Goal: Information Seeking & Learning: Learn about a topic

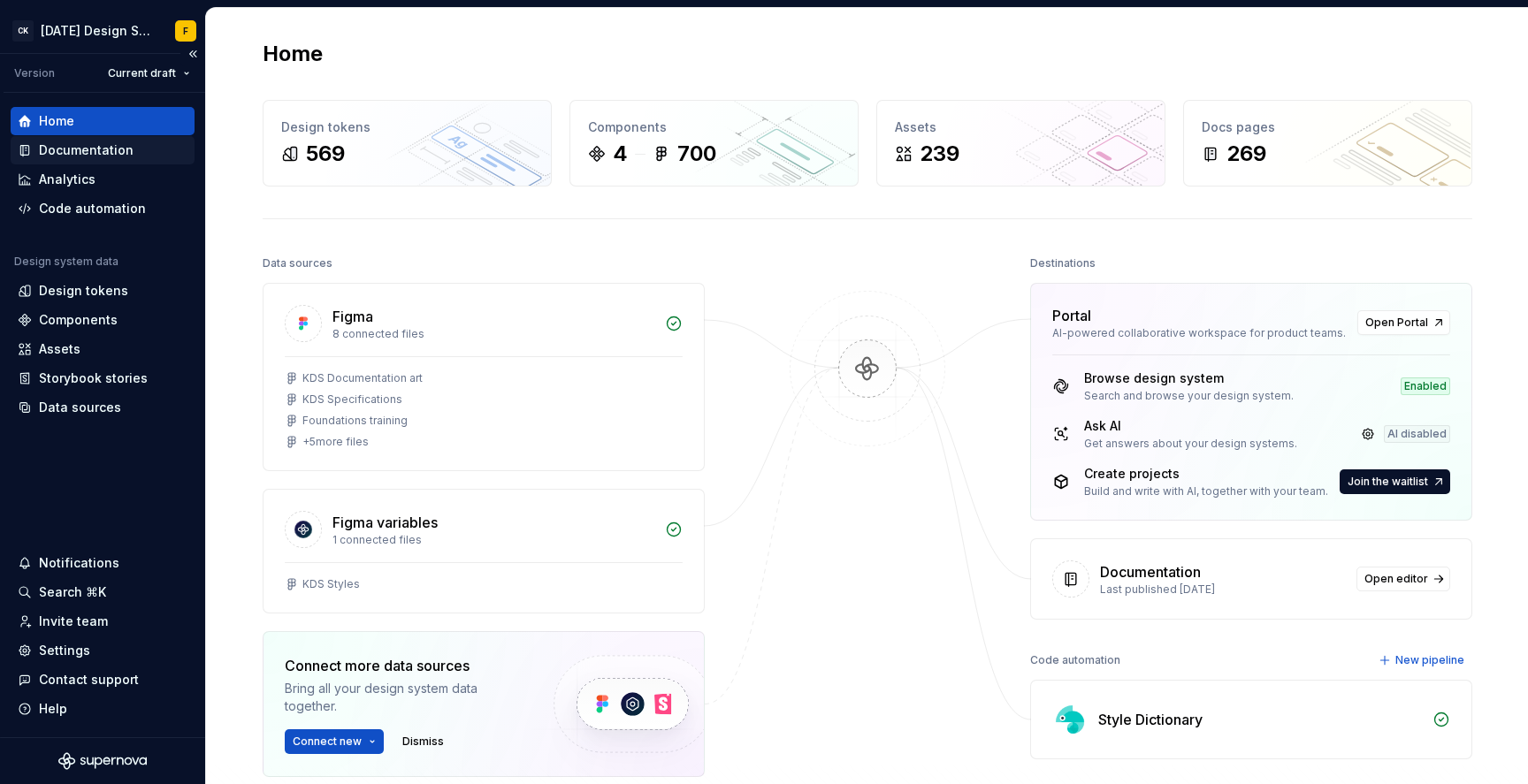
click at [74, 143] on div "Documentation" at bounding box center [86, 150] width 94 height 18
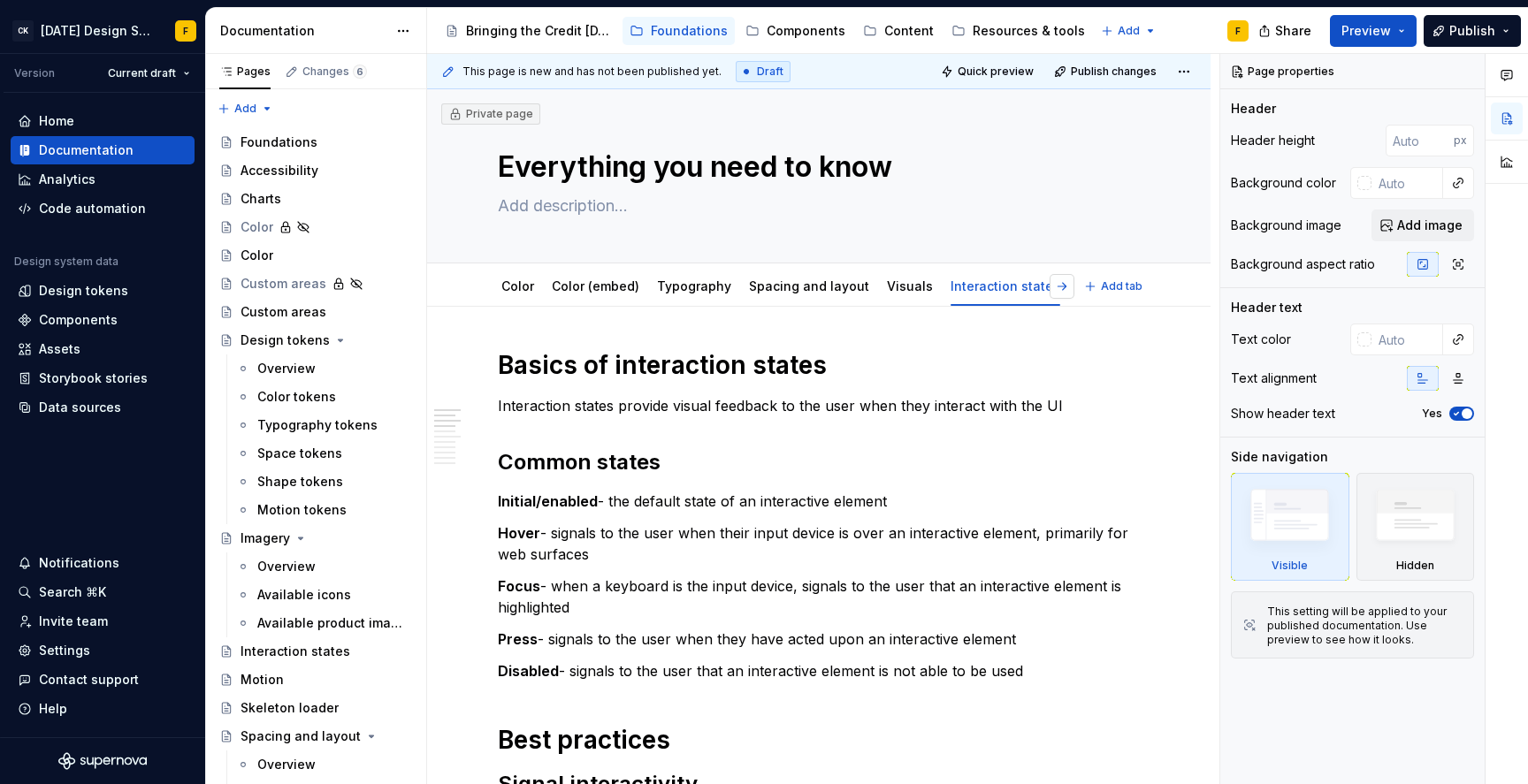
click at [1062, 290] on button "button" at bounding box center [1061, 286] width 25 height 25
click at [938, 285] on link "Design tokens" at bounding box center [953, 286] width 89 height 15
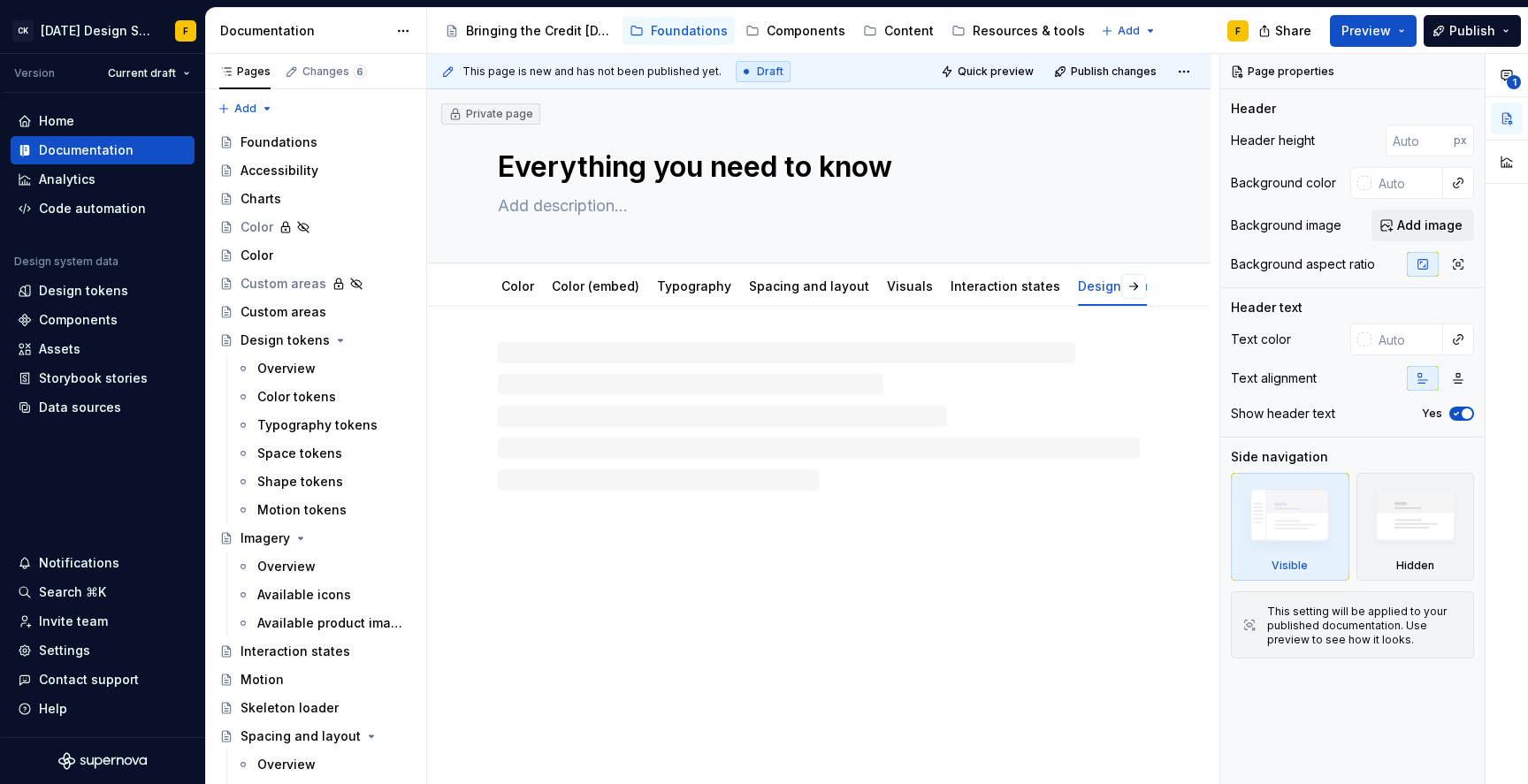
type textarea "*"
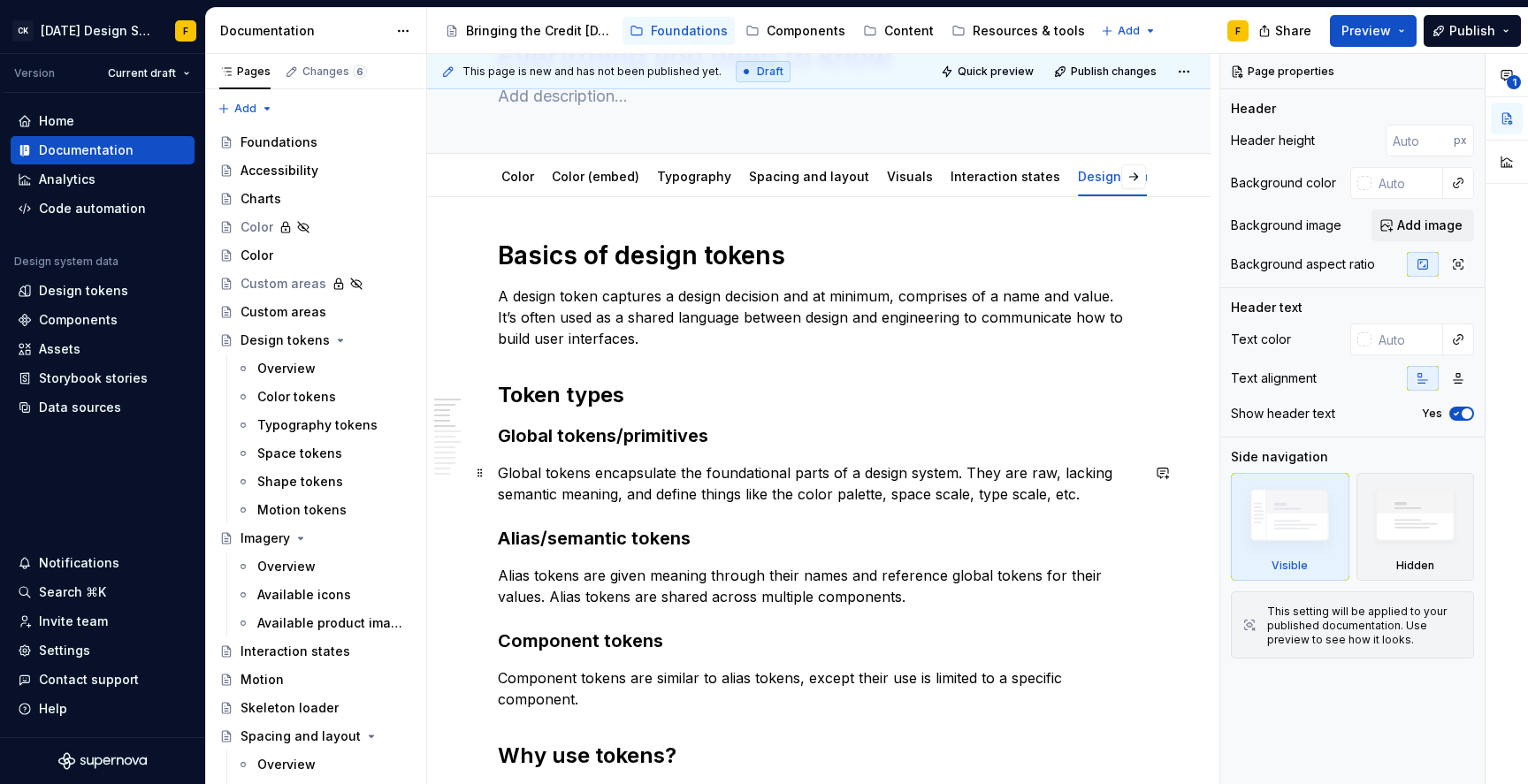
scroll to position [131, 0]
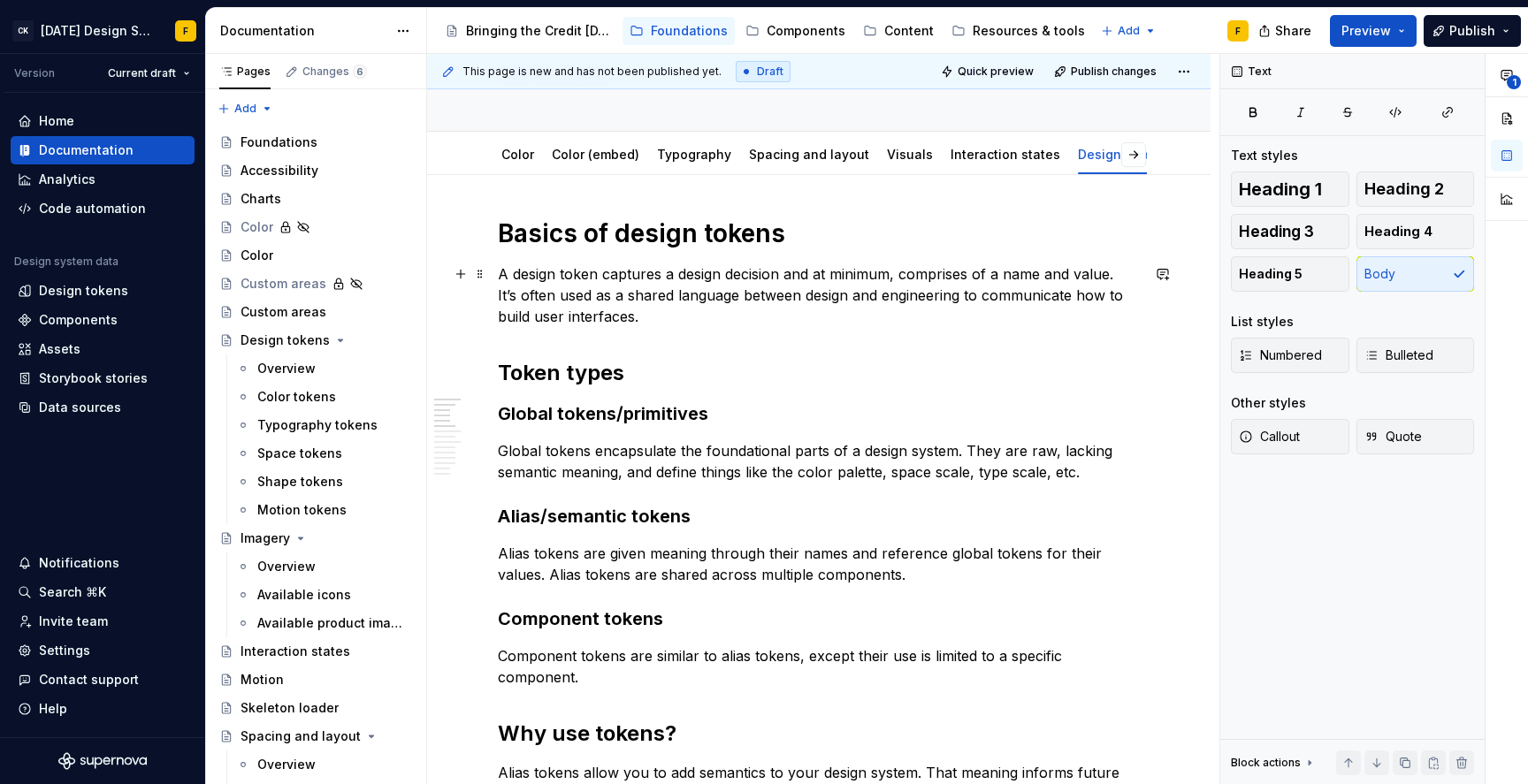
click at [699, 282] on p "A design token captures a design decision and at minimum, comprises of a name a…" at bounding box center [818, 294] width 642 height 64
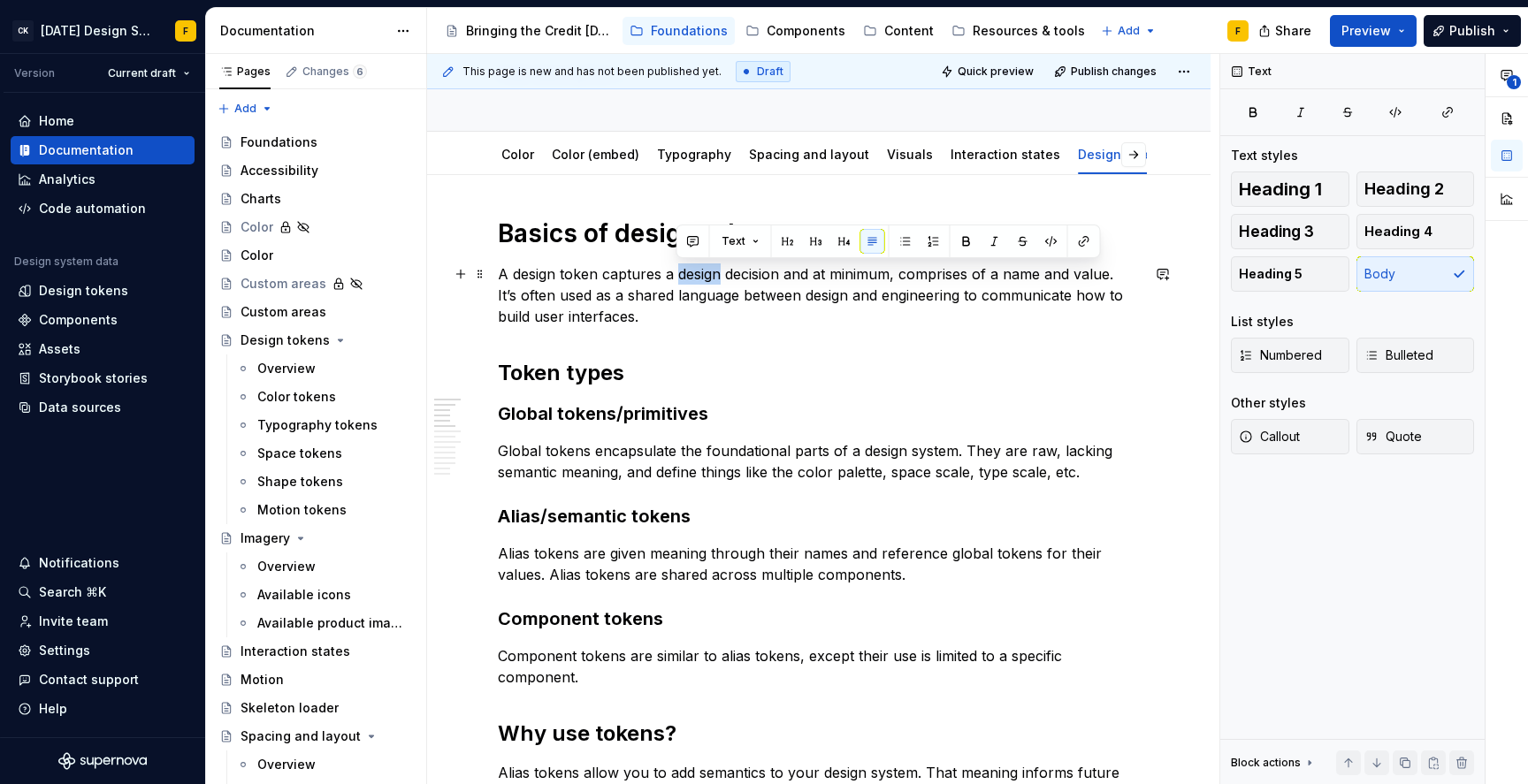
click at [699, 282] on p "A design token captures a design decision and at minimum, comprises of a name a…" at bounding box center [818, 294] width 642 height 64
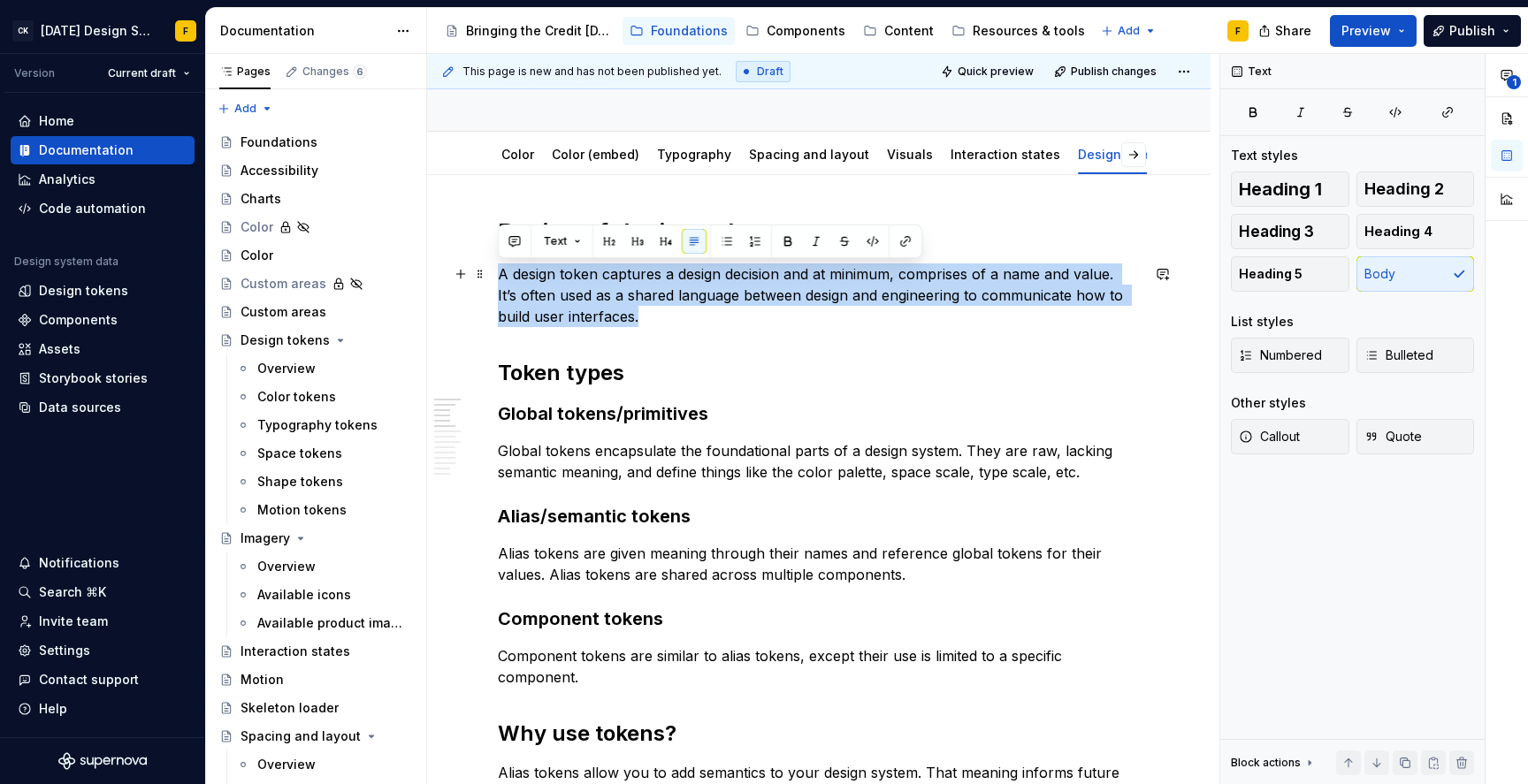
click at [699, 282] on p "A design token captures a design decision and at minimum, comprises of a name a…" at bounding box center [818, 294] width 642 height 64
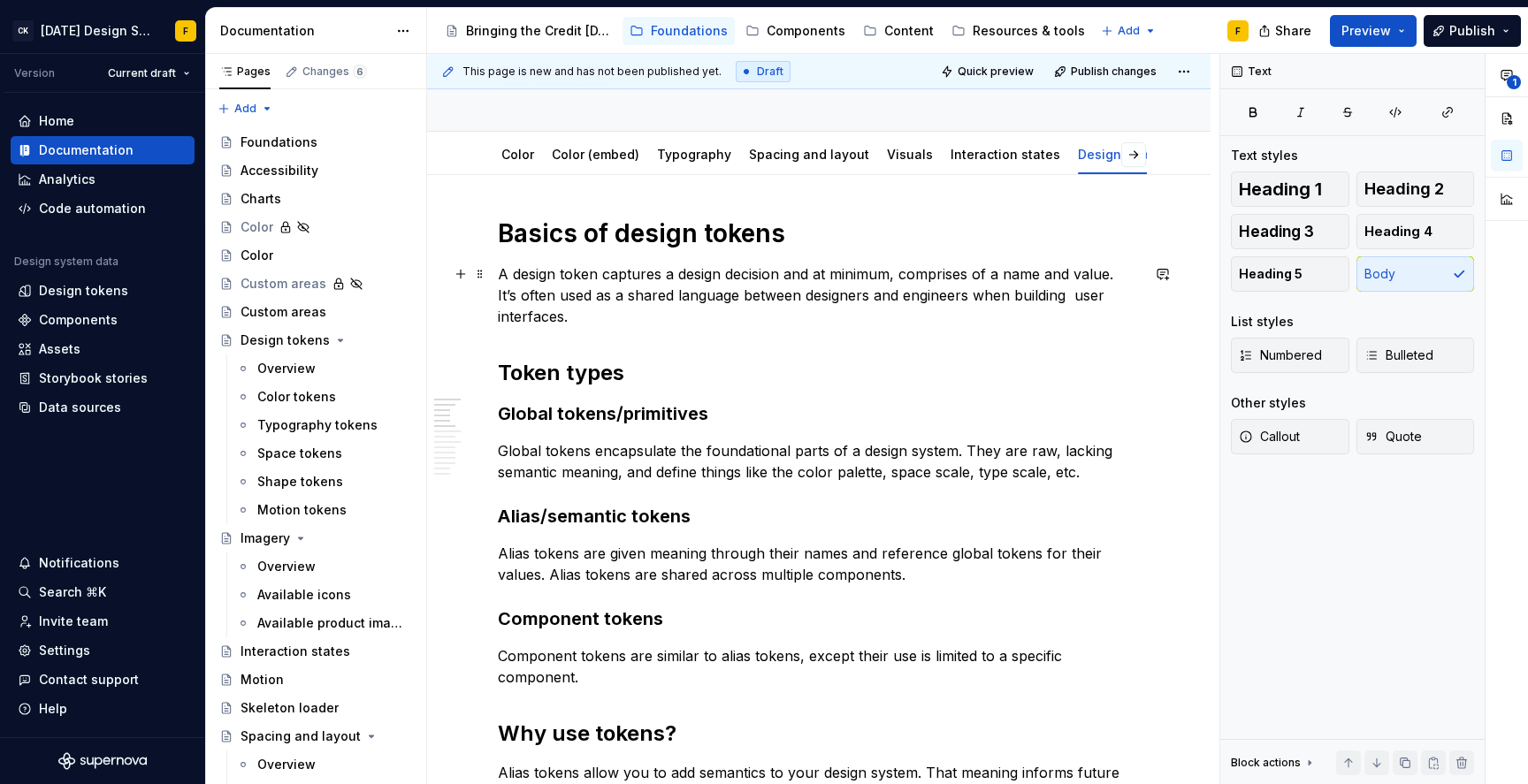
click at [1076, 299] on p "A design token captures a design decision and at minimum, comprises of a name a…" at bounding box center [818, 294] width 642 height 64
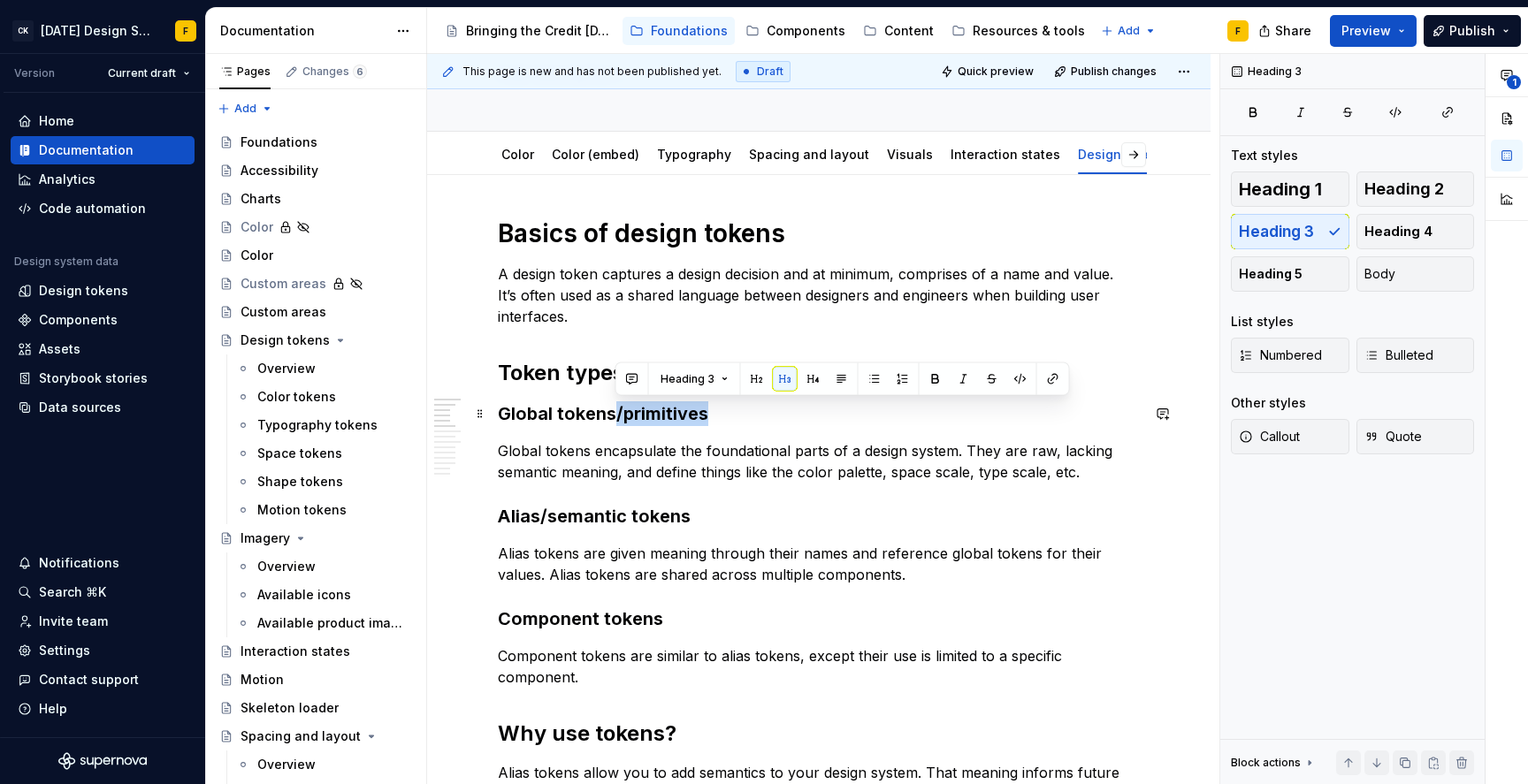
drag, startPoint x: 611, startPoint y: 411, endPoint x: 723, endPoint y: 411, distance: 112.0
click at [723, 411] on h3 "Global tokens/primitives" at bounding box center [818, 413] width 642 height 25
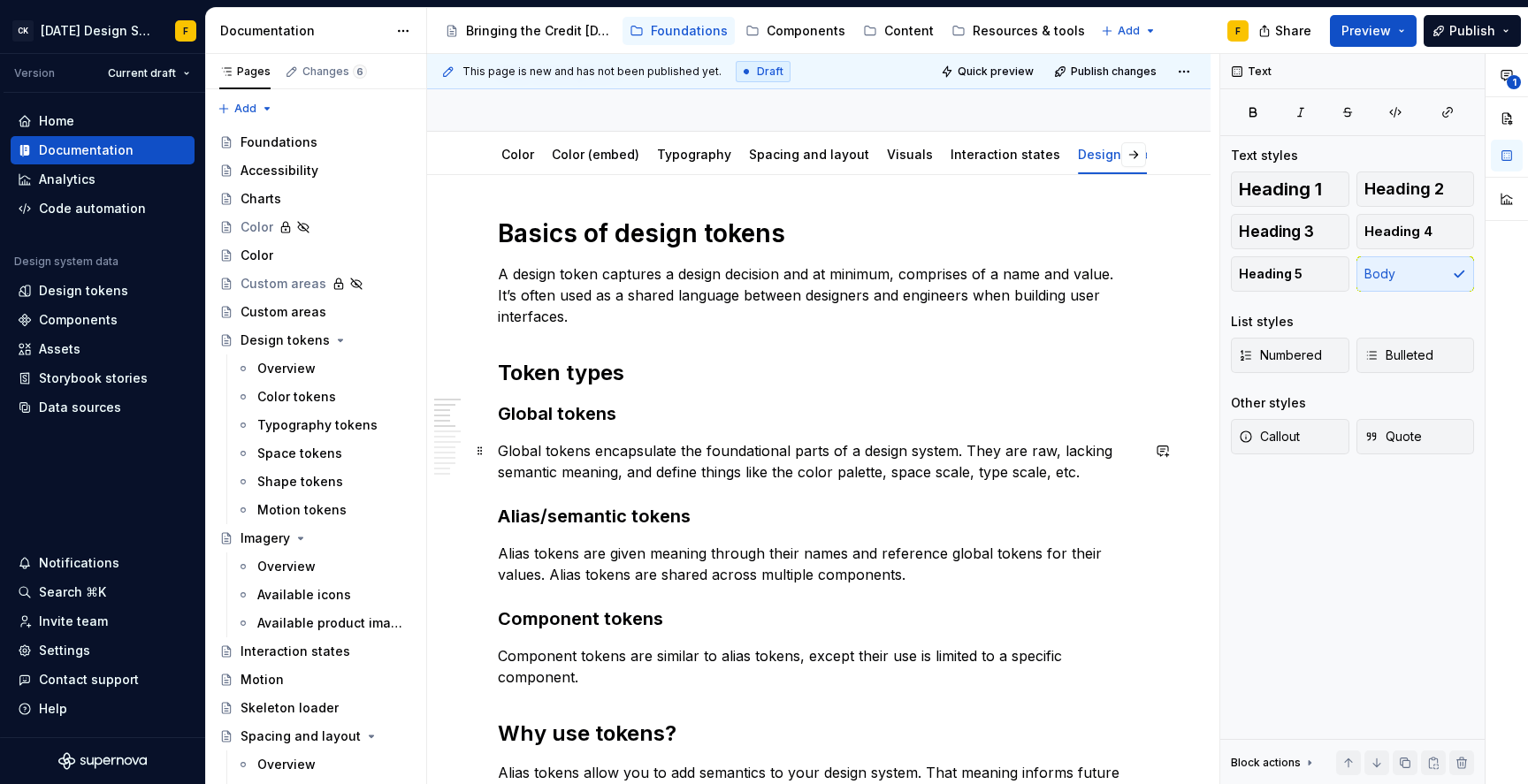
click at [608, 460] on p "Global tokens encapsulate the foundational parts of a design system. They are r…" at bounding box center [818, 461] width 642 height 42
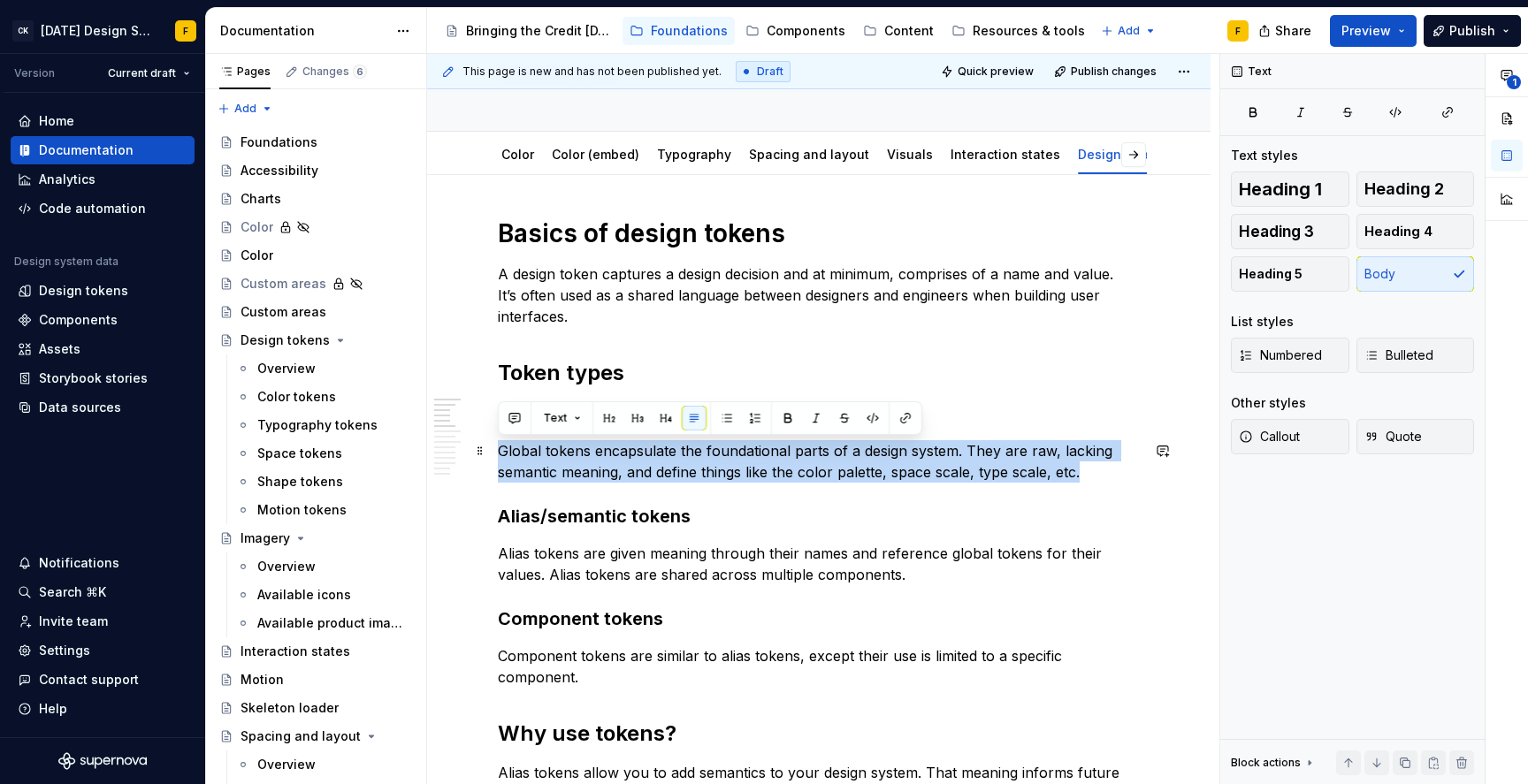
click at [608, 460] on p "Global tokens encapsulate the foundational parts of a design system. They are r…" at bounding box center [818, 461] width 642 height 42
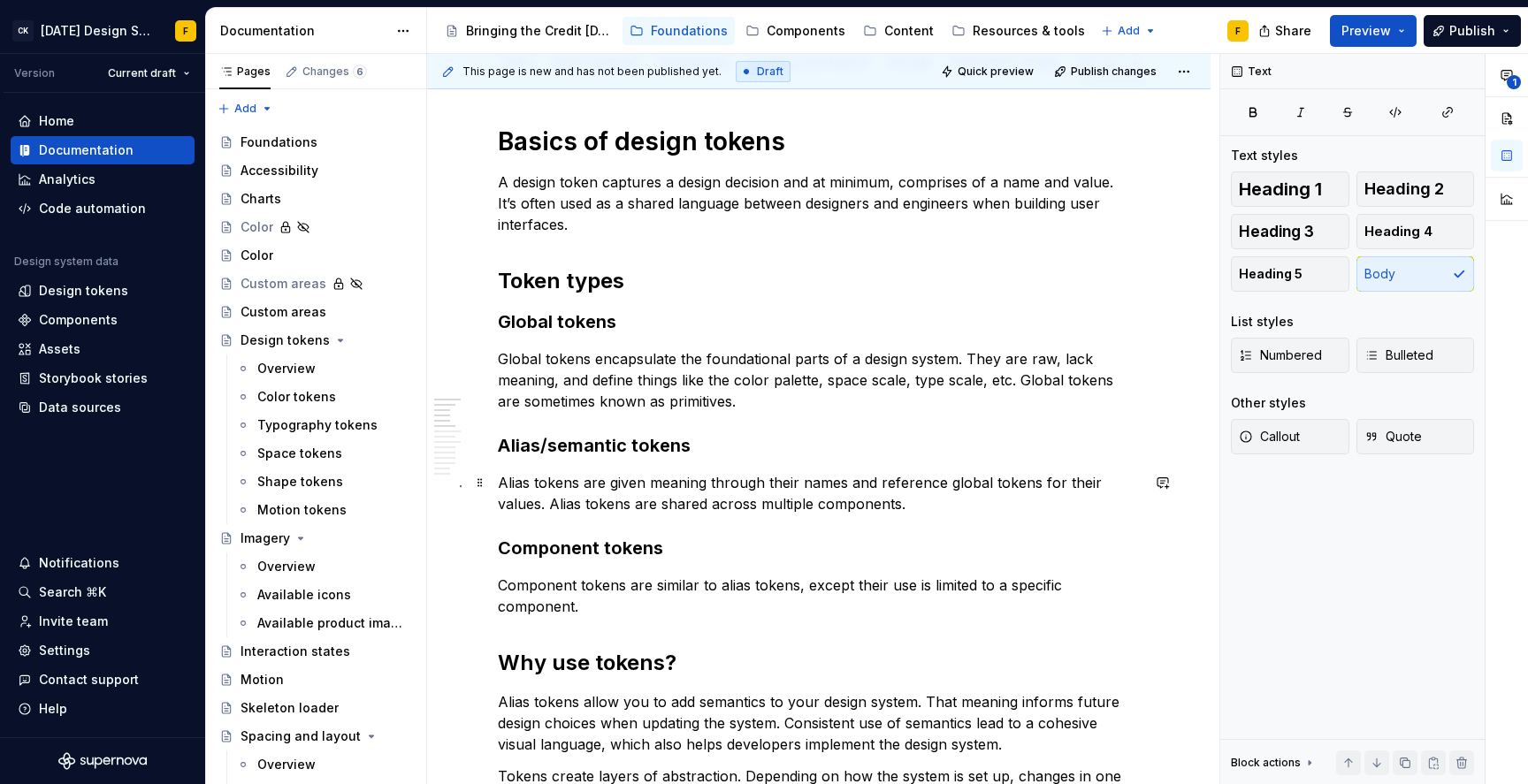
scroll to position [228, 0]
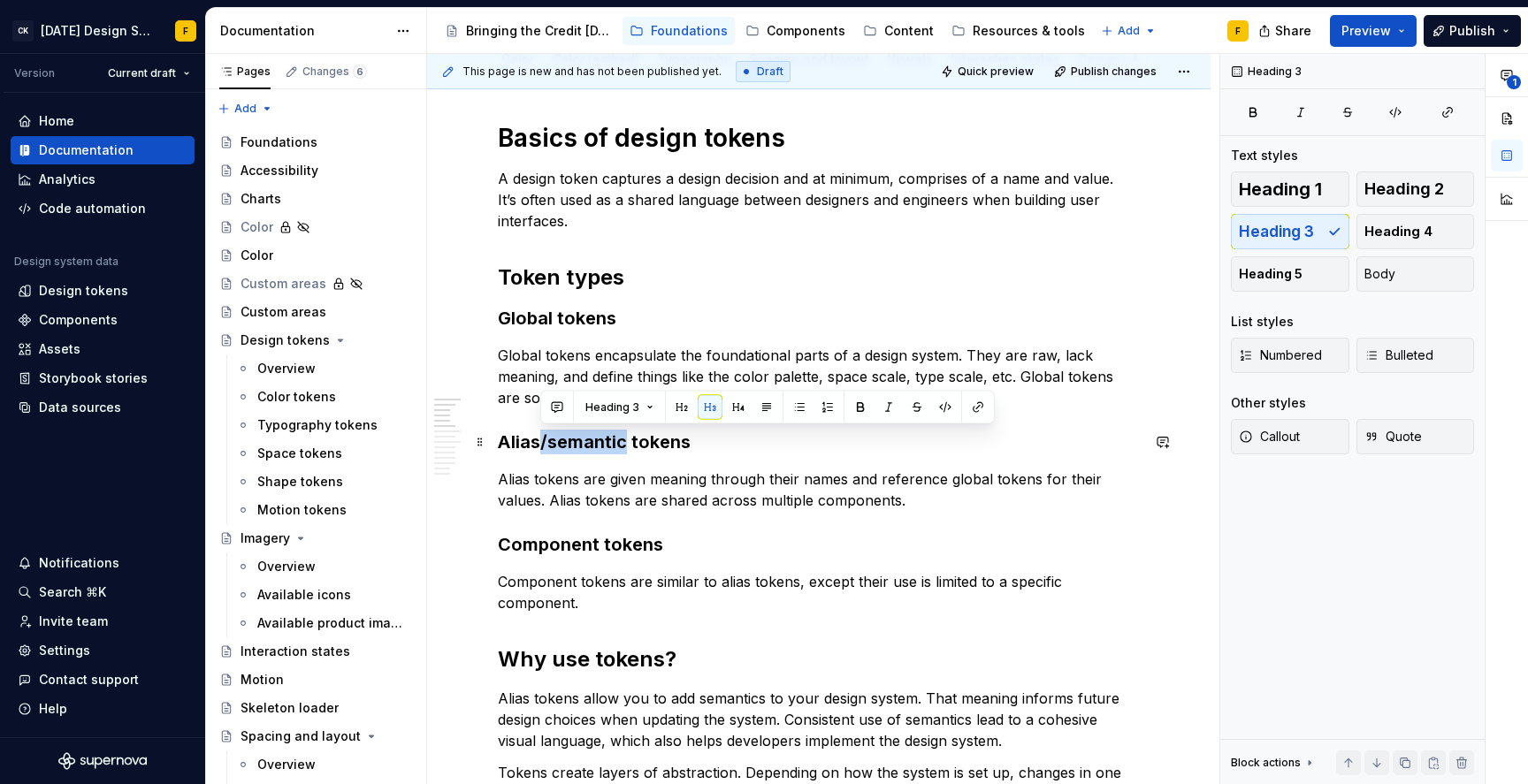
drag, startPoint x: 541, startPoint y: 441, endPoint x: 626, endPoint y: 432, distance: 85.5
click at [626, 432] on h3 "Alias/semantic tokens" at bounding box center [818, 442] width 642 height 25
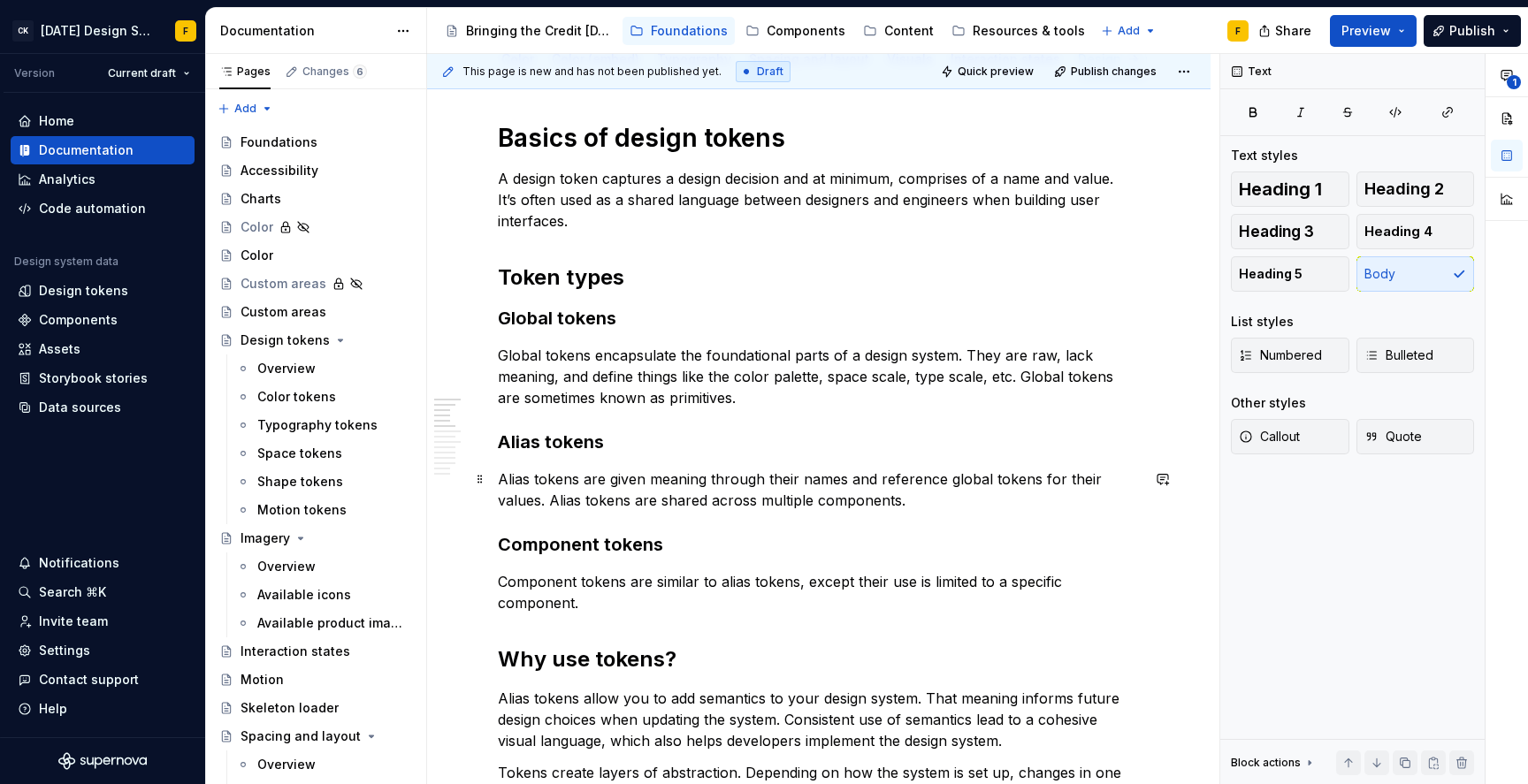
click at [674, 475] on p "Alias tokens are given meaning through their names and reference global tokens …" at bounding box center [818, 489] width 642 height 42
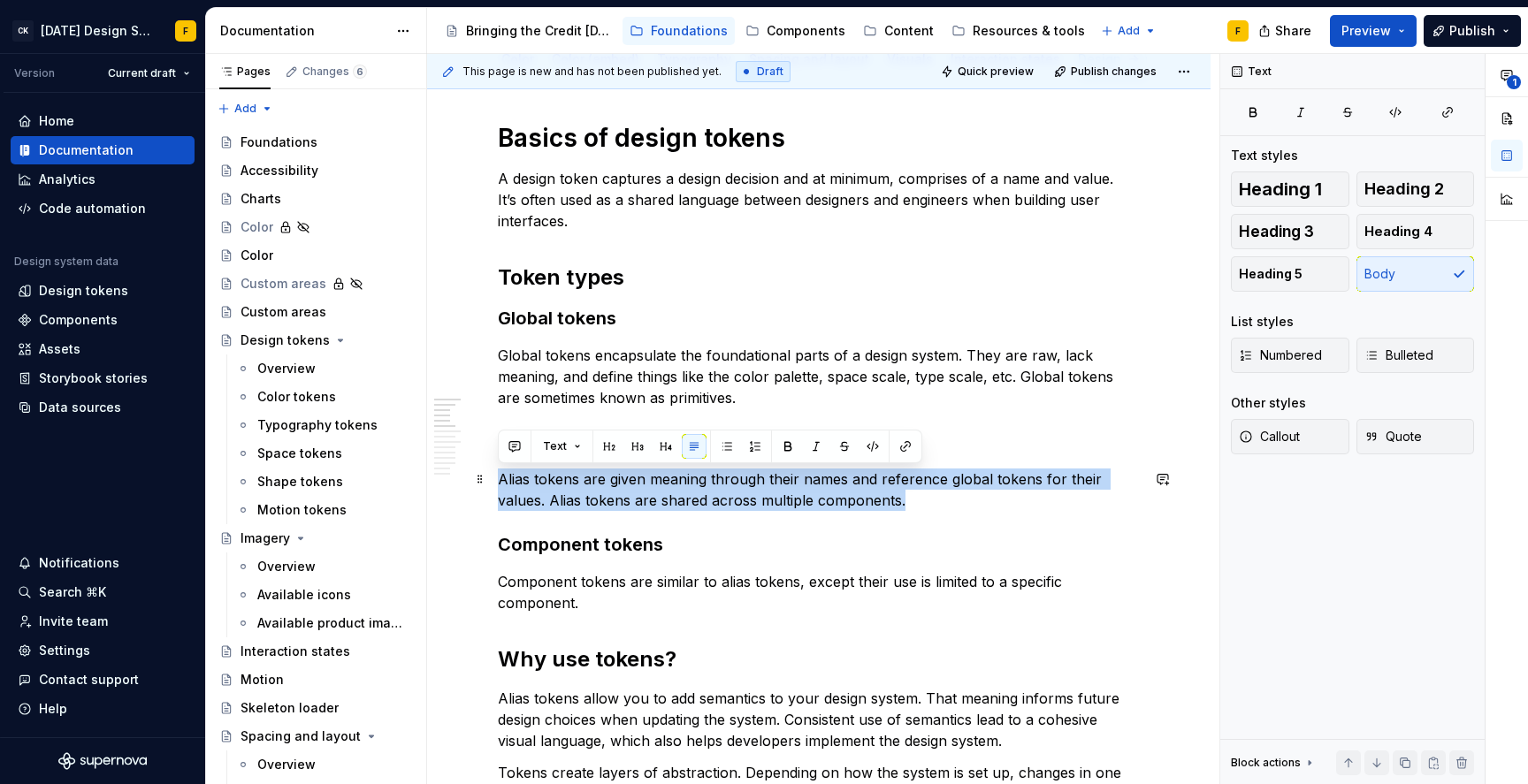
click at [674, 475] on p "Alias tokens are given meaning through their names and reference global tokens …" at bounding box center [818, 489] width 642 height 42
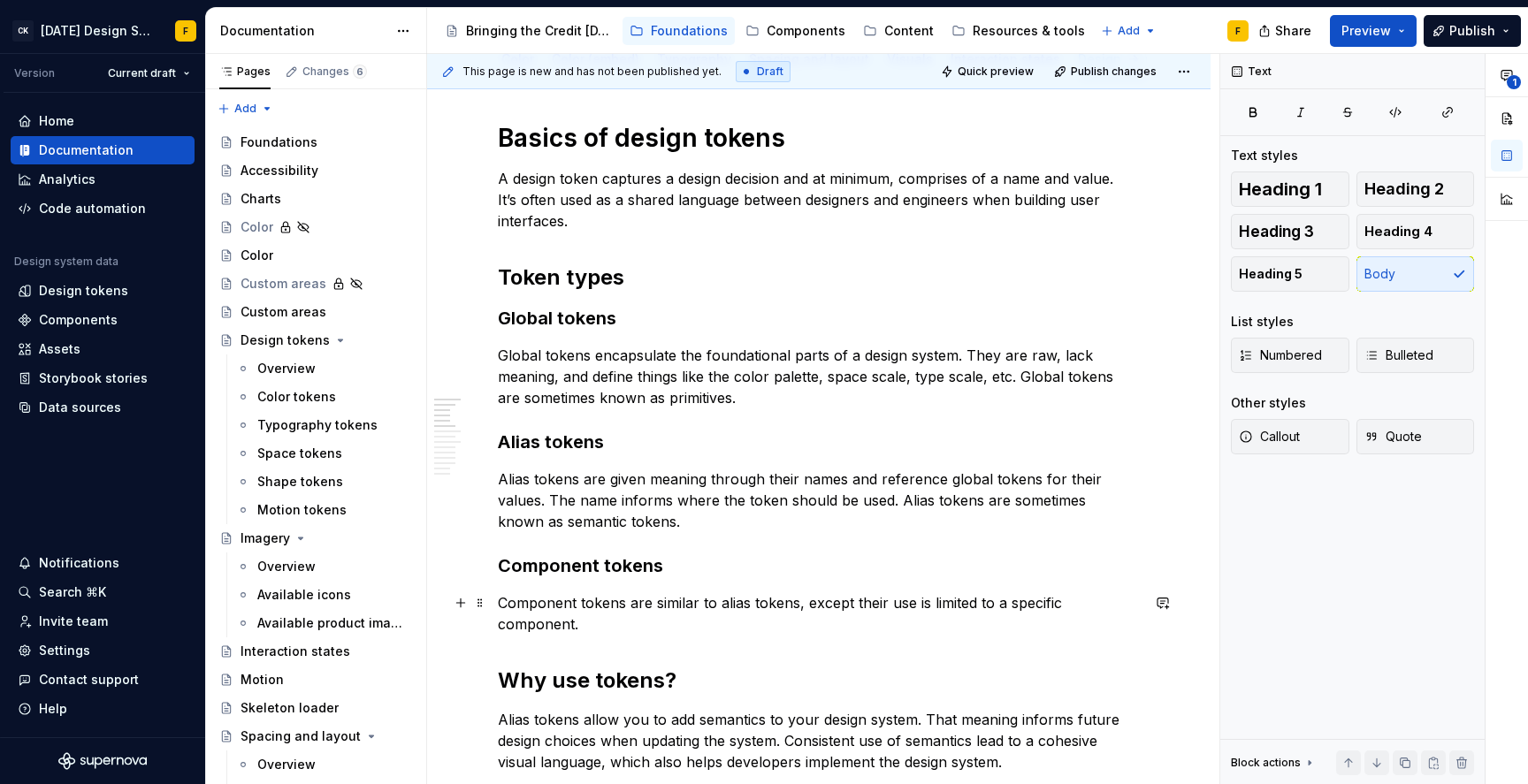
click at [615, 609] on p "Component tokens are similar to alias tokens, except their use is limited to a …" at bounding box center [818, 613] width 642 height 42
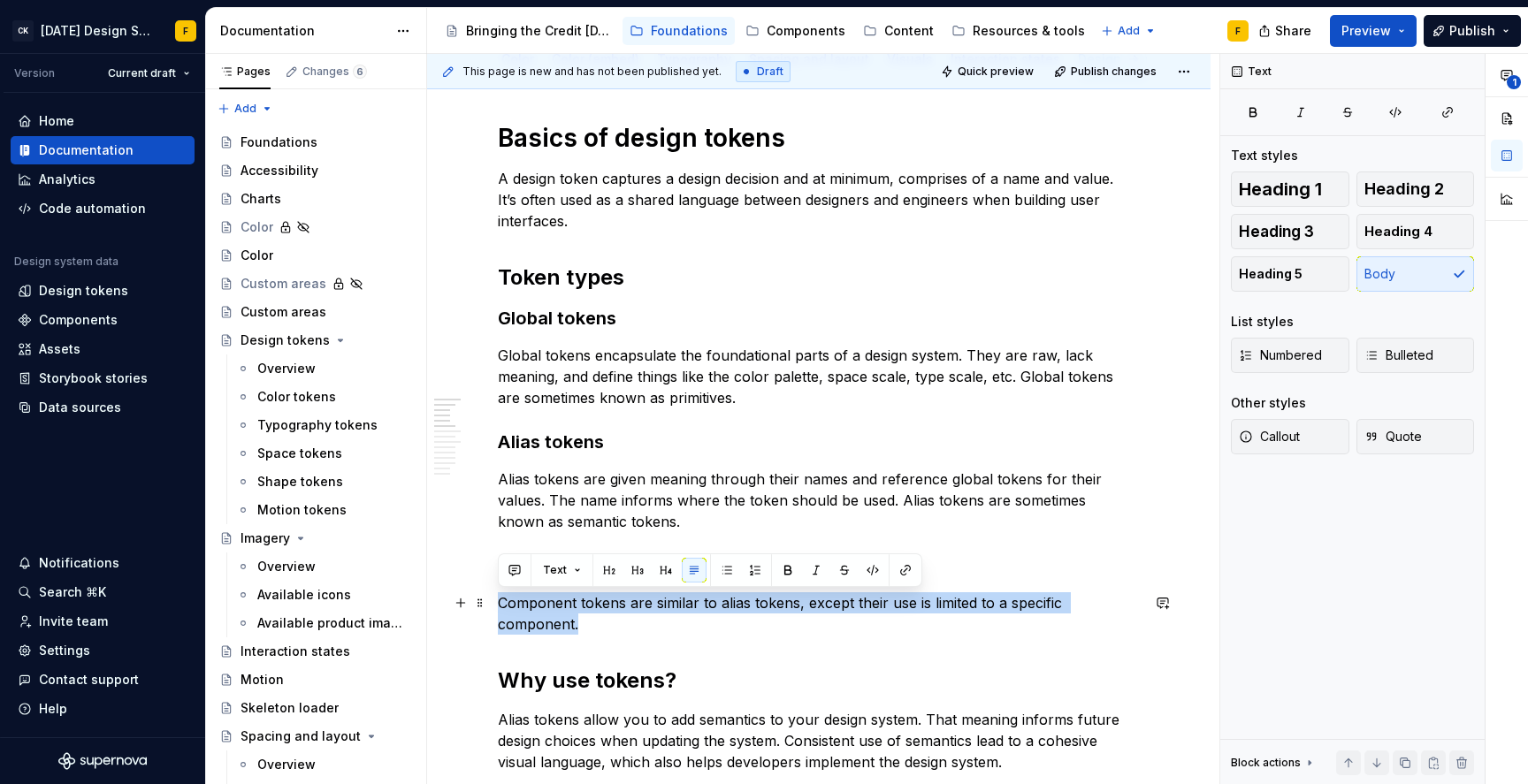
click at [615, 609] on p "Component tokens are similar to alias tokens, except their use is limited to a …" at bounding box center [818, 613] width 642 height 42
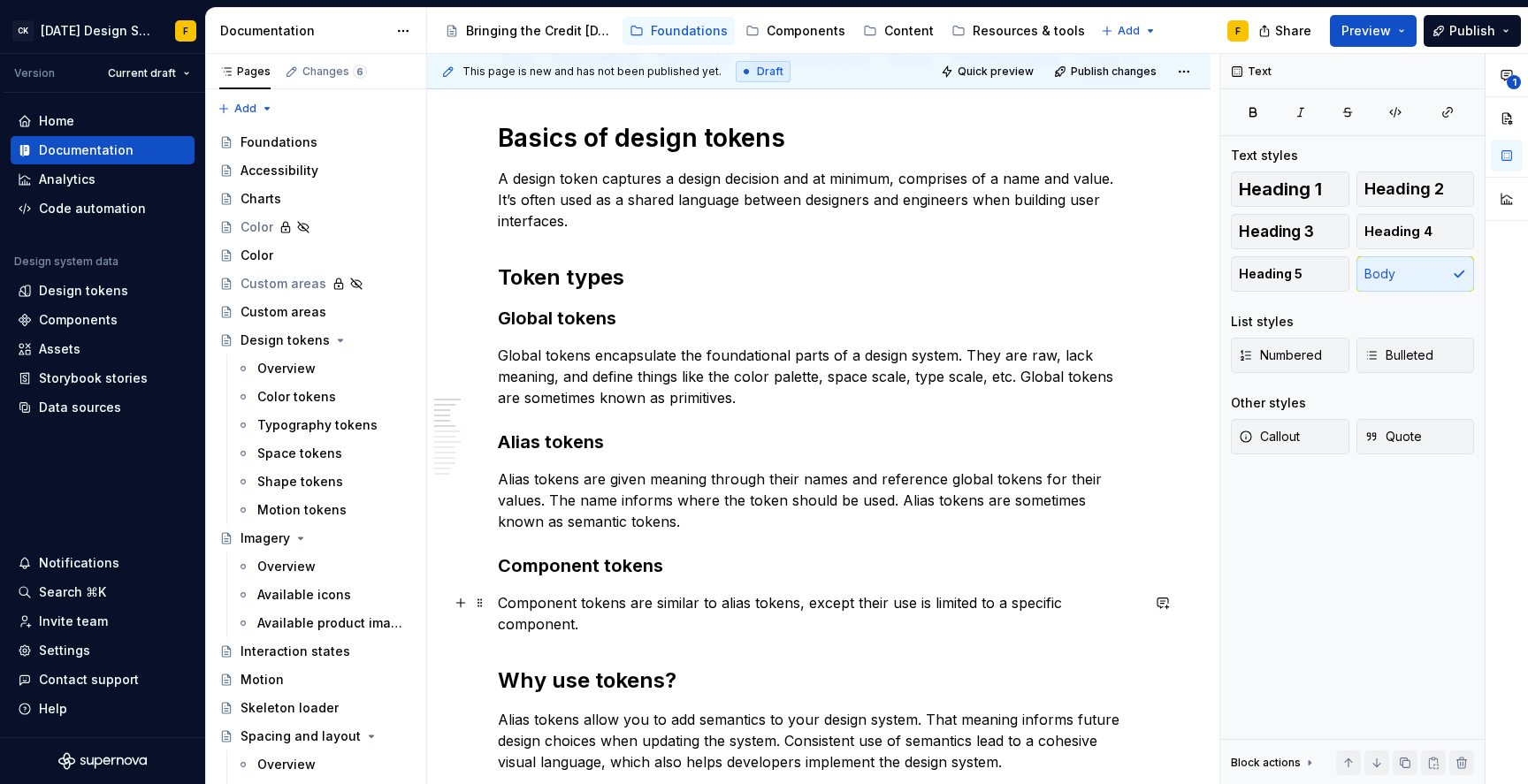
click at [661, 625] on p "Component tokens are similar to alias tokens, except their use is limited to a …" at bounding box center [818, 613] width 642 height 42
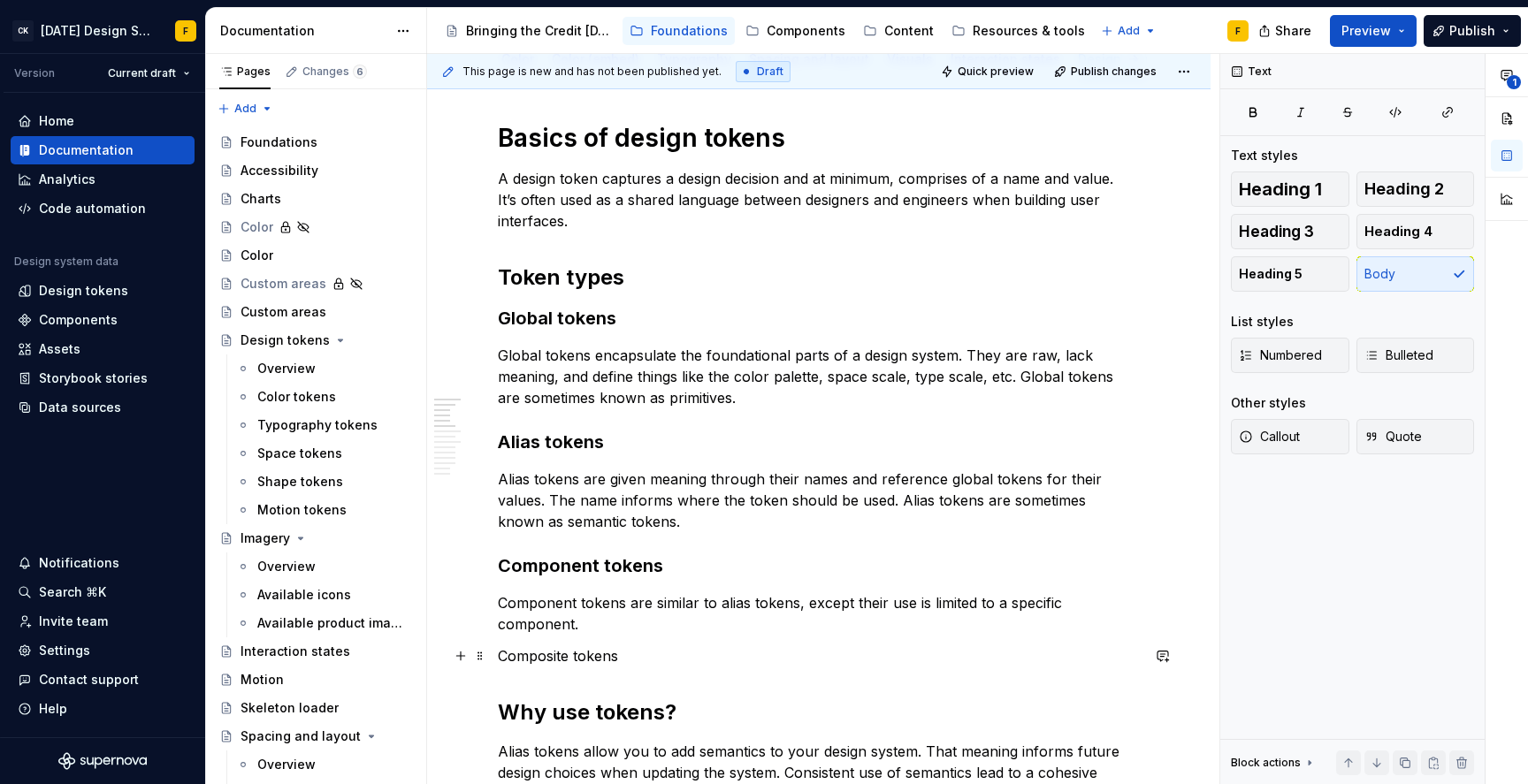
click at [602, 658] on p "Composite tokens" at bounding box center [818, 656] width 642 height 22
click at [787, 620] on button "button" at bounding box center [787, 622] width 25 height 25
click at [785, 620] on button "button" at bounding box center [787, 622] width 25 height 25
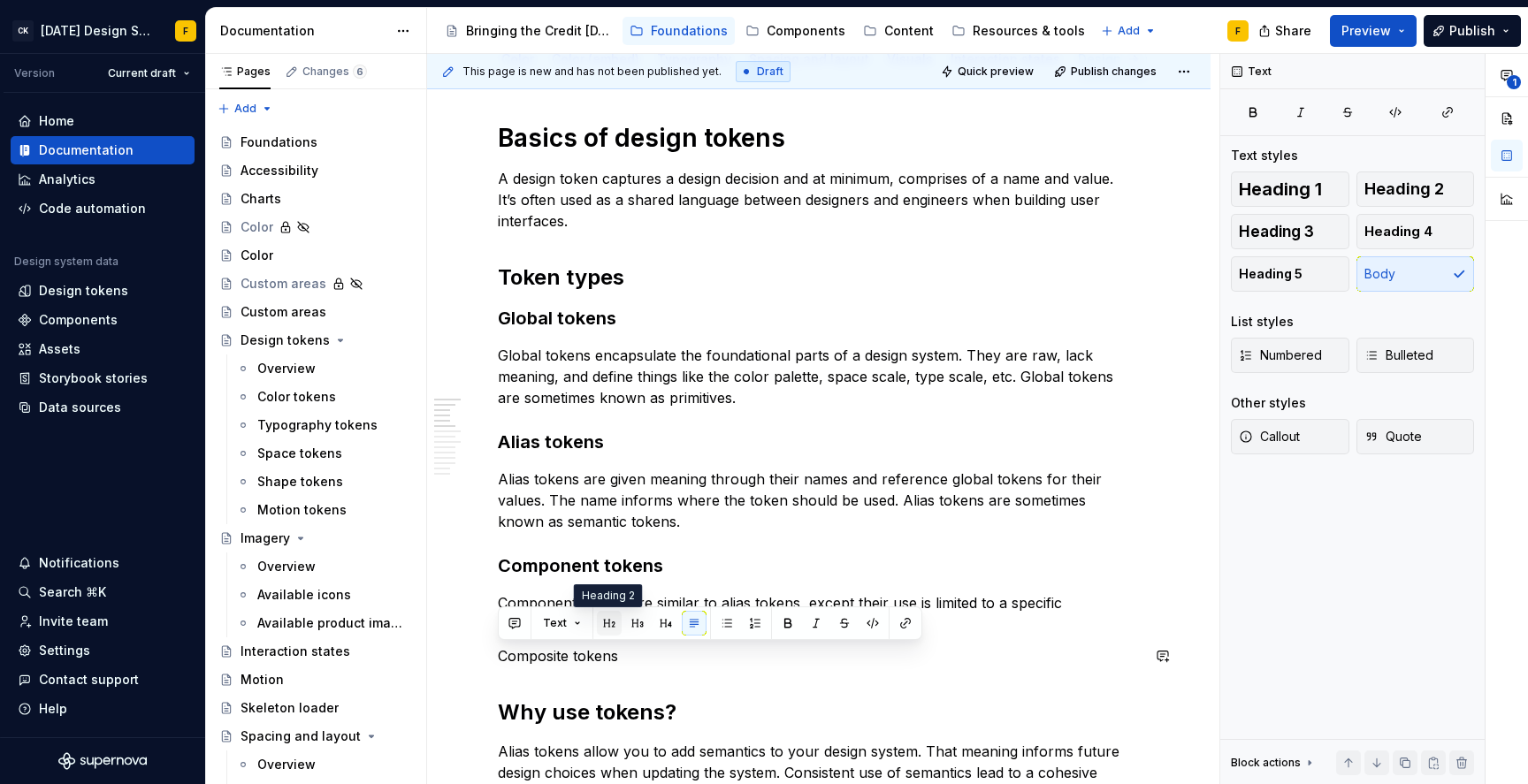
click at [613, 618] on button "button" at bounding box center [608, 622] width 25 height 25
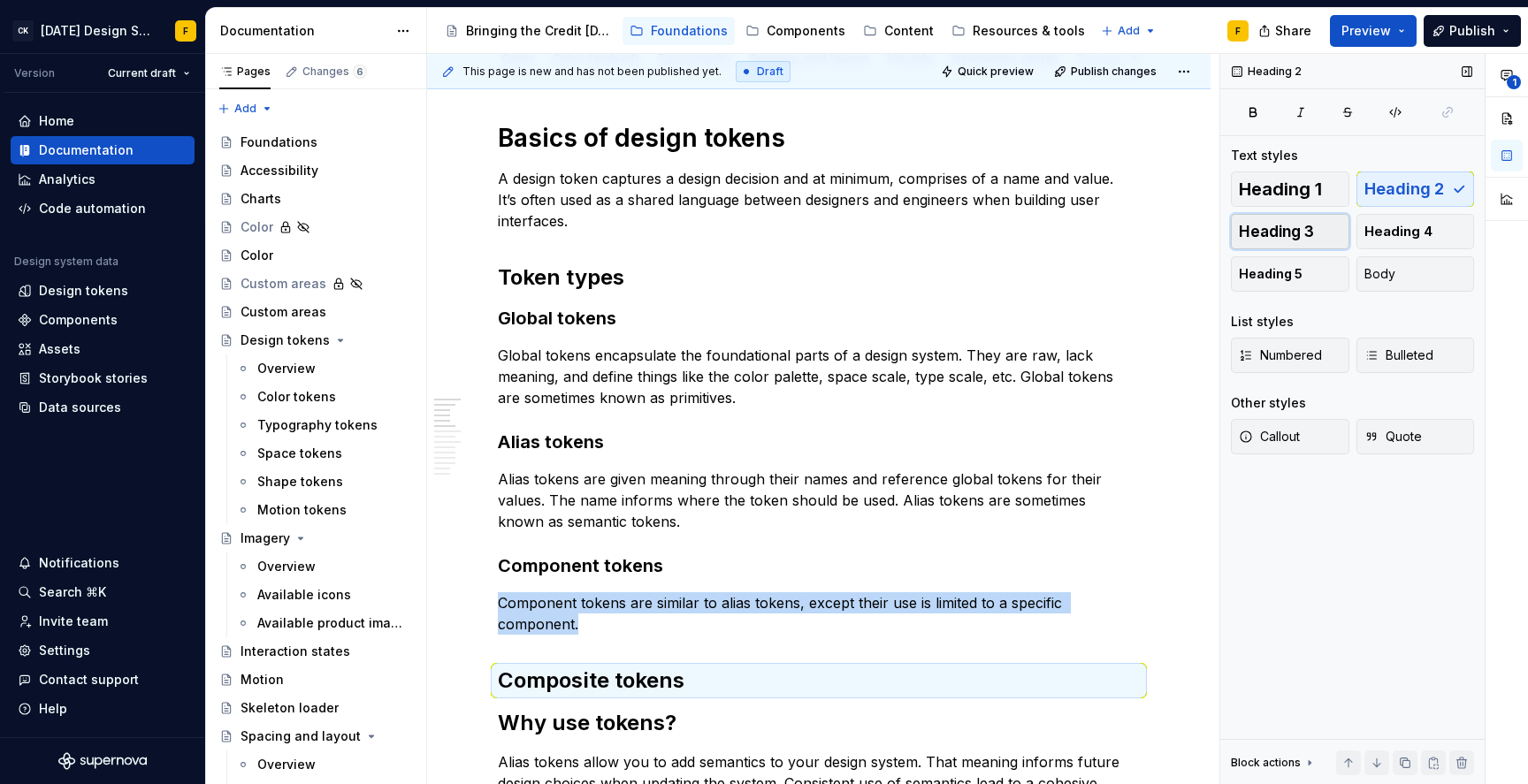
click at [1263, 237] on span "Heading 3" at bounding box center [1276, 232] width 76 height 18
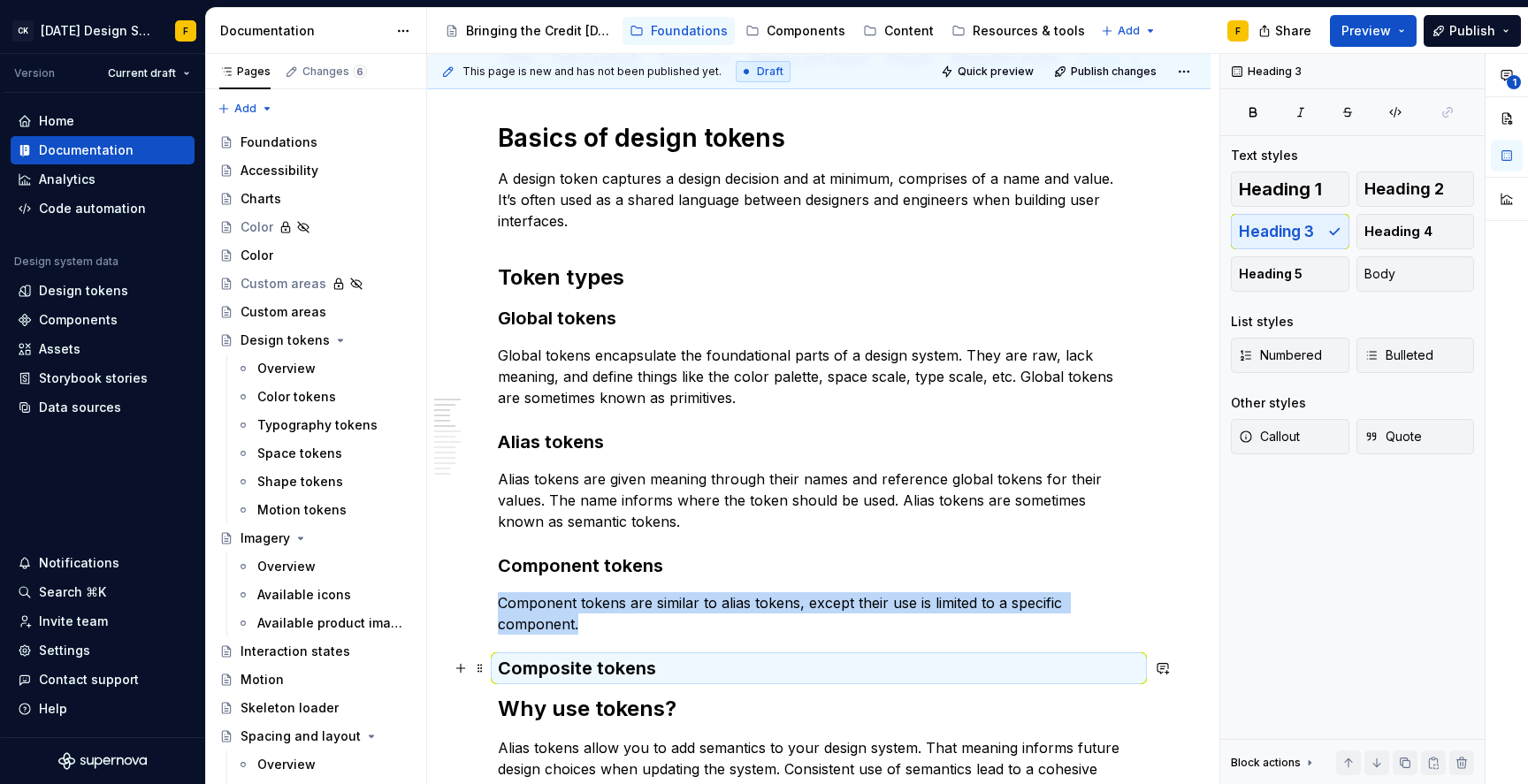
click at [703, 661] on h3 "Composite tokens" at bounding box center [818, 667] width 642 height 25
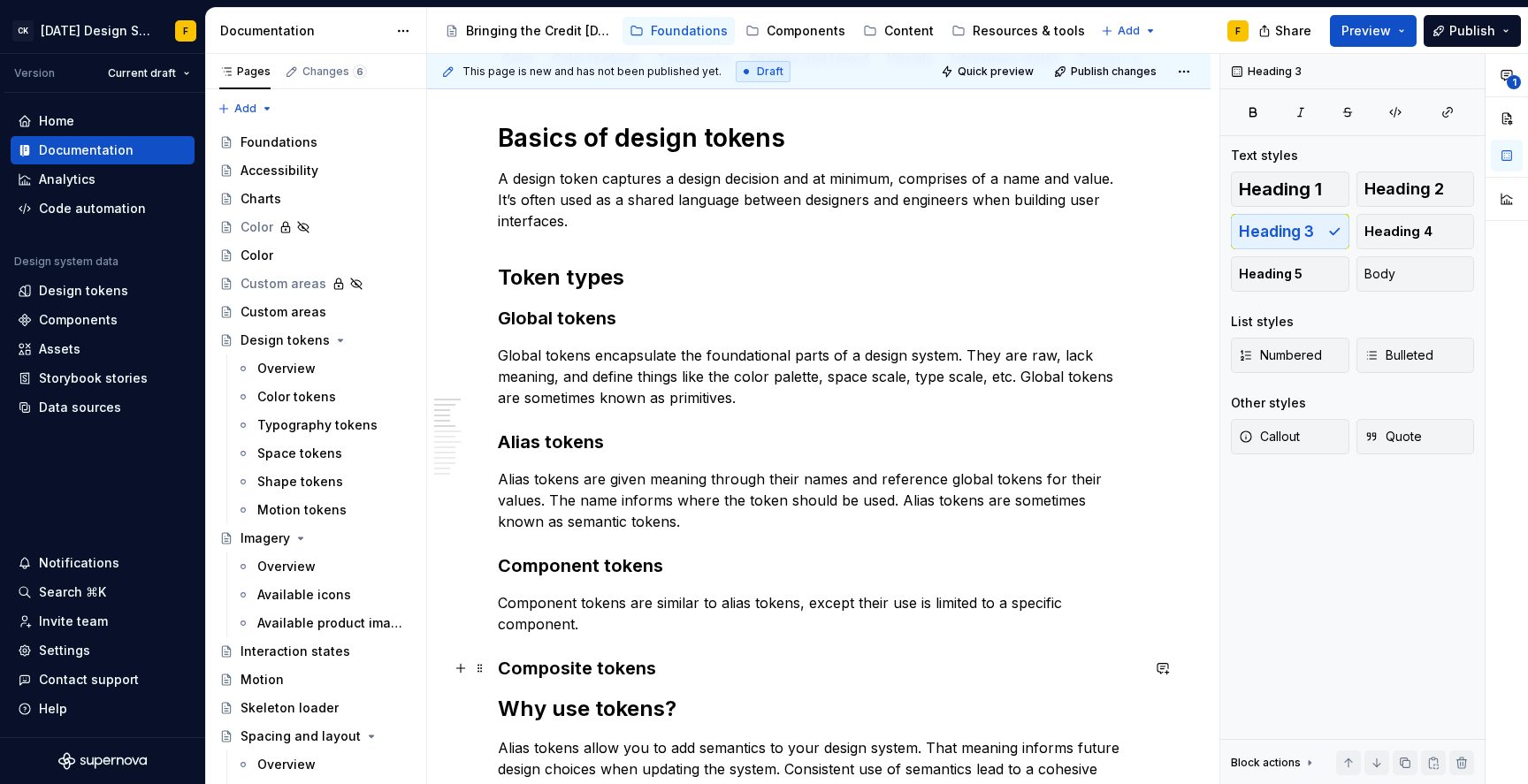
click at [712, 665] on h3 "Composite tokens" at bounding box center [818, 667] width 642 height 25
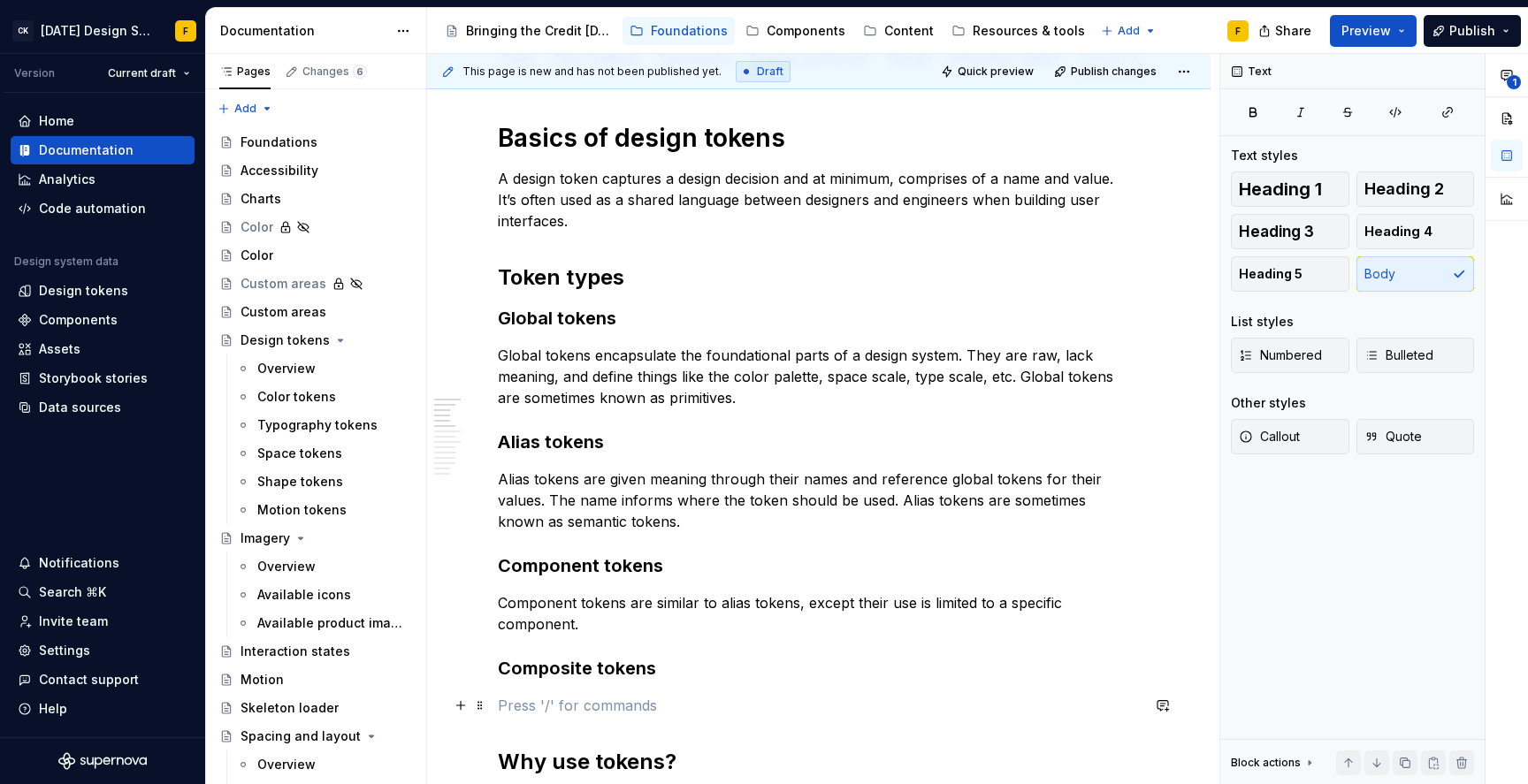
click at [538, 702] on p at bounding box center [818, 706] width 642 height 22
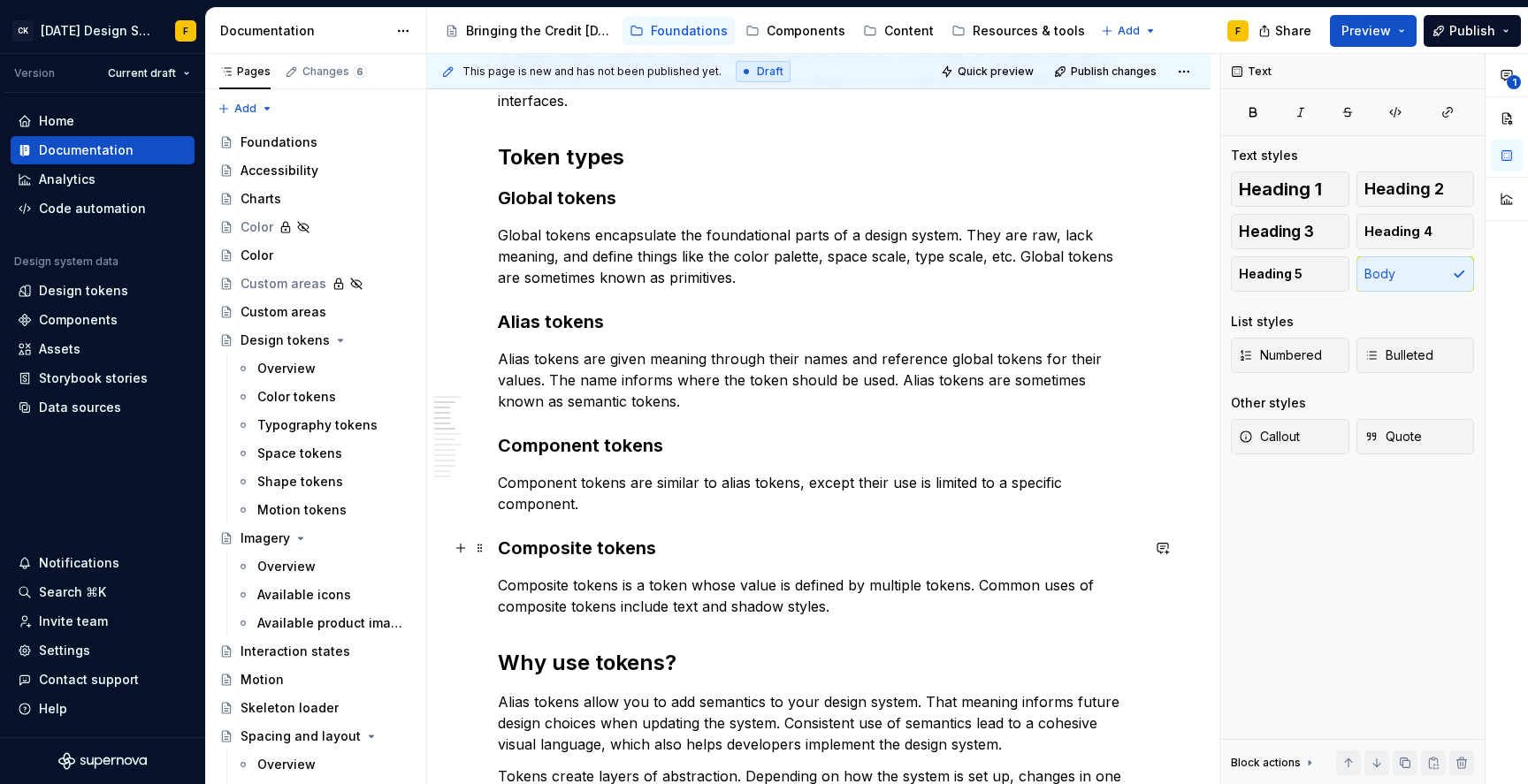
scroll to position [684, 0]
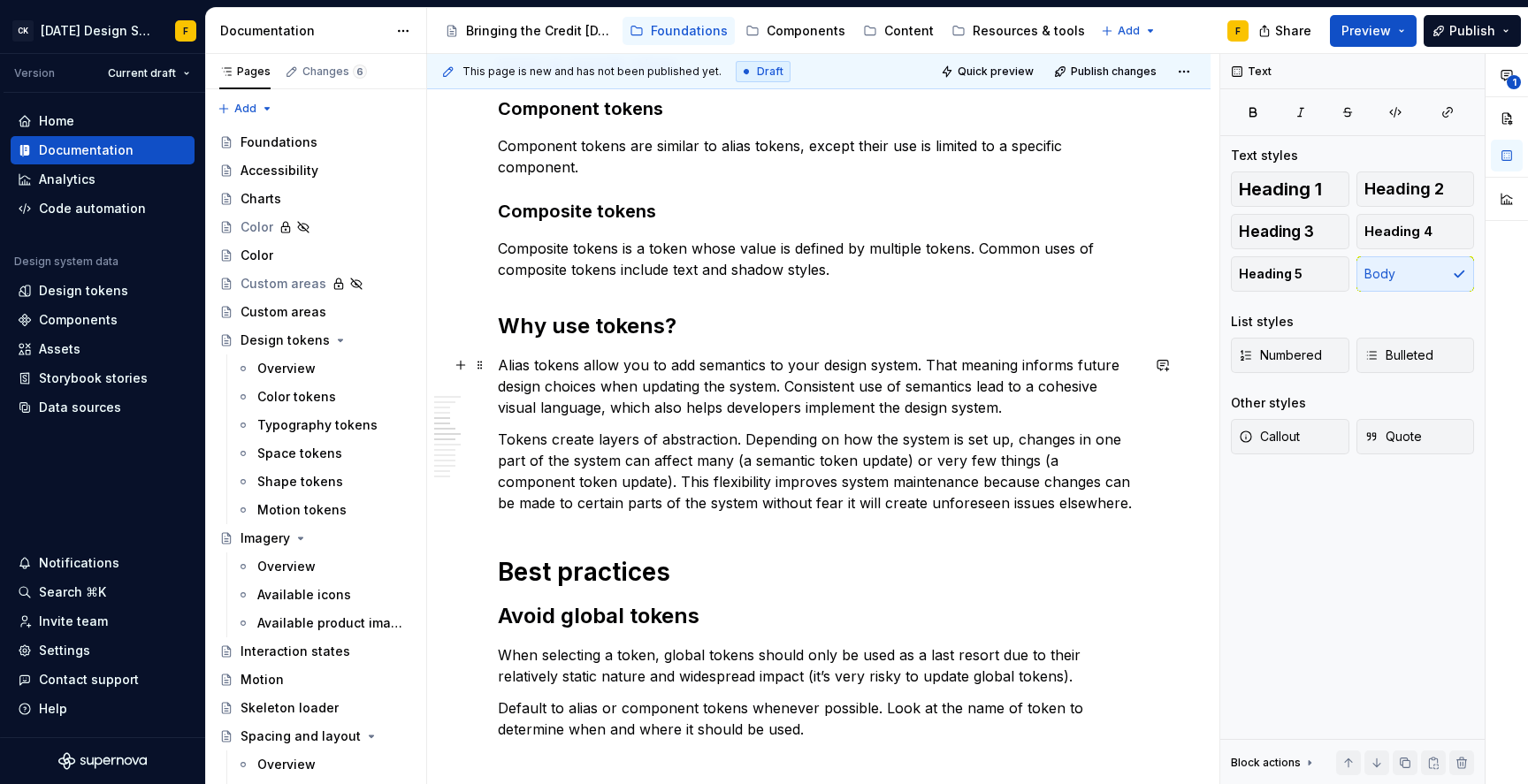
click at [611, 376] on p "Alias tokens allow you to add semantics to your design system. That meaning inf…" at bounding box center [818, 386] width 642 height 64
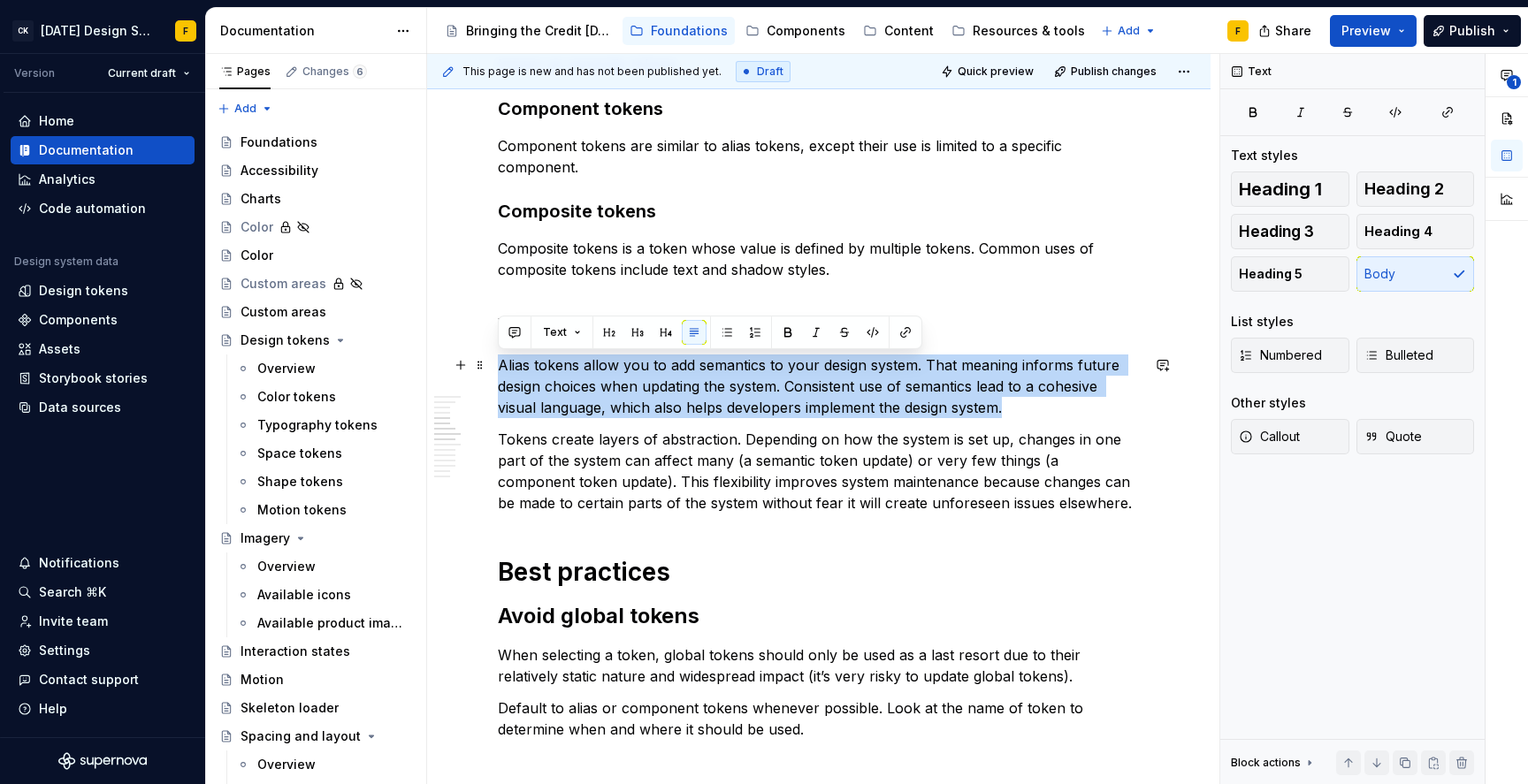
click at [611, 376] on p "Alias tokens allow you to add semantics to your design system. That meaning inf…" at bounding box center [818, 386] width 642 height 64
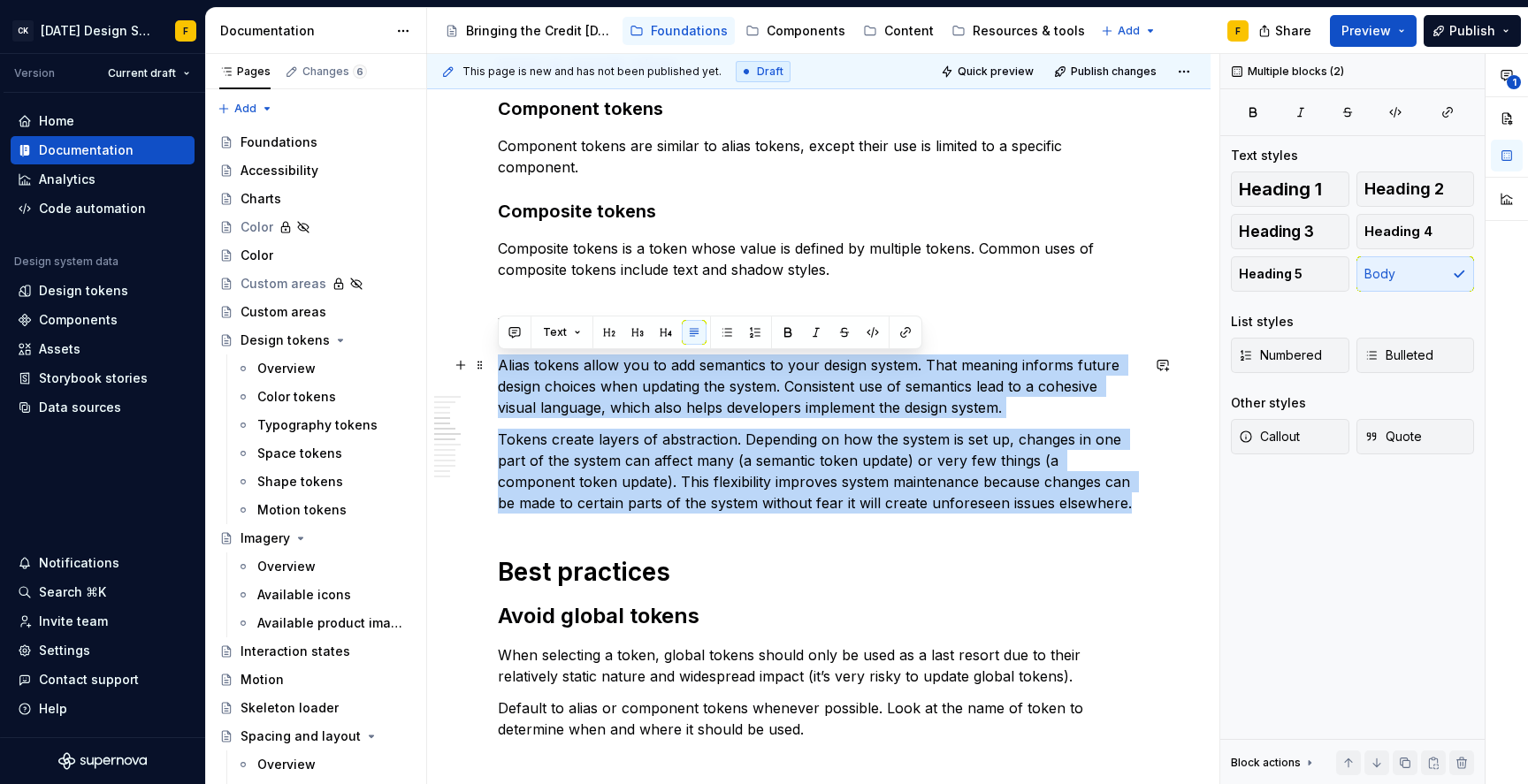
drag, startPoint x: 1047, startPoint y: 502, endPoint x: 500, endPoint y: 359, distance: 565.4
click at [500, 359] on div "Basics of design tokens A design token captures a design decision and at minimu…" at bounding box center [818, 599] width 642 height 1866
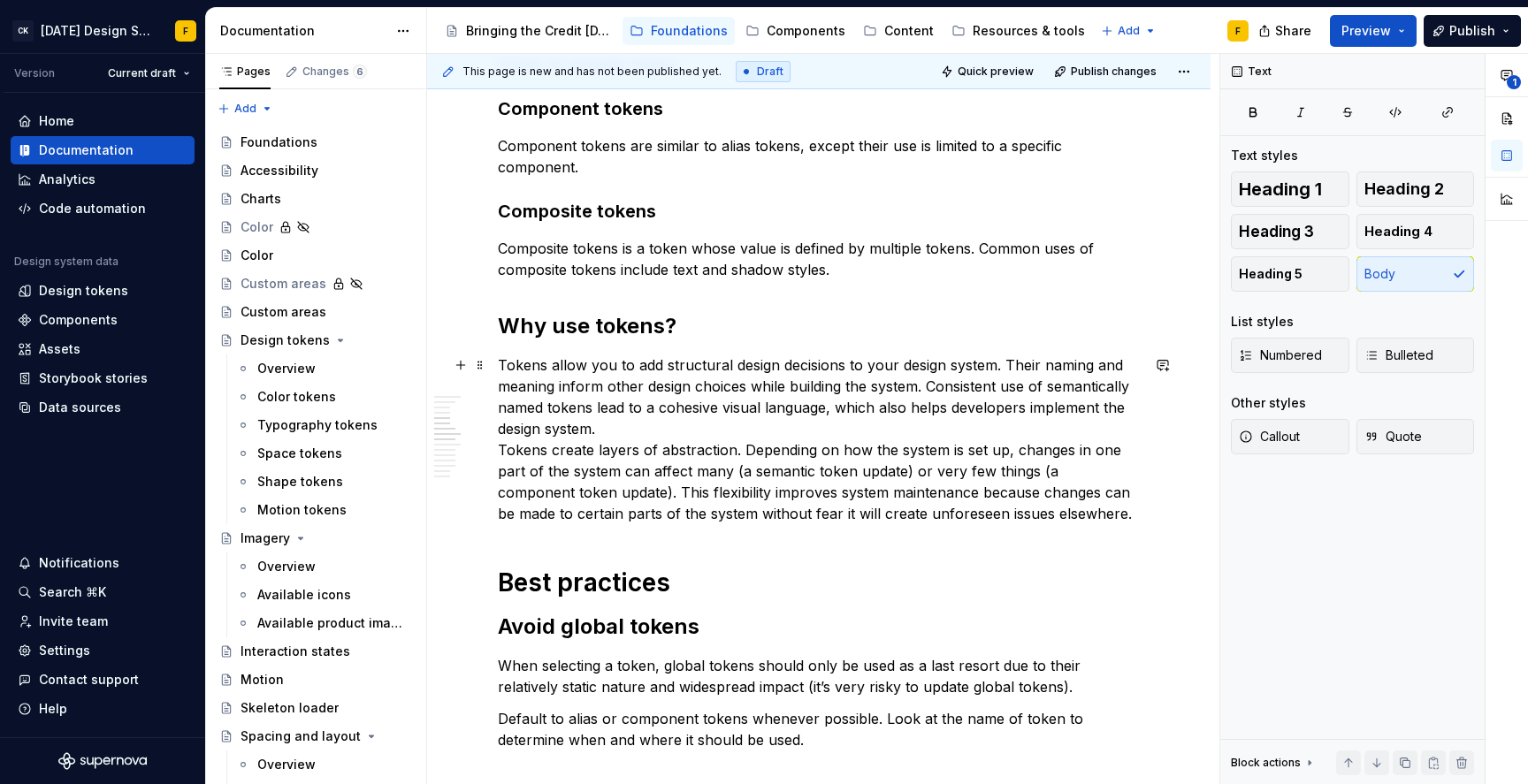
click at [644, 420] on p "Tokens allow you to add structural design decisions to your design system. Thei…" at bounding box center [818, 439] width 642 height 170
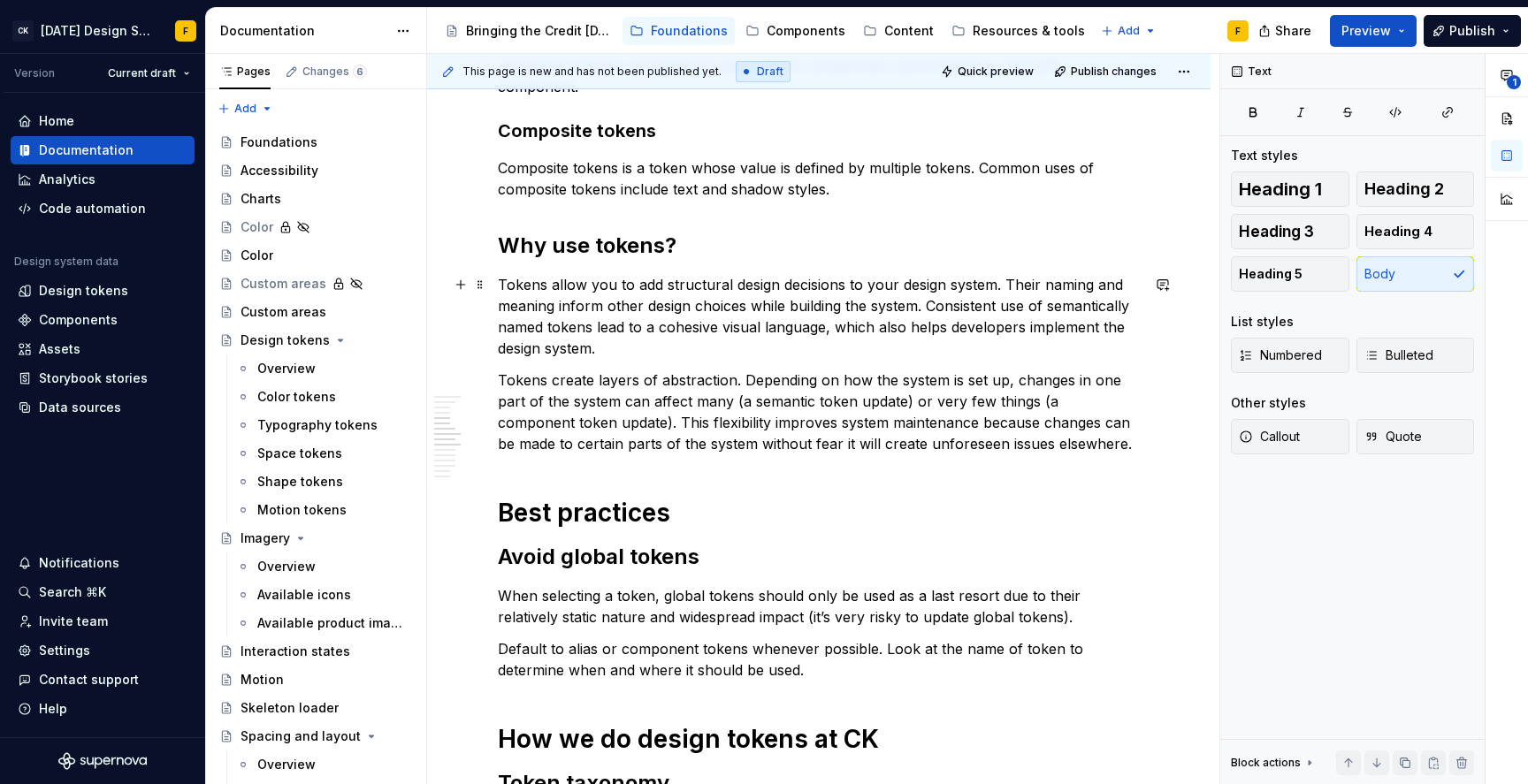
scroll to position [847, 0]
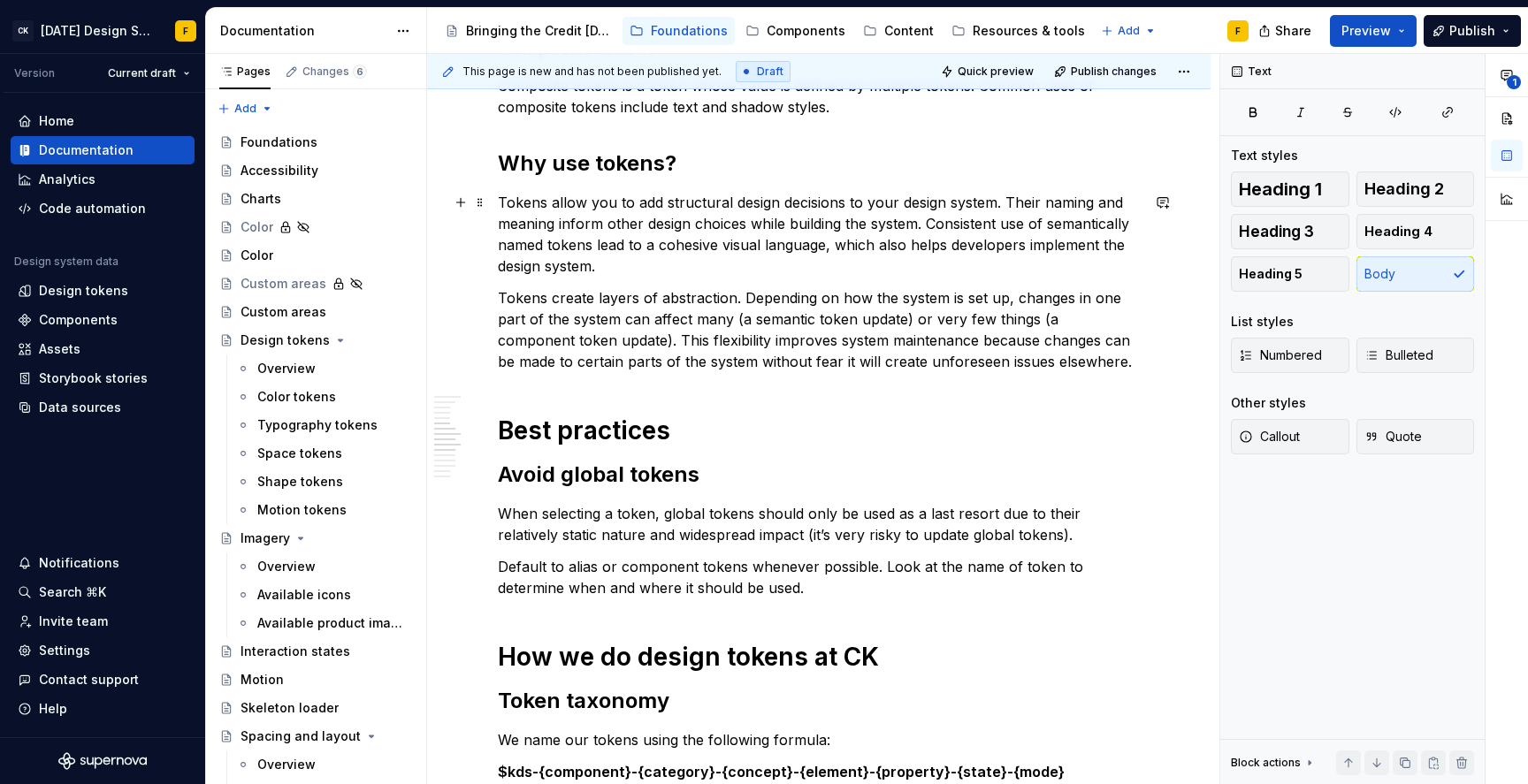
click at [805, 202] on p "Tokens allow you to add structural design decisions to your design system. Thei…" at bounding box center [818, 234] width 642 height 84
click at [754, 228] on p "Tokens allow you to add structural design decisions to your design system. Thei…" at bounding box center [818, 234] width 642 height 84
click at [969, 223] on p "Tokens allow you to add structural design decisions to your design system. Thei…" at bounding box center [818, 234] width 642 height 84
click at [766, 220] on p "Tokens allow you to add structural design decisions to your design system. Thei…" at bounding box center [818, 234] width 642 height 84
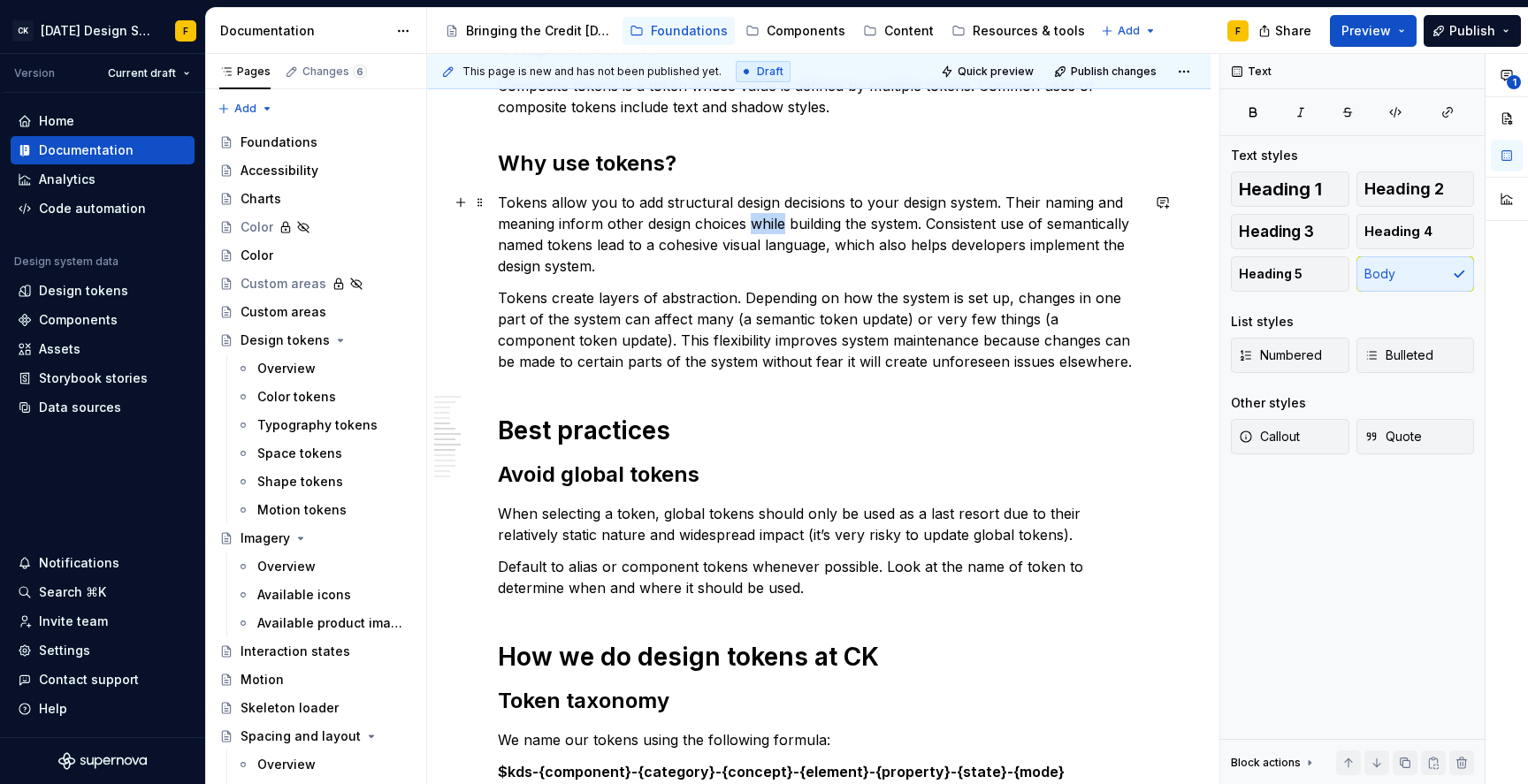
click at [766, 220] on p "Tokens allow you to add structural design decisions to your design system. Thei…" at bounding box center [818, 234] width 642 height 84
click at [627, 246] on p "Tokens allow you to add structural design decisions to your design system. Thei…" at bounding box center [818, 234] width 642 height 84
click at [709, 259] on p "Tokens allow you to add structural design decisions to your design system. Thei…" at bounding box center [818, 234] width 642 height 84
click at [626, 244] on p "Tokens allow you to add structural design decisions to your design system. Thei…" at bounding box center [818, 234] width 642 height 84
click at [847, 246] on p "Tokens allow you to add structural design decisions to your design system. Thei…" at bounding box center [818, 234] width 642 height 84
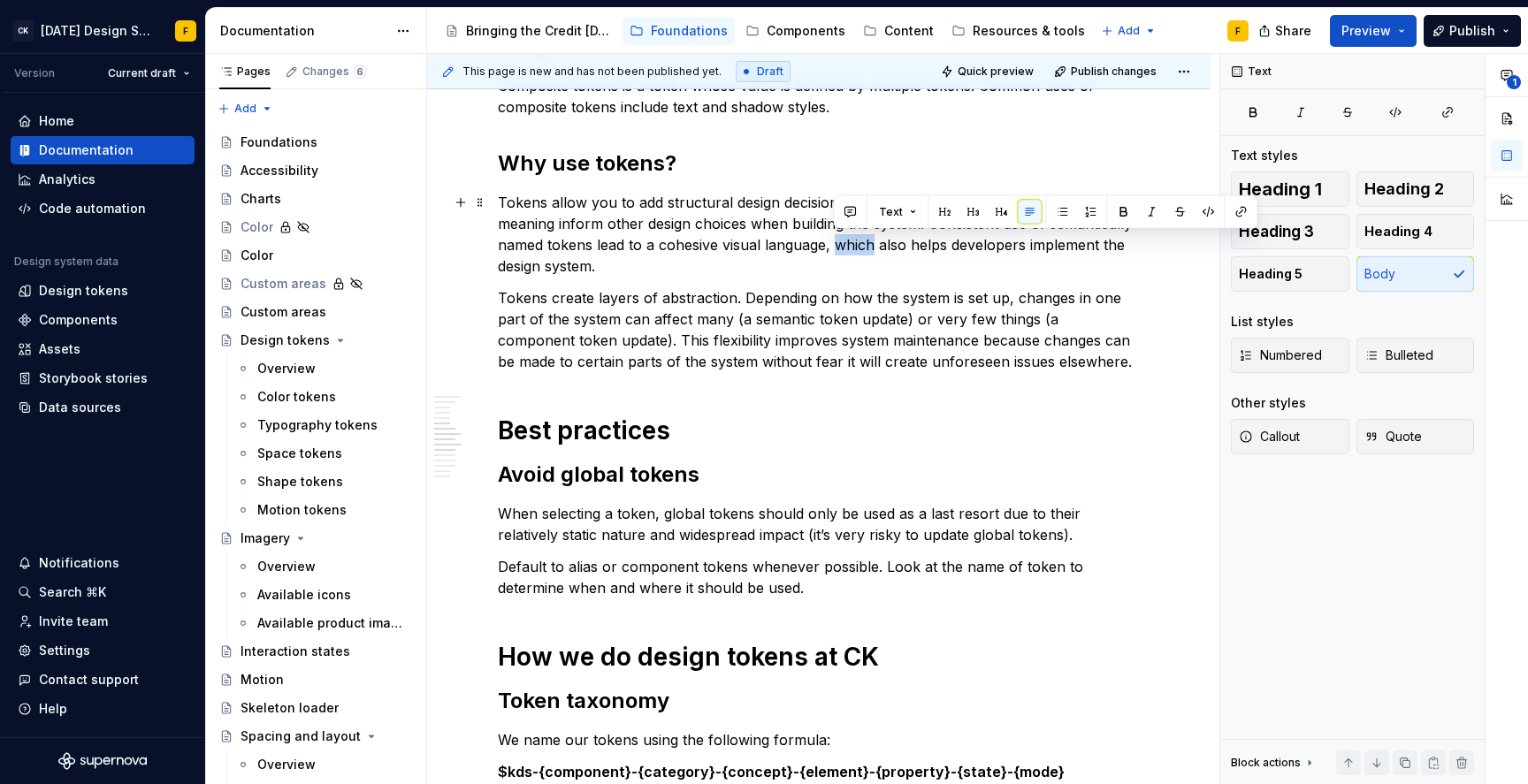
click at [847, 246] on p "Tokens allow you to add structural design decisions to your design system. Thei…" at bounding box center [818, 234] width 642 height 84
click at [788, 238] on p "Tokens allow you to add structural design decisions to your design system. Thei…" at bounding box center [818, 234] width 642 height 84
click at [1084, 203] on p "Tokens allow you to add structural design decisions to your design system. Thei…" at bounding box center [818, 234] width 642 height 84
click at [627, 240] on p "Tokens allow you to add structural design decisions to your design system. Thei…" at bounding box center [818, 234] width 642 height 84
click at [1079, 202] on p "Tokens allow you to add structural design decisions to your design system. Thei…" at bounding box center [818, 234] width 642 height 84
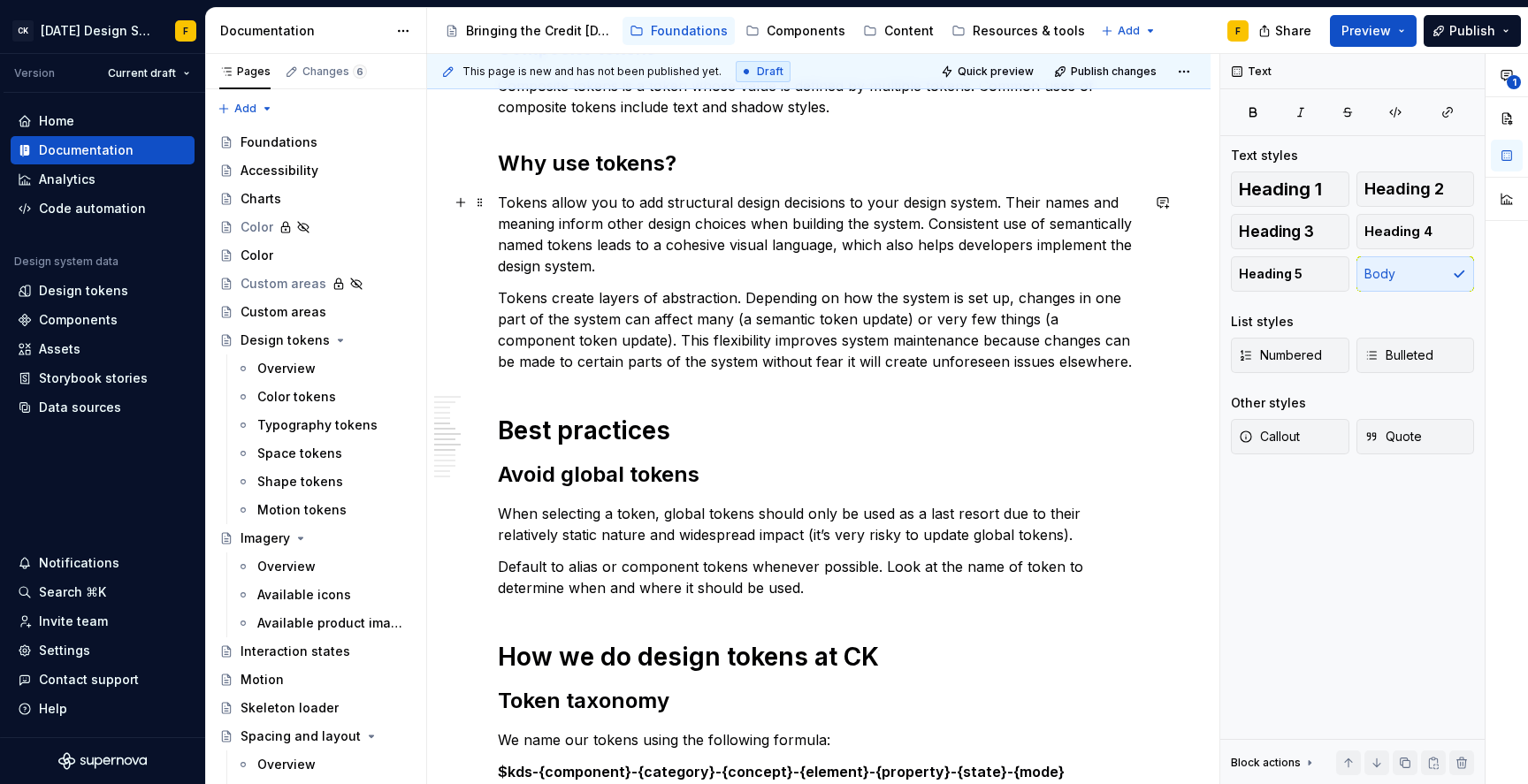
click at [556, 222] on p "Tokens allow you to add structural design decisions to your design system. Thei…" at bounding box center [818, 234] width 642 height 84
click at [630, 221] on p "Tokens allow you to add structural design decisions to your design system. Thei…" at bounding box center [818, 234] width 642 height 84
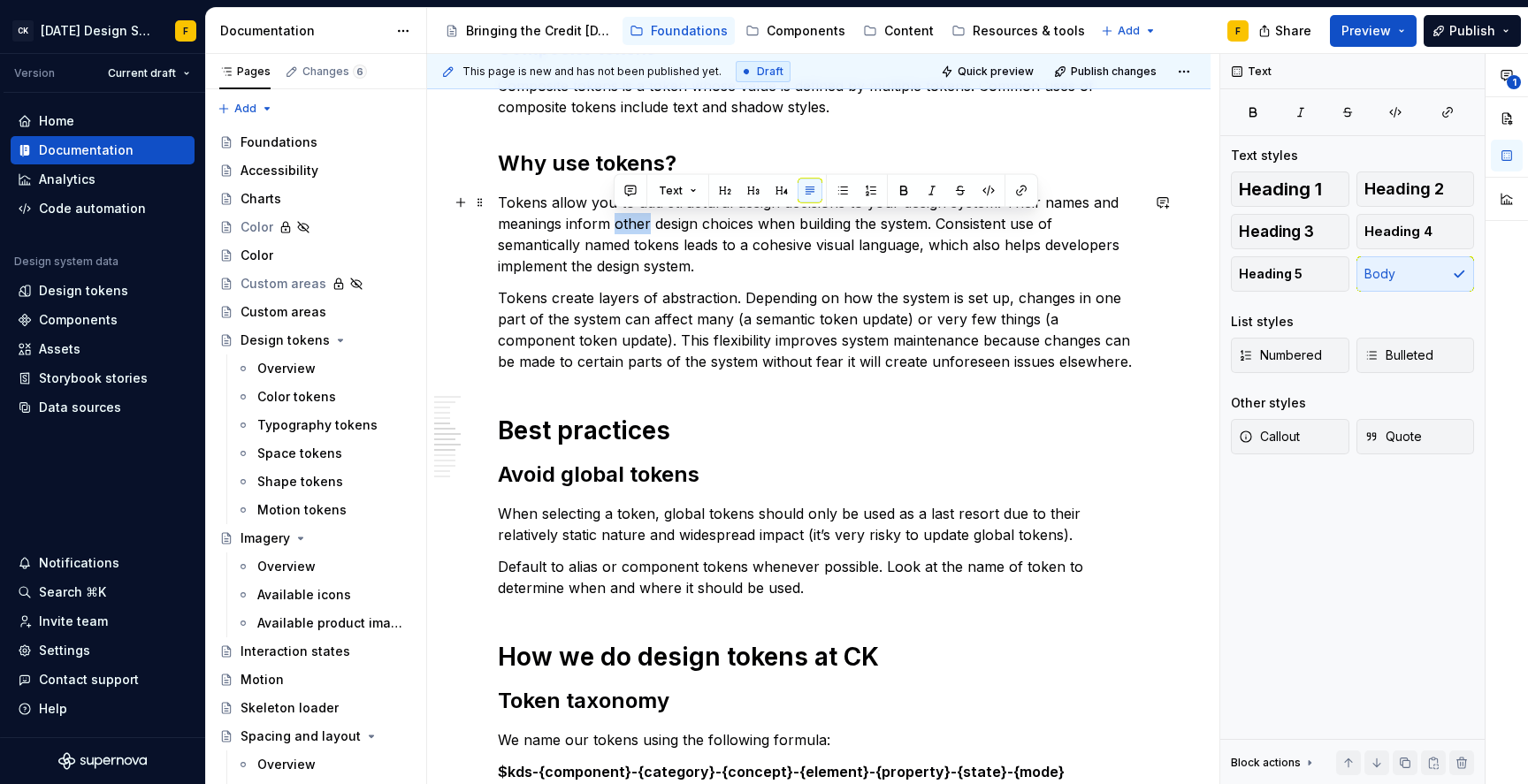
click at [630, 221] on p "Tokens allow you to add structural design decisions to your design system. Thei…" at bounding box center [818, 234] width 642 height 84
click at [779, 223] on p "Tokens allow you to add structural design decisions to your design system. Thei…" at bounding box center [818, 234] width 642 height 84
click at [984, 233] on p "Tokens allow you to add structural design decisions to your design system. Thei…" at bounding box center [818, 234] width 642 height 84
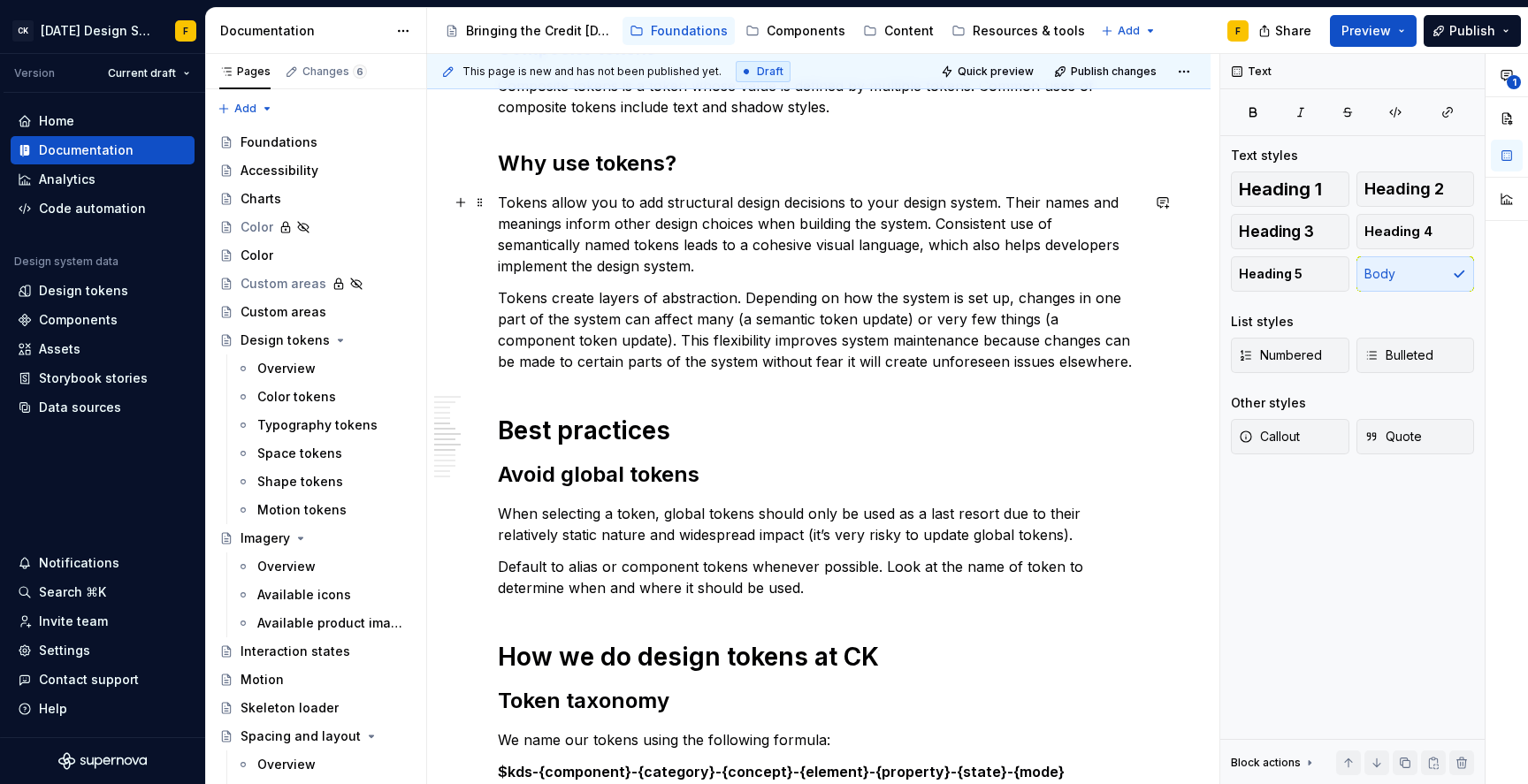
click at [711, 247] on p "Tokens allow you to add structural design decisions to your design system. Thei…" at bounding box center [818, 234] width 642 height 84
drag, startPoint x: 914, startPoint y: 250, endPoint x: 959, endPoint y: 248, distance: 45.0
click at [959, 248] on p "Tokens allow you to add structural design decisions to your design system. Thei…" at bounding box center [818, 234] width 642 height 84
click at [623, 268] on p "Tokens allow you to add structural design decisions to your design system. Thei…" at bounding box center [818, 234] width 642 height 84
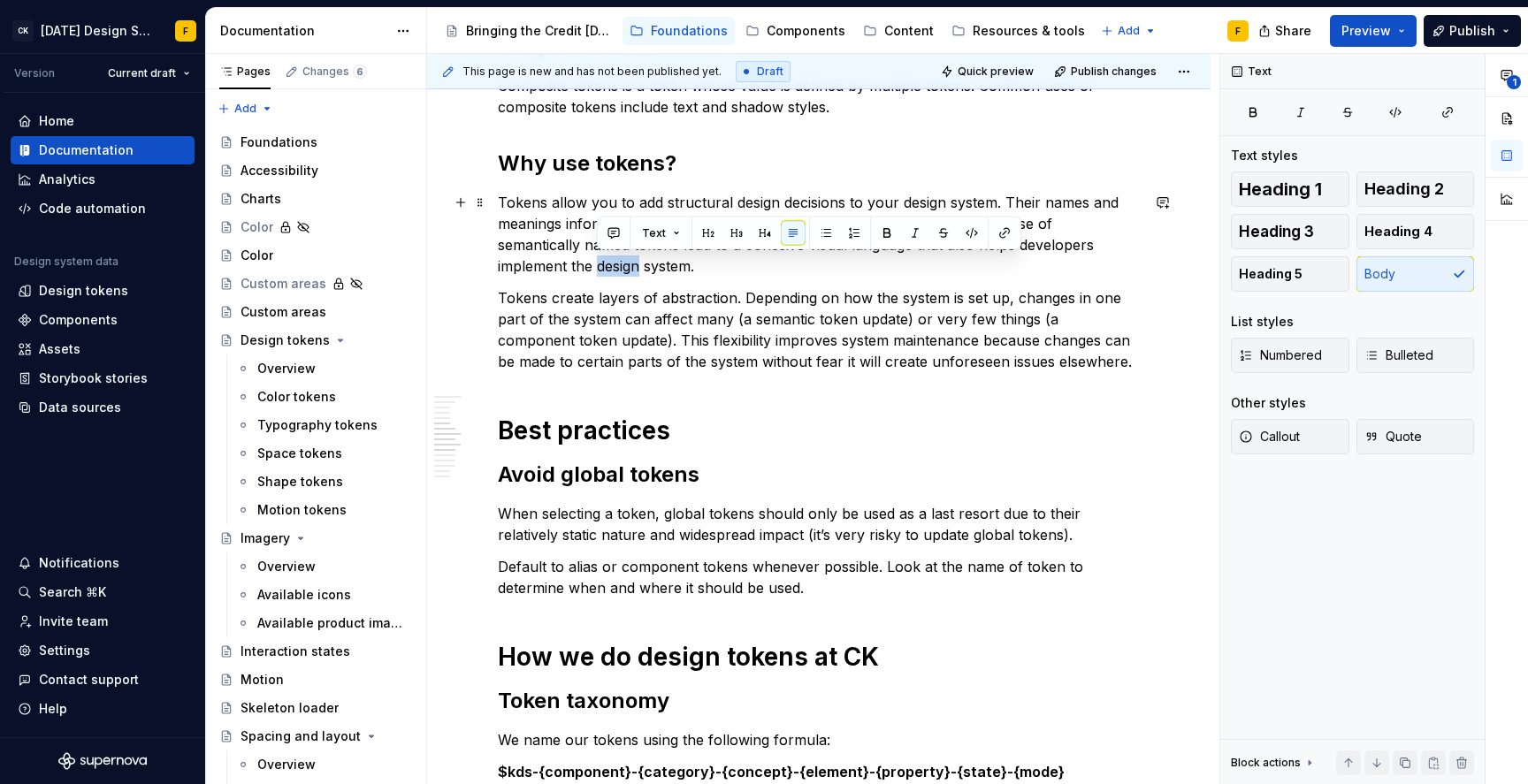
click at [623, 268] on p "Tokens allow you to add structural design decisions to your design system. Thei…" at bounding box center [818, 234] width 642 height 84
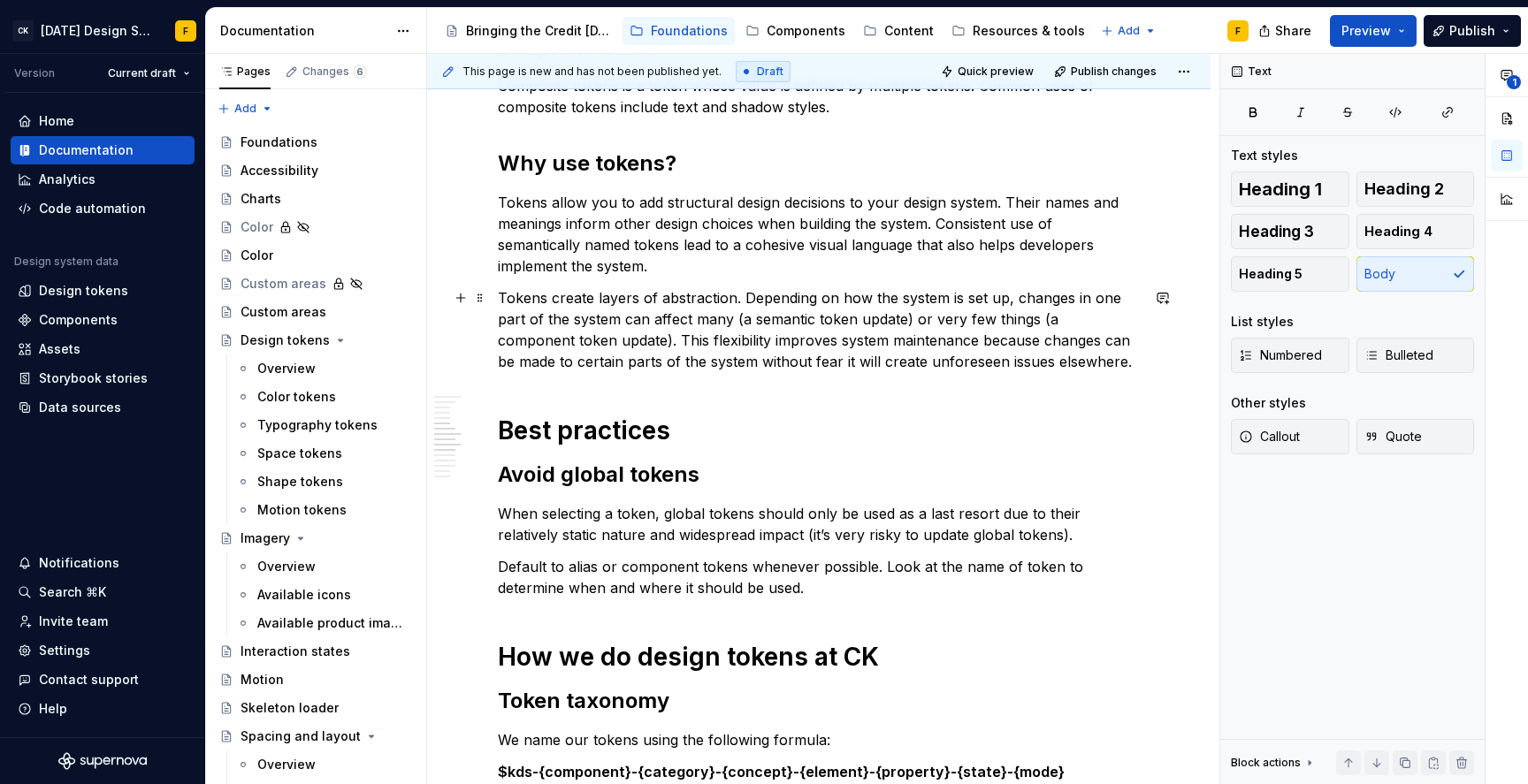
click at [918, 341] on p "Tokens create layers of abstraction. Depending on how the system is set up, cha…" at bounding box center [818, 330] width 642 height 84
click at [905, 344] on p "Tokens create layers of abstraction. Depending on how the system is set up, cha…" at bounding box center [818, 330] width 642 height 84
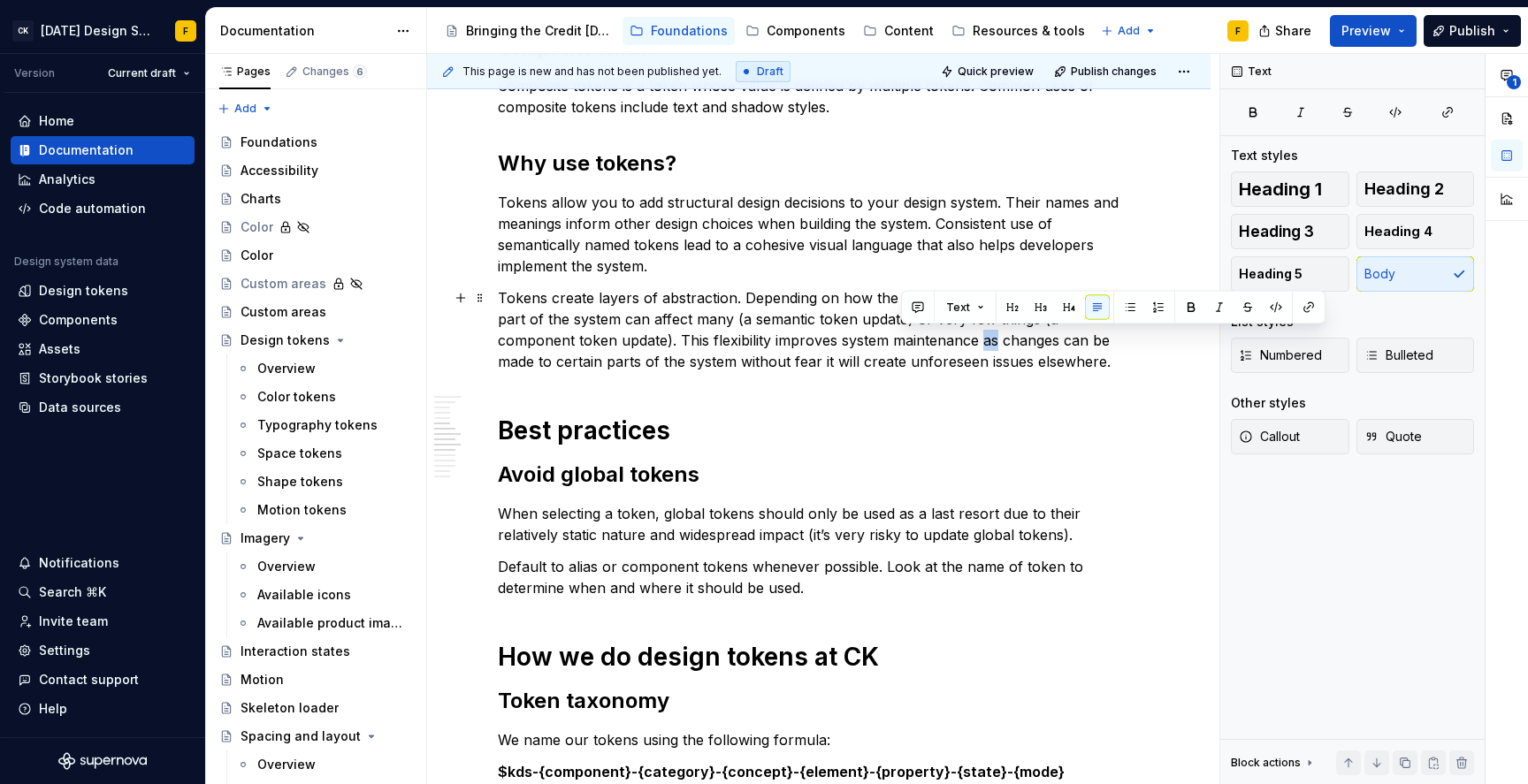
click at [905, 344] on p "Tokens create layers of abstraction. Depending on how the system is set up, cha…" at bounding box center [818, 330] width 642 height 84
click at [520, 353] on p "Tokens create layers of abstraction. Depending on how the system is set up, cha…" at bounding box center [818, 330] width 642 height 84
click at [629, 363] on p "Tokens create layers of abstraction. Depending on how the system is set up, cha…" at bounding box center [818, 330] width 642 height 84
click at [618, 366] on p "Tokens create layers of abstraction. Depending on how the system is set up, cha…" at bounding box center [818, 330] width 642 height 84
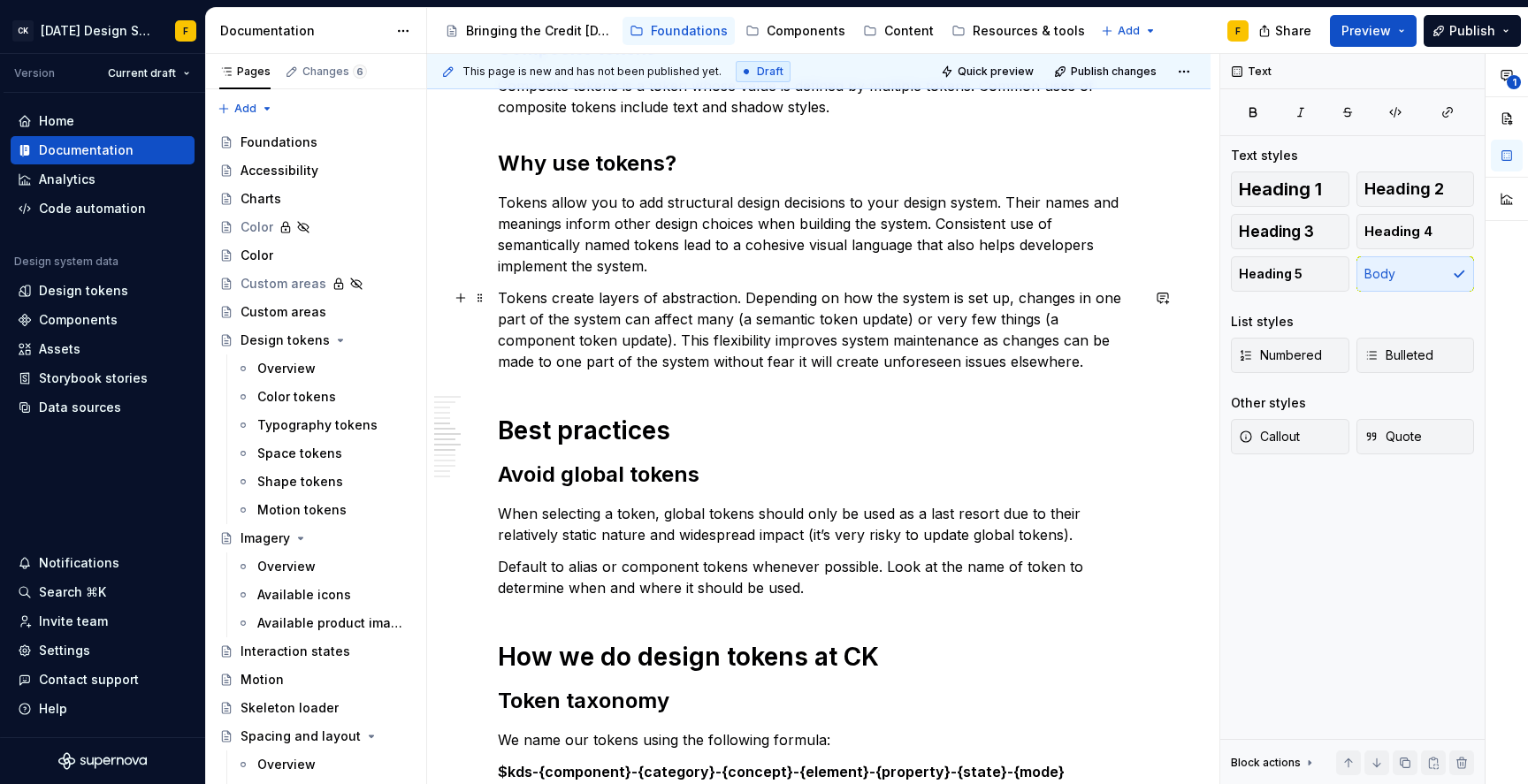
click at [619, 367] on p "Tokens create layers of abstraction. Depending on how the system is set up, cha…" at bounding box center [818, 330] width 642 height 84
click at [628, 363] on p "Tokens create layers of abstraction. Depending on how the system is set up, cha…" at bounding box center [818, 330] width 642 height 84
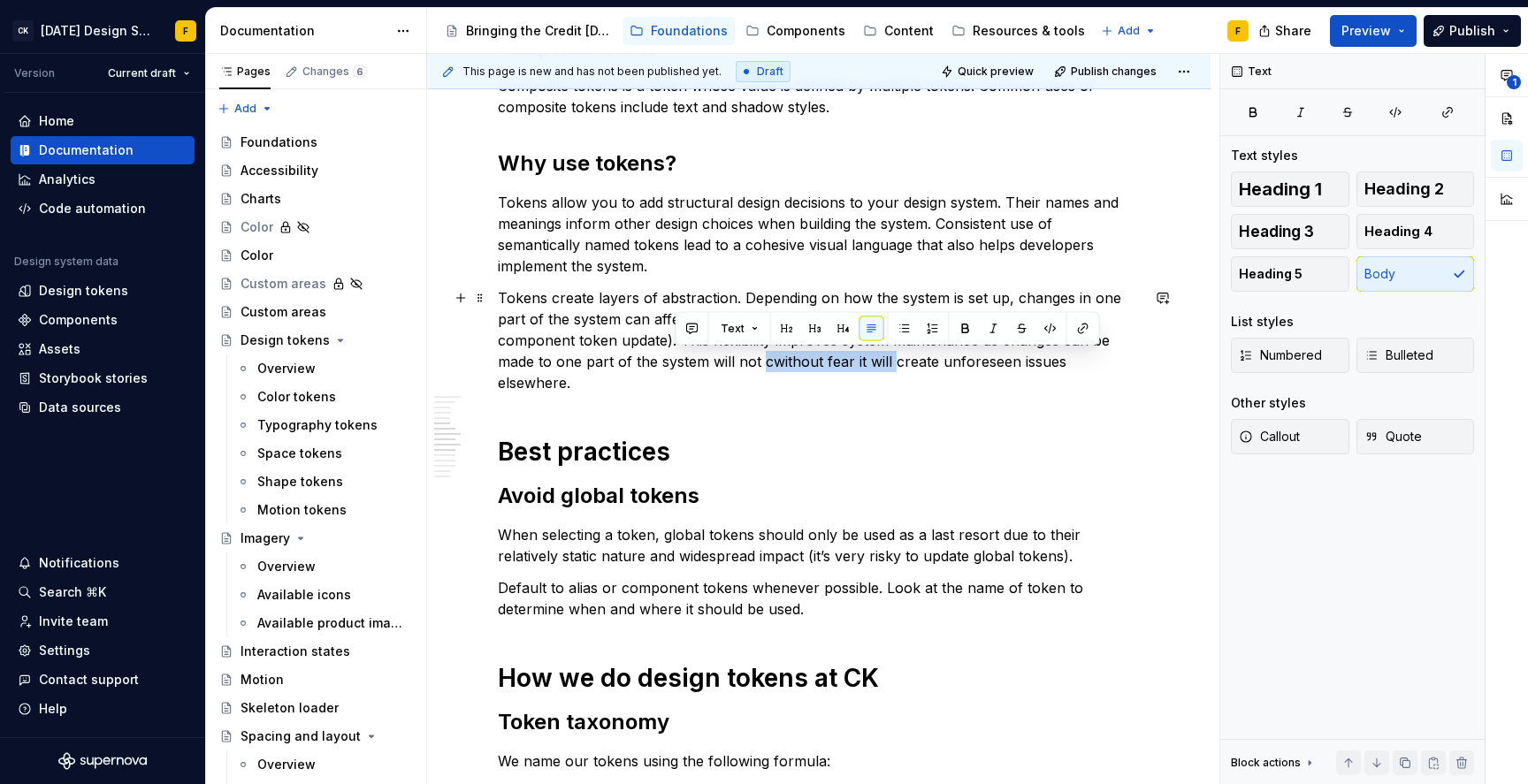
drag, startPoint x: 674, startPoint y: 361, endPoint x: 803, endPoint y: 364, distance: 129.0
click at [803, 364] on p "Tokens create layers of abstraction. Depending on how the system is set up, cha…" at bounding box center [818, 340] width 642 height 106
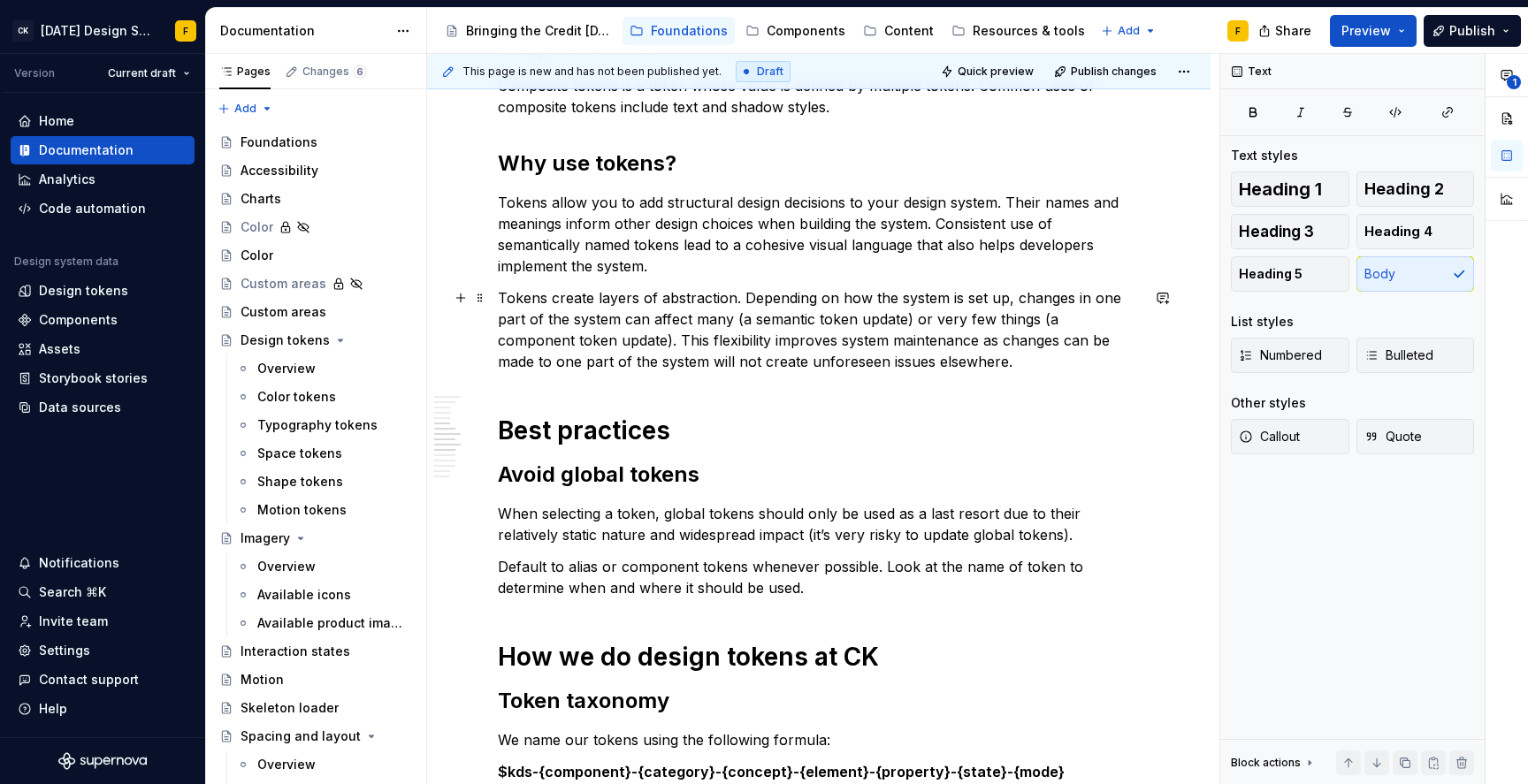
click at [934, 344] on p "Tokens create layers of abstraction. Depending on how the system is set up, cha…" at bounding box center [818, 330] width 642 height 84
click at [983, 340] on p "Tokens create layers of abstraction. Depending on how the system is set up, cha…" at bounding box center [818, 330] width 642 height 84
click at [1017, 340] on p "Tokens create layers of abstraction. Depending on how the system is set up, cha…" at bounding box center [818, 330] width 642 height 84
click at [1024, 340] on p "Tokens create layers of abstraction. Depending on how the system is set up, cha…" at bounding box center [818, 330] width 642 height 84
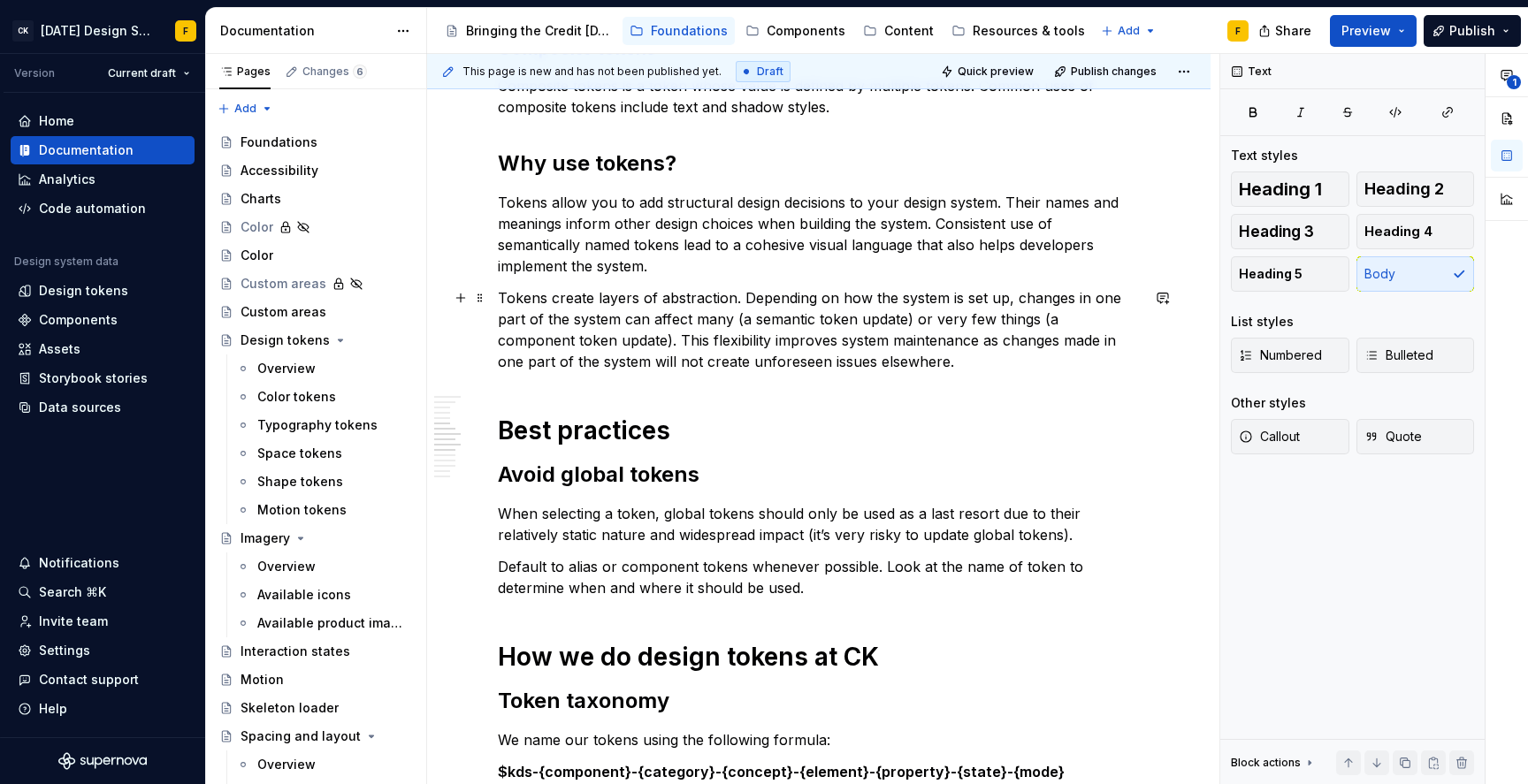
click at [878, 365] on p "Tokens create layers of abstraction. Depending on how the system is set up, cha…" at bounding box center [818, 330] width 642 height 84
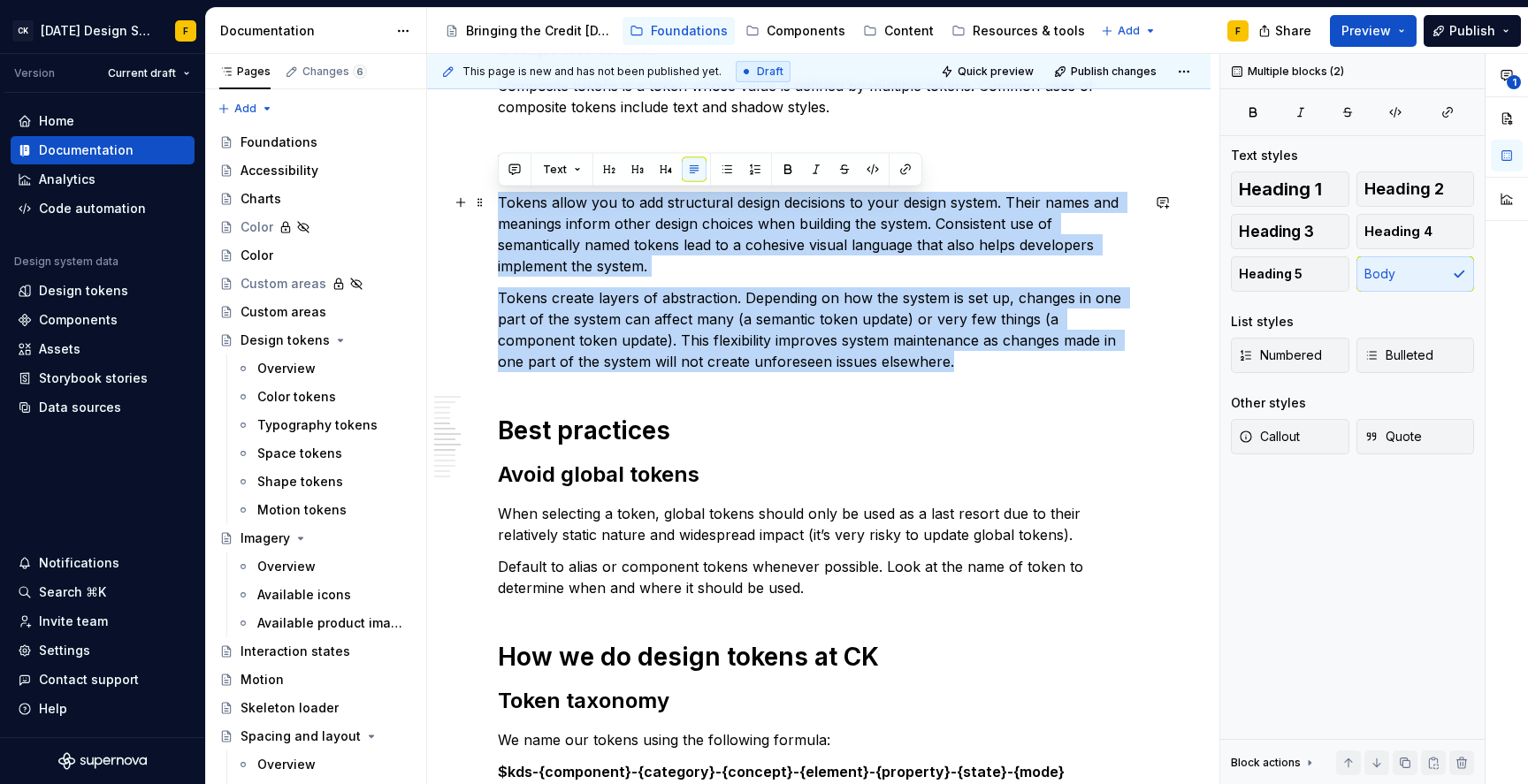
drag, startPoint x: 904, startPoint y: 362, endPoint x: 501, endPoint y: 205, distance: 432.5
click at [501, 205] on div "Basics of design tokens A design token captures a design decision and at minimu…" at bounding box center [818, 446] width 642 height 1888
copy div "Tokens allow you to add structural design decisions to your design system. Thei…"
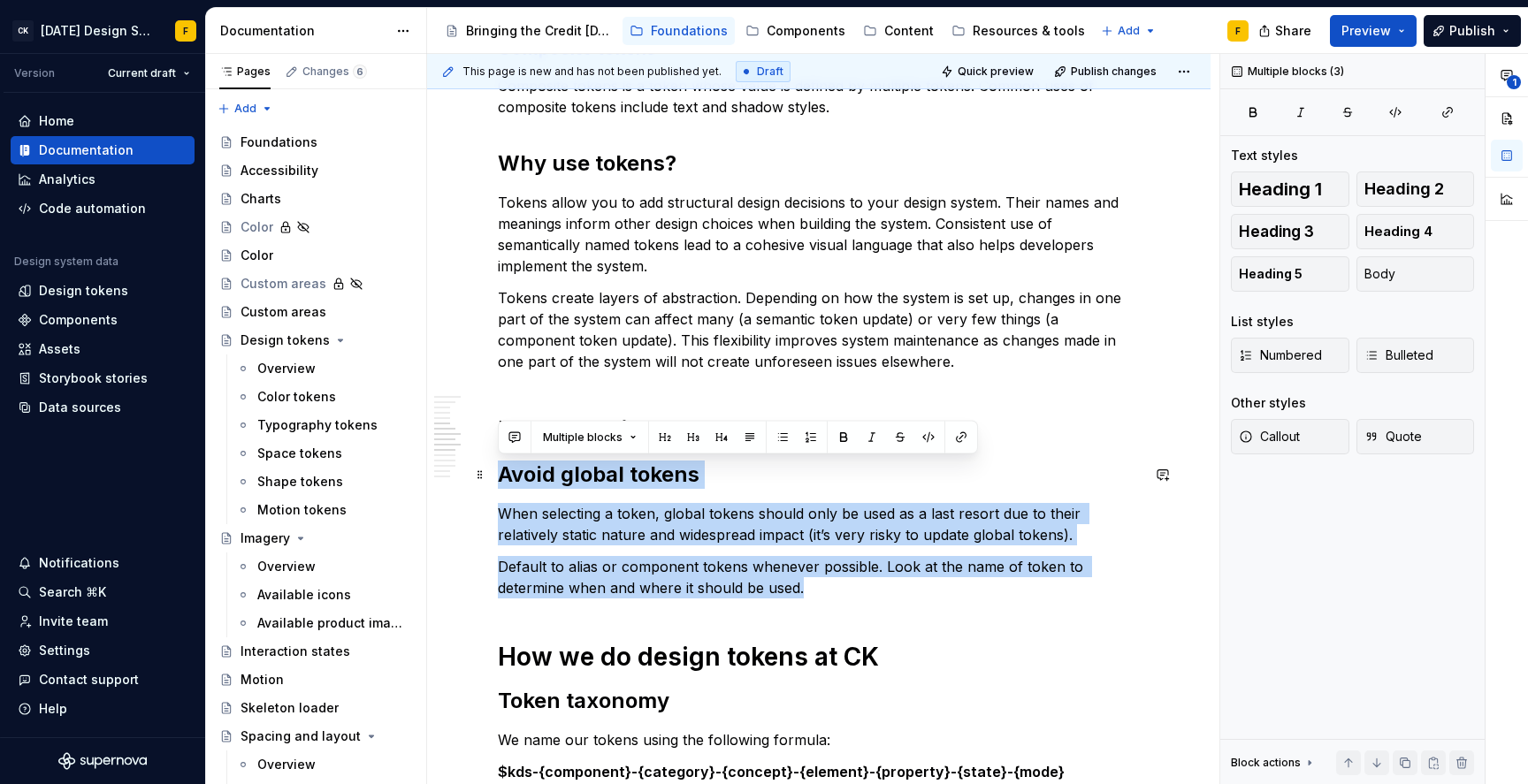
drag, startPoint x: 812, startPoint y: 582, endPoint x: 501, endPoint y: 478, distance: 327.9
click at [501, 478] on div "Basics of design tokens A design token captures a design decision and at minimu…" at bounding box center [818, 446] width 642 height 1888
copy div "Avoid global tokens When selecting a token, global tokens should only be used a…"
click at [501, 478] on h2 "Avoid global tokens" at bounding box center [818, 474] width 642 height 28
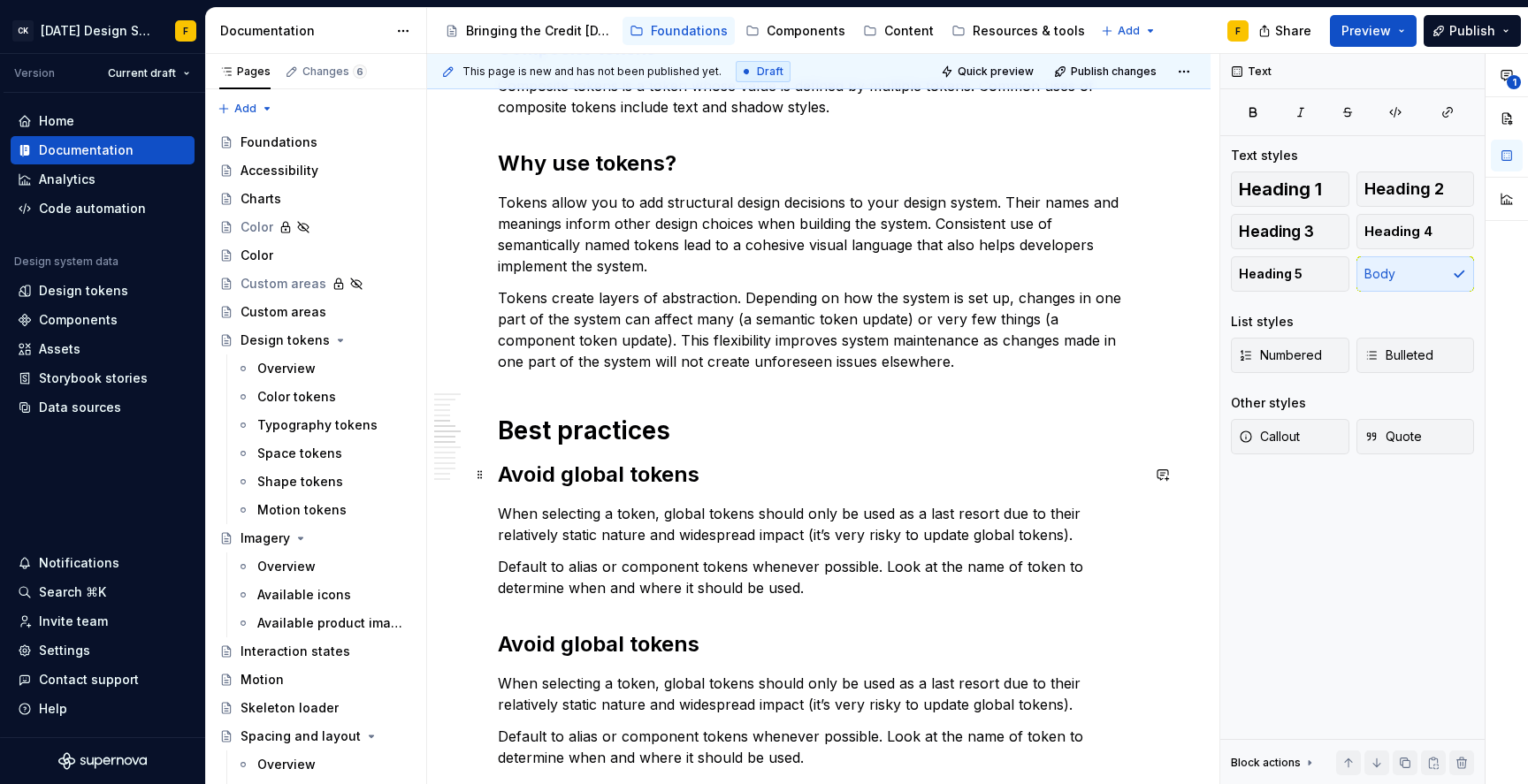
click at [549, 474] on h2 "Avoid global tokens" at bounding box center [818, 474] width 642 height 28
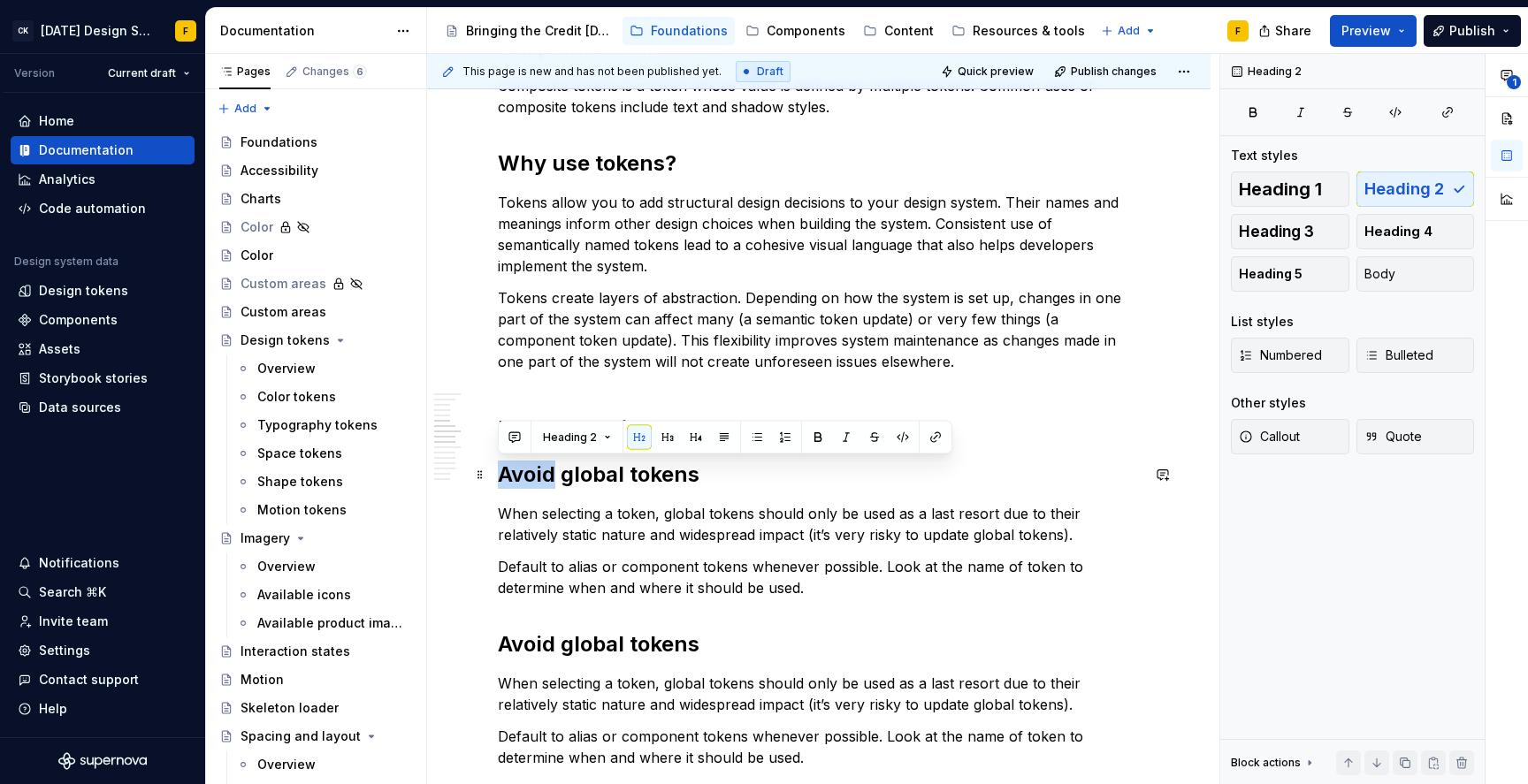
click at [549, 474] on h2 "Avoid global tokens" at bounding box center [818, 474] width 642 height 28
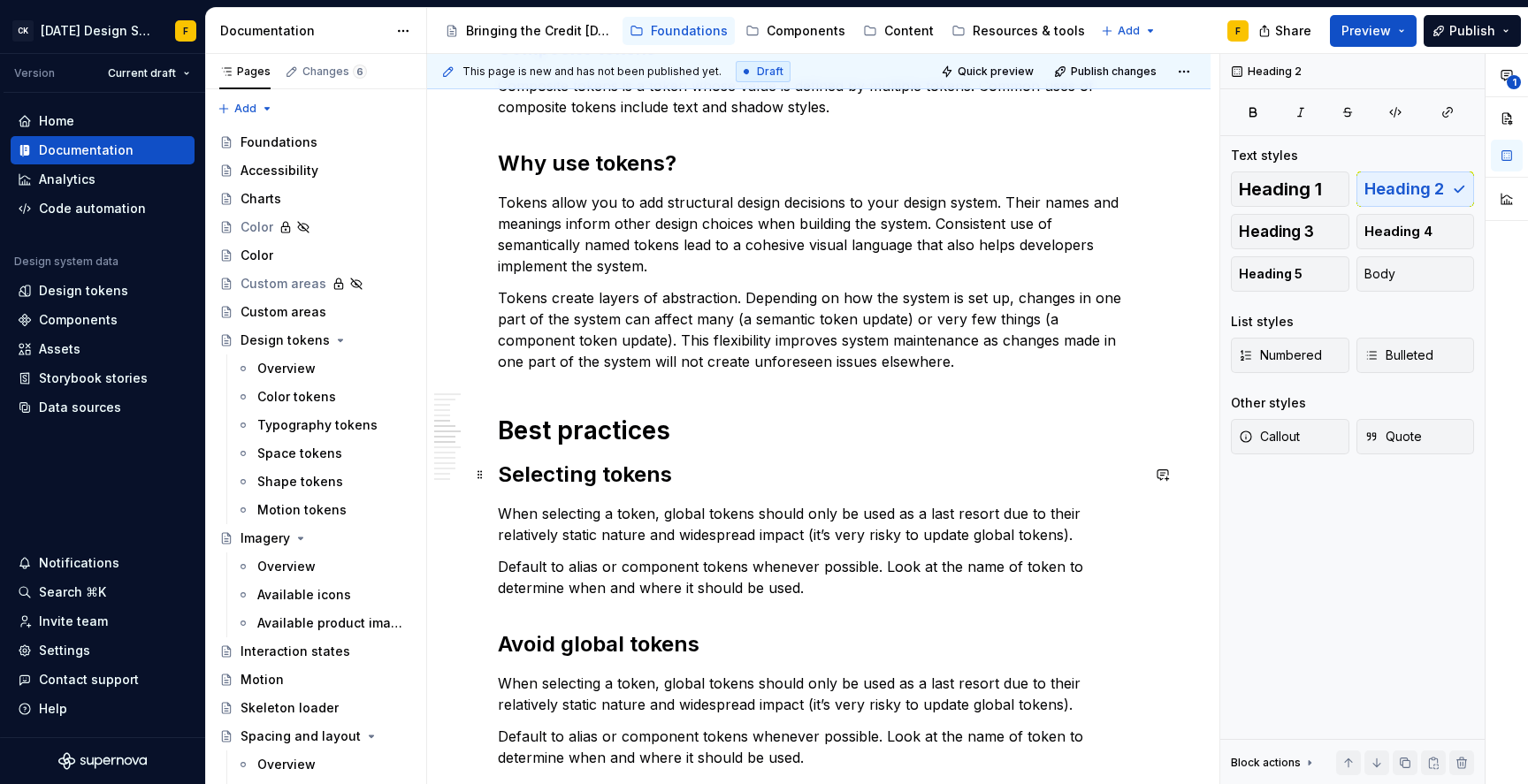
click at [570, 476] on h2 "Selecting tokens" at bounding box center [818, 474] width 642 height 28
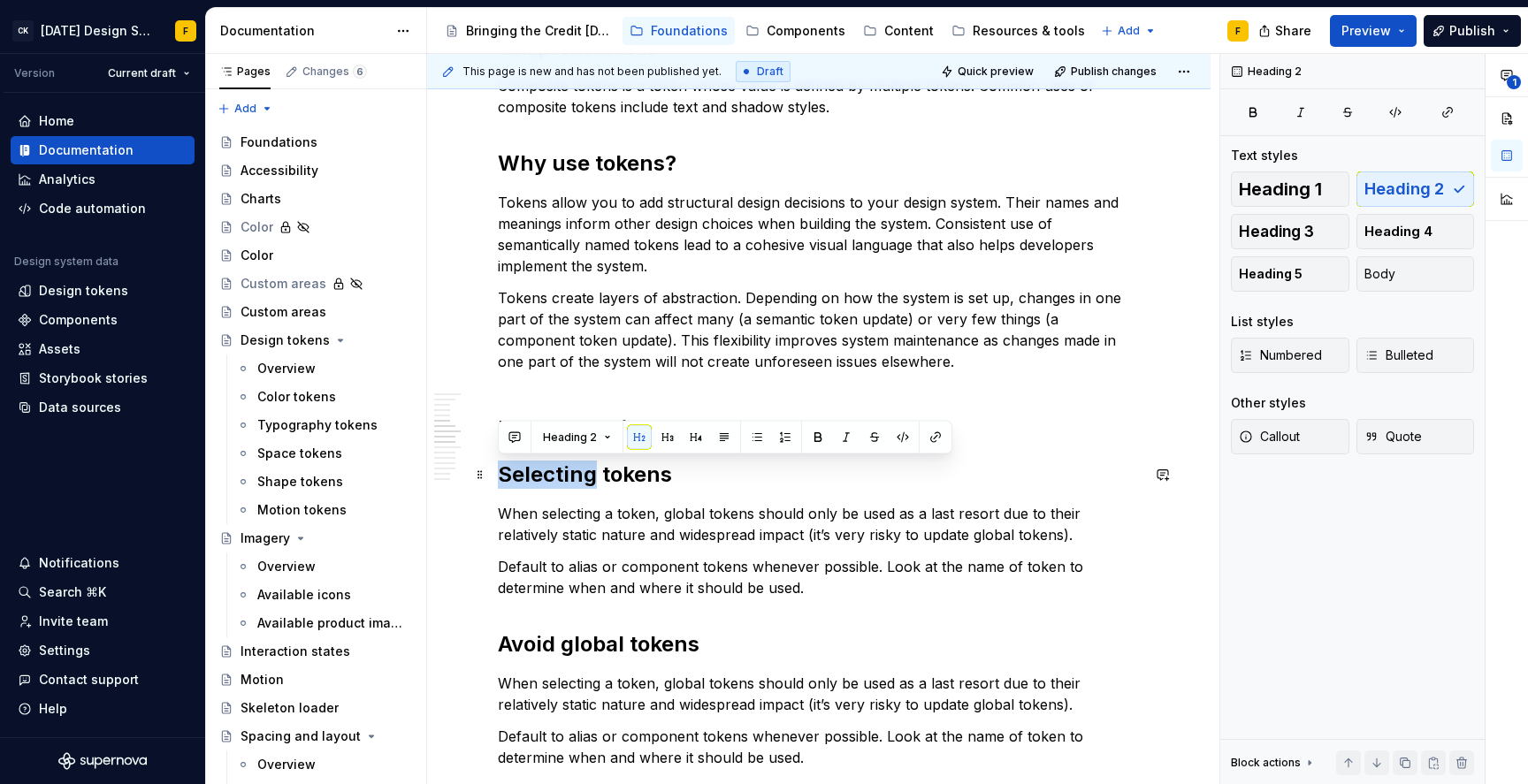
click at [571, 475] on h2 "Selecting tokens" at bounding box center [818, 474] width 642 height 28
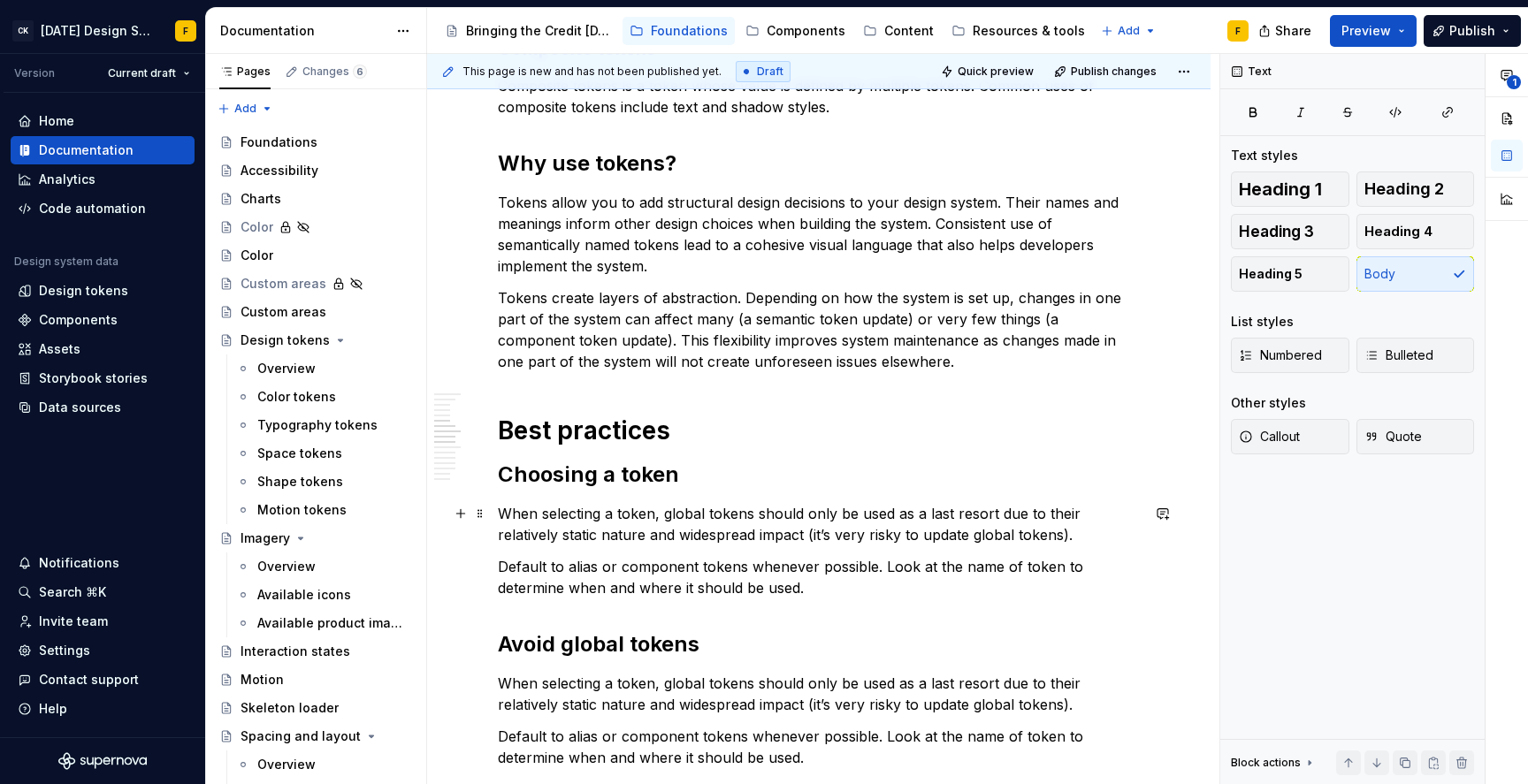
click at [630, 527] on p "When selecting a token, global tokens should only be used as a last resort due …" at bounding box center [818, 524] width 642 height 42
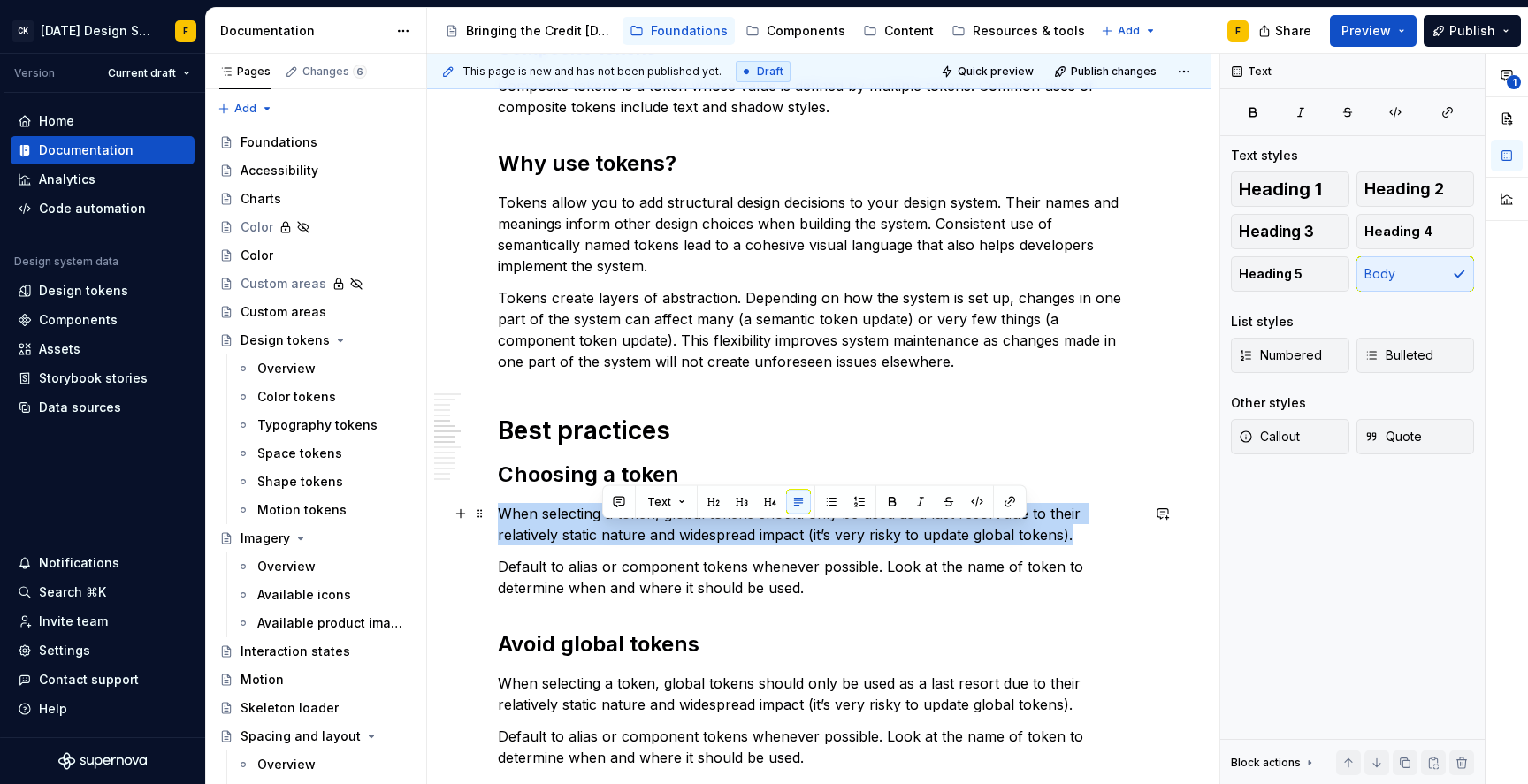
click at [631, 528] on p "When selecting a token, global tokens should only be used as a last resort due …" at bounding box center [818, 524] width 642 height 42
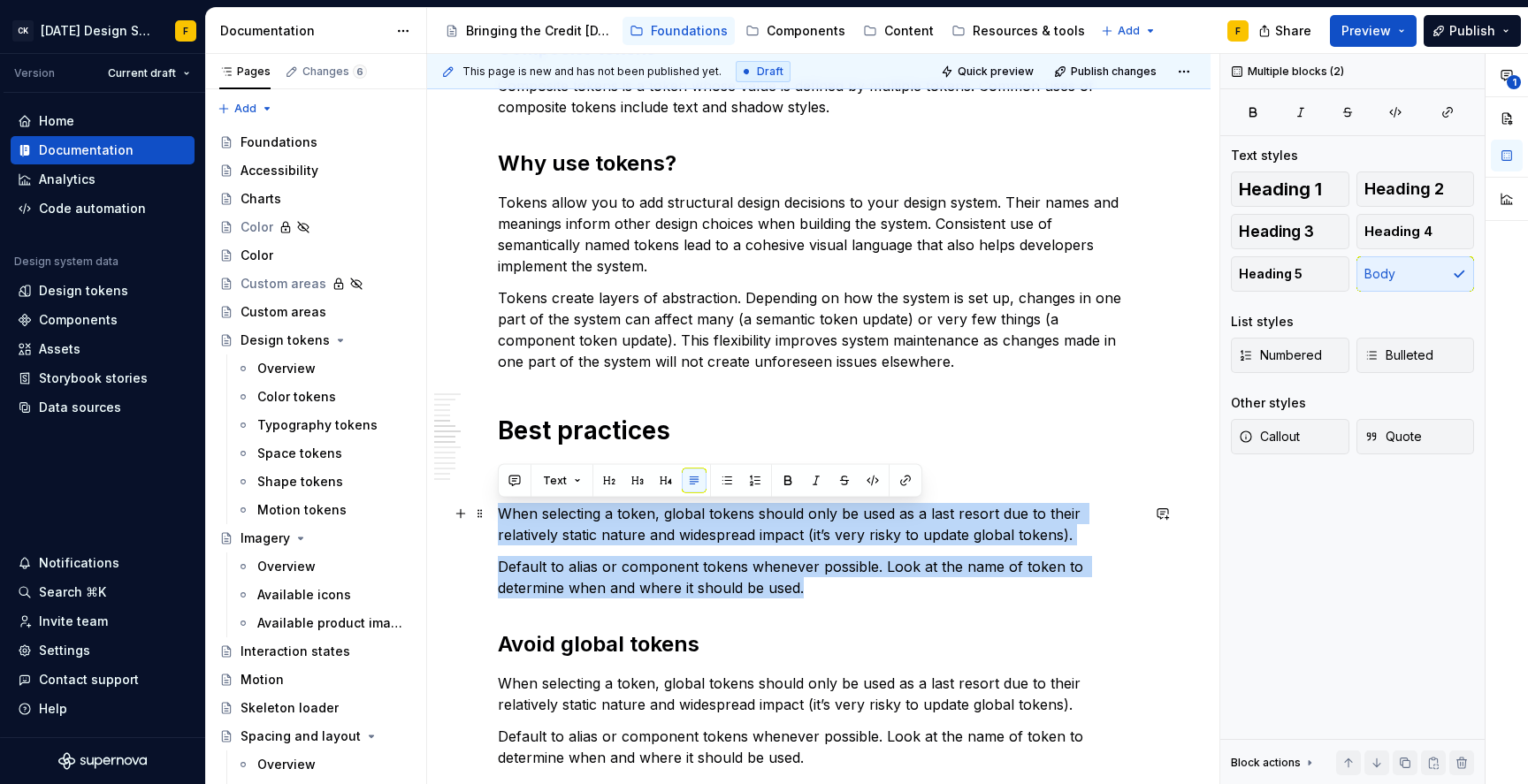
drag, startPoint x: 814, startPoint y: 592, endPoint x: 496, endPoint y: 512, distance: 327.9
click at [496, 512] on div "Basics of design tokens A design token captures a design decision and at minimu…" at bounding box center [818, 638] width 783 height 2356
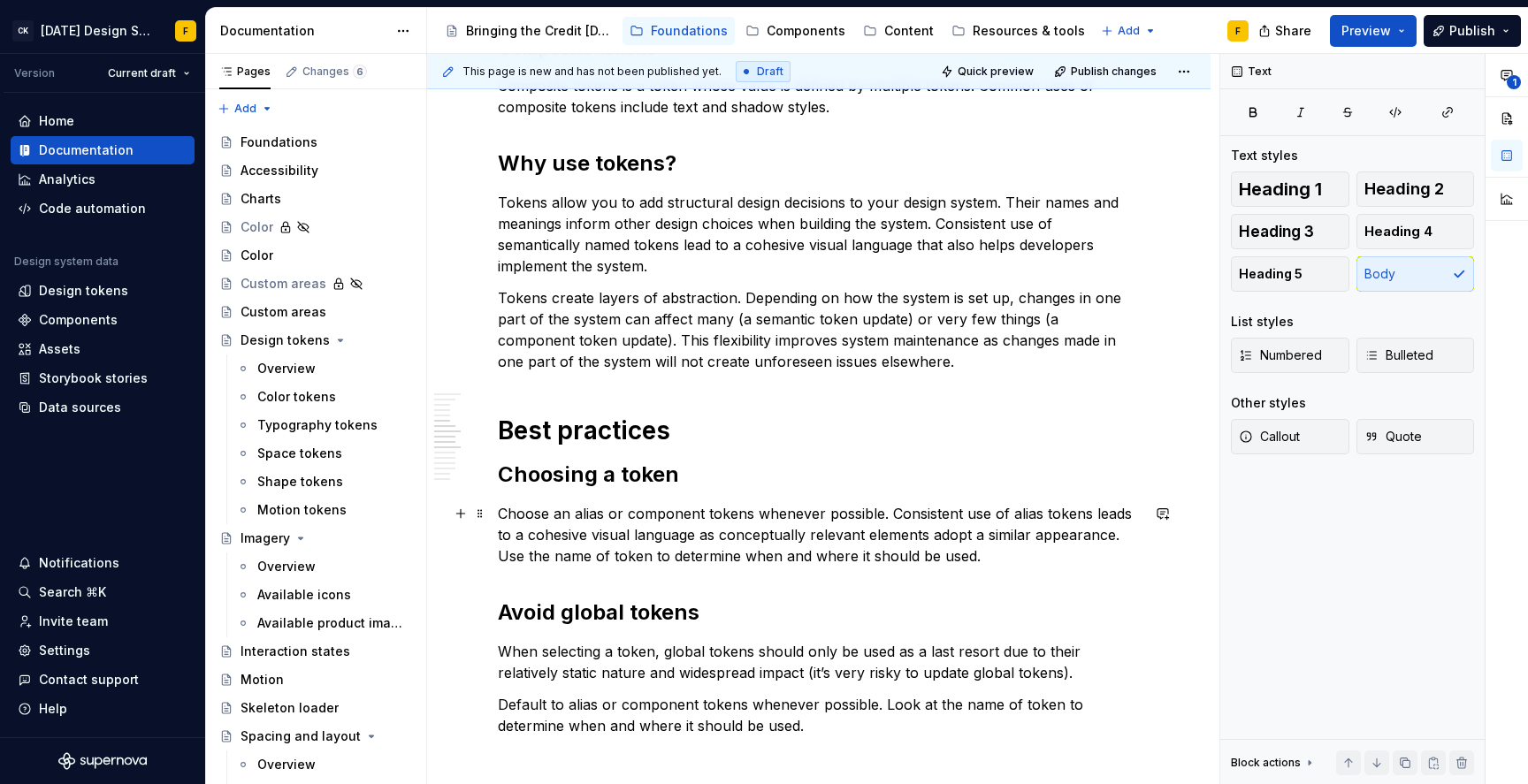
click at [750, 509] on p "Choose an alias or component tokens whenever possible. Consistent use of alias …" at bounding box center [818, 535] width 642 height 64
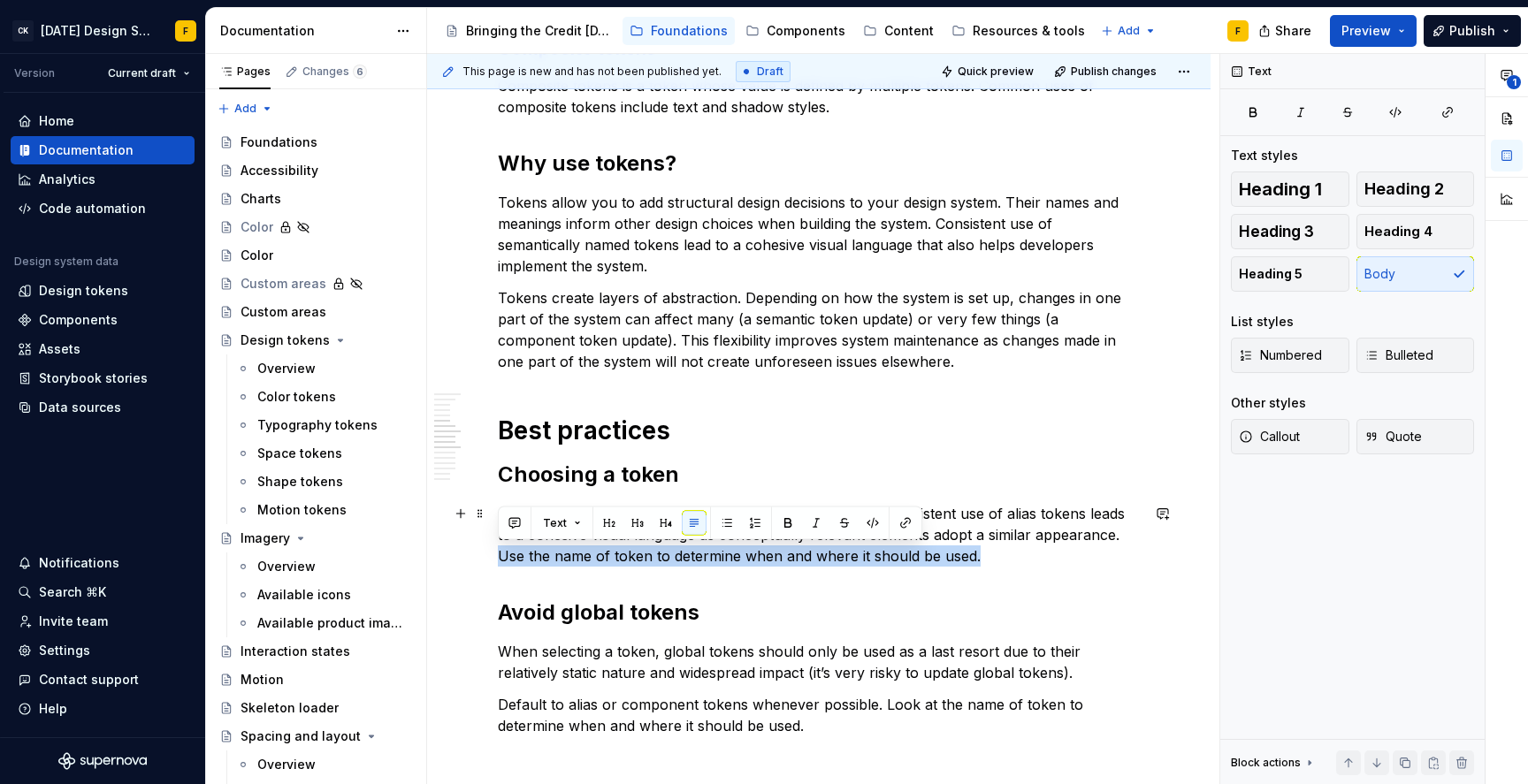
drag, startPoint x: 997, startPoint y: 554, endPoint x: 494, endPoint y: 556, distance: 503.0
click at [494, 556] on div "Basics of design tokens A design token captures a design decision and at minimu…" at bounding box center [818, 622] width 783 height 2325
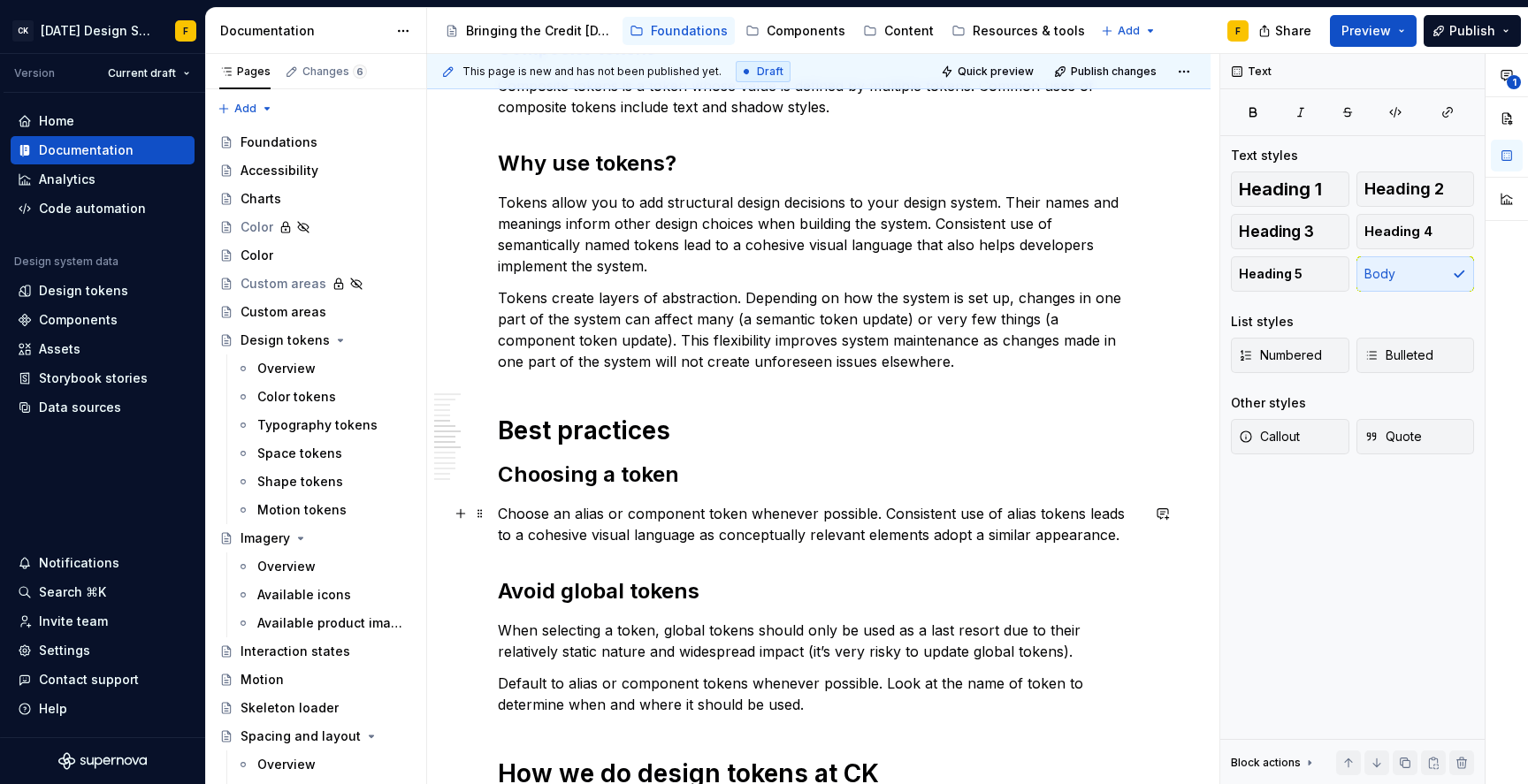
click at [877, 511] on p "Choose an alias or component token whenever possible. Consistent use of alias t…" at bounding box center [818, 524] width 642 height 42
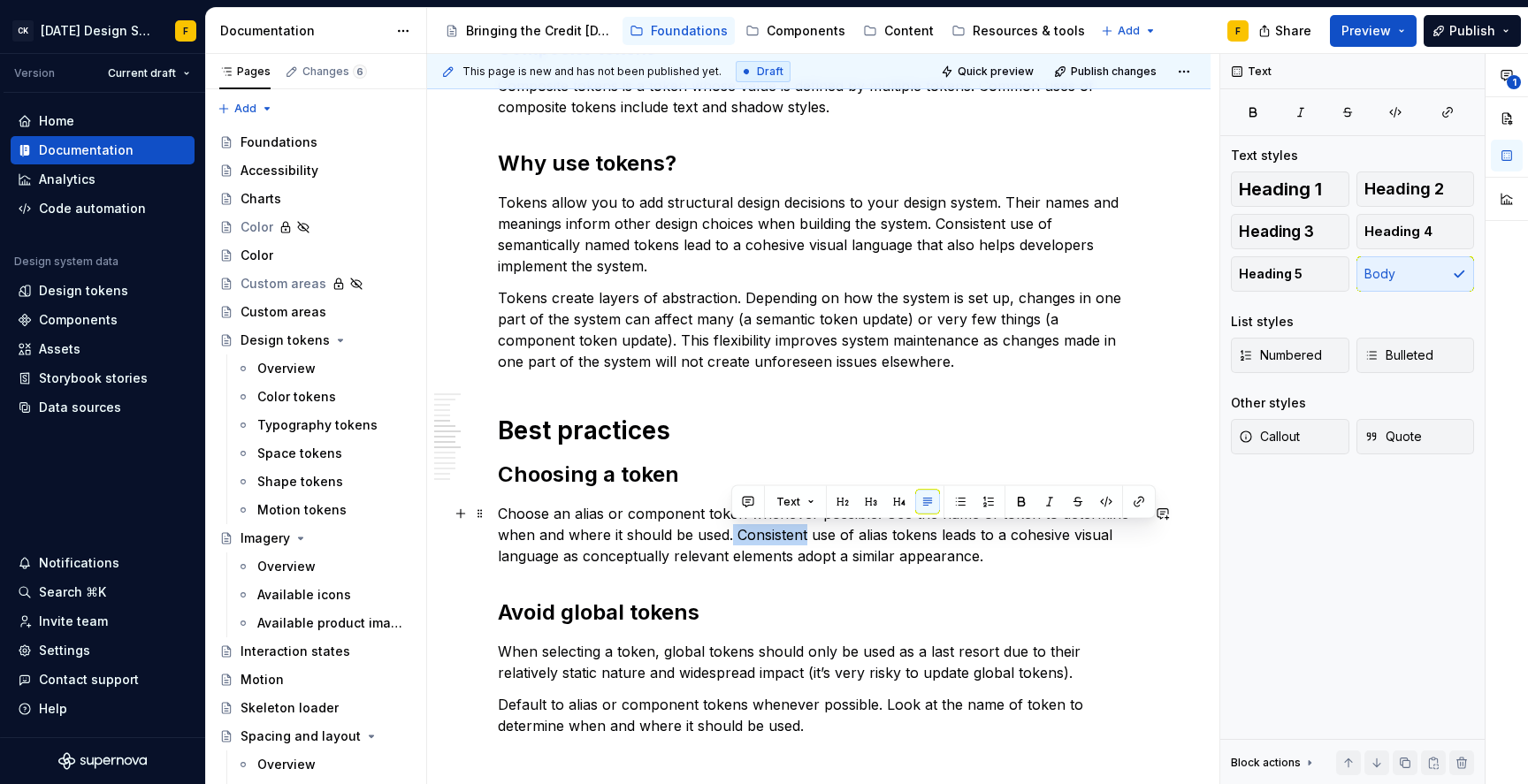
drag, startPoint x: 732, startPoint y: 536, endPoint x: 806, endPoint y: 544, distance: 74.4
click at [806, 544] on p "Choose an alias or component token whenever possible. Use the name of token to …" at bounding box center [818, 535] width 642 height 64
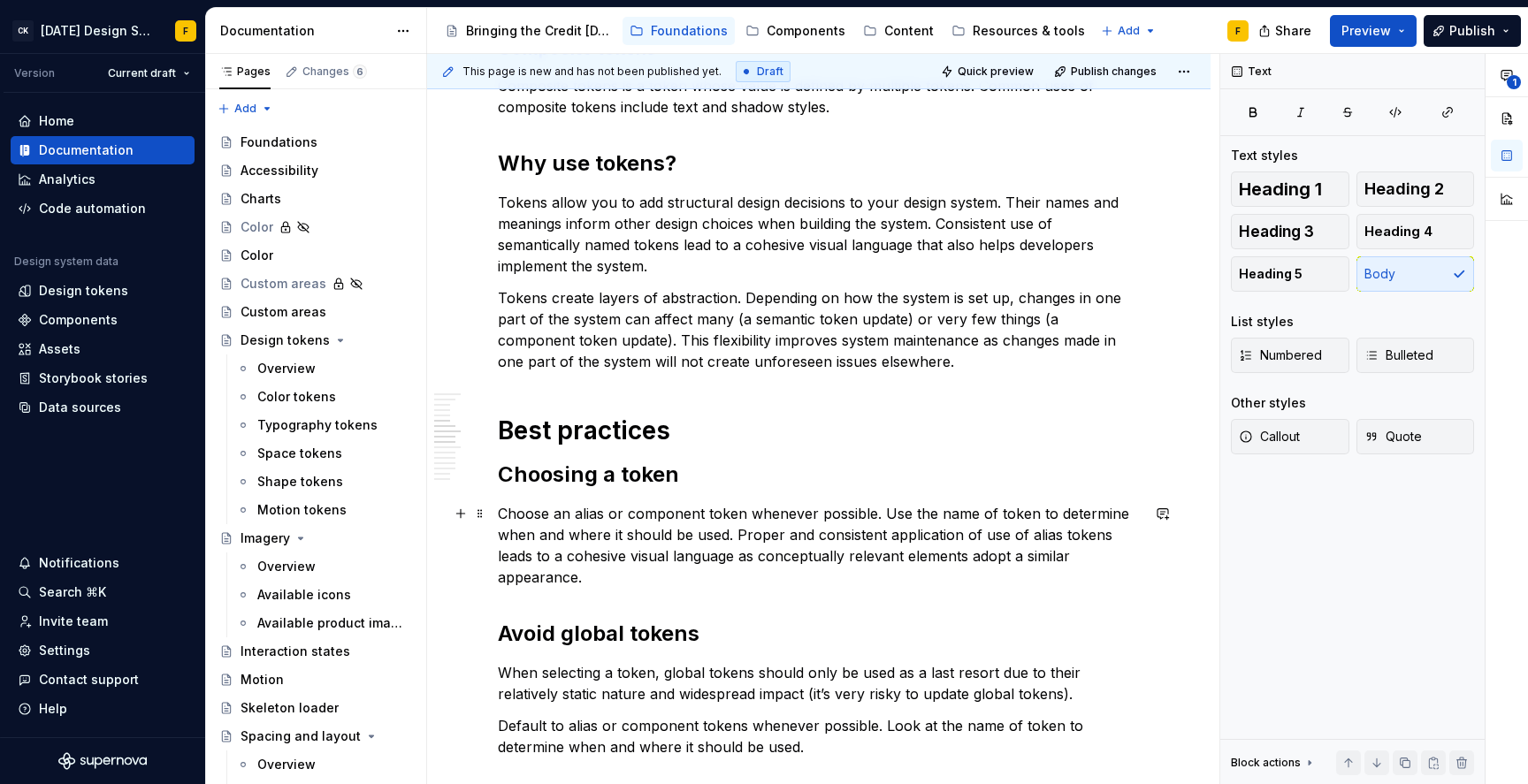
click at [1061, 534] on p "Choose an alias or component token whenever possible. Use the name of token to …" at bounding box center [818, 546] width 642 height 84
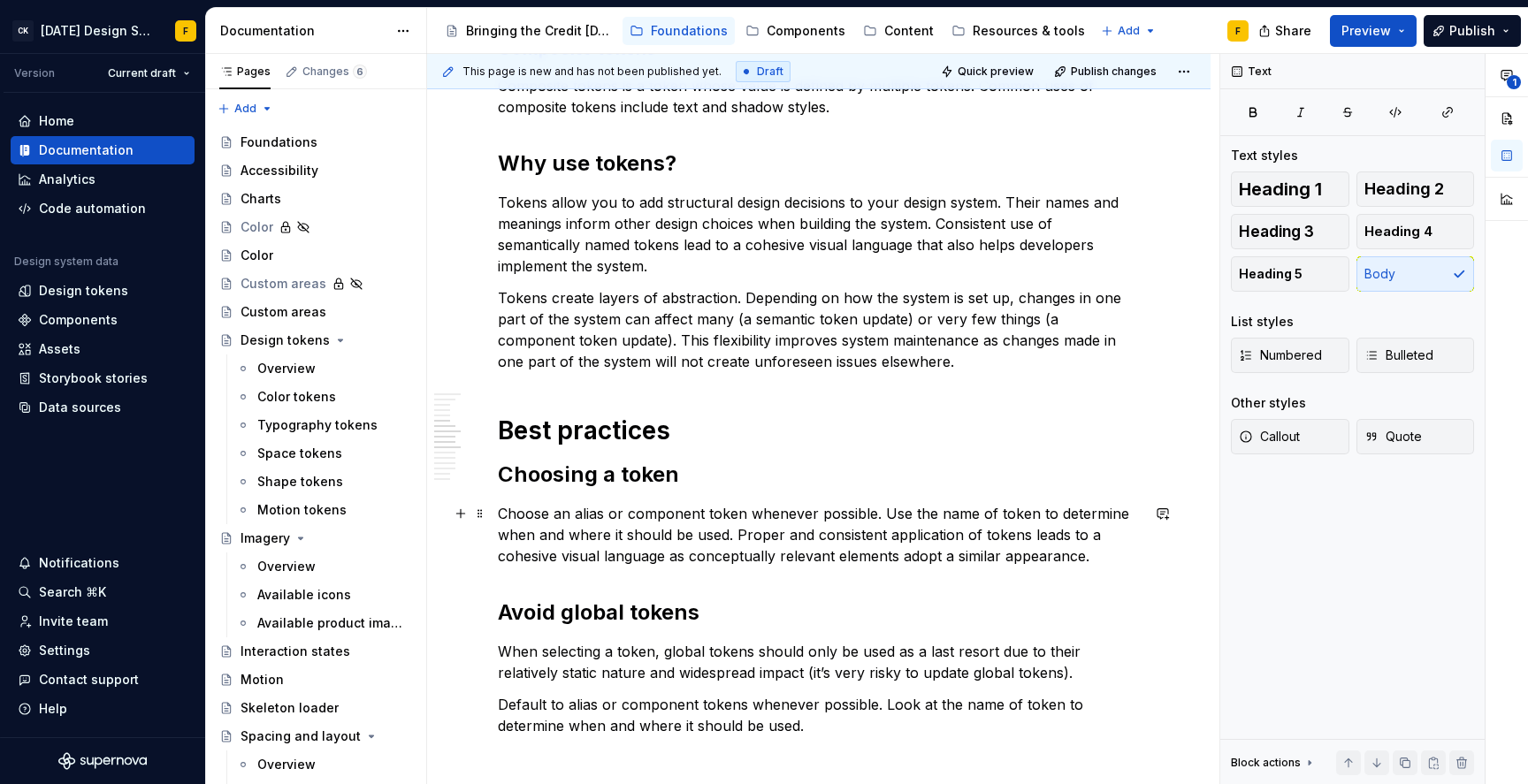
click at [738, 532] on p "Choose an alias or component token whenever possible. Use the name of token to …" at bounding box center [818, 535] width 642 height 64
drag, startPoint x: 1051, startPoint y: 538, endPoint x: 1092, endPoint y: 556, distance: 44.8
click at [1051, 538] on p "Choose an alias or component token whenever possible. Use the name of token to …" at bounding box center [818, 535] width 642 height 64
click at [1125, 539] on p "Choose an alias or component token whenever possible. Use the name of token to …" at bounding box center [818, 535] width 642 height 64
click at [931, 554] on p "Choose an alias or component token whenever possible. Use the name of token to …" at bounding box center [818, 535] width 642 height 64
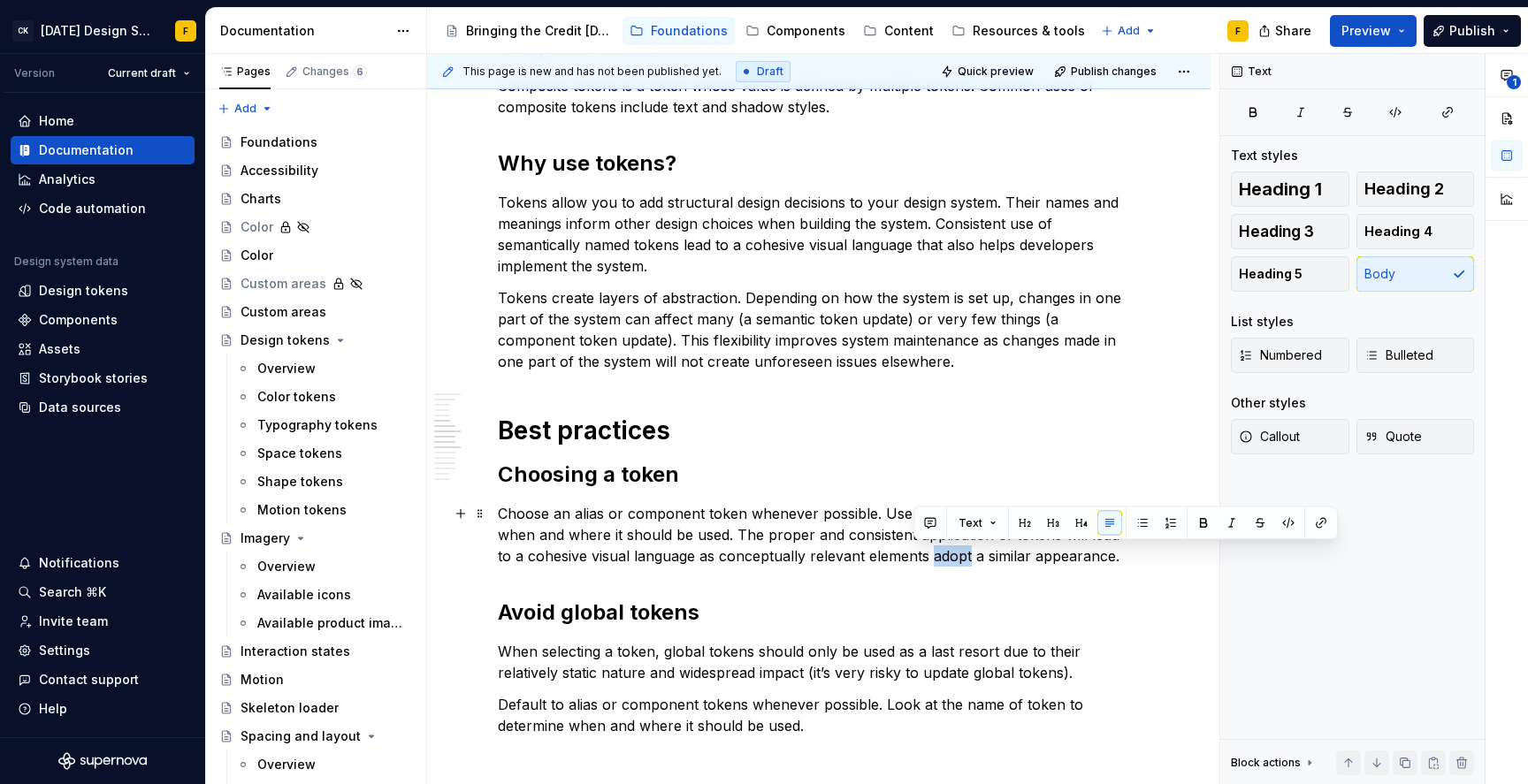
click at [931, 554] on p "Choose an alias or component token whenever possible. Use the name of token to …" at bounding box center [818, 535] width 642 height 64
click at [817, 534] on p "Choose an alias or component token whenever possible. Use the name of token to …" at bounding box center [818, 535] width 642 height 64
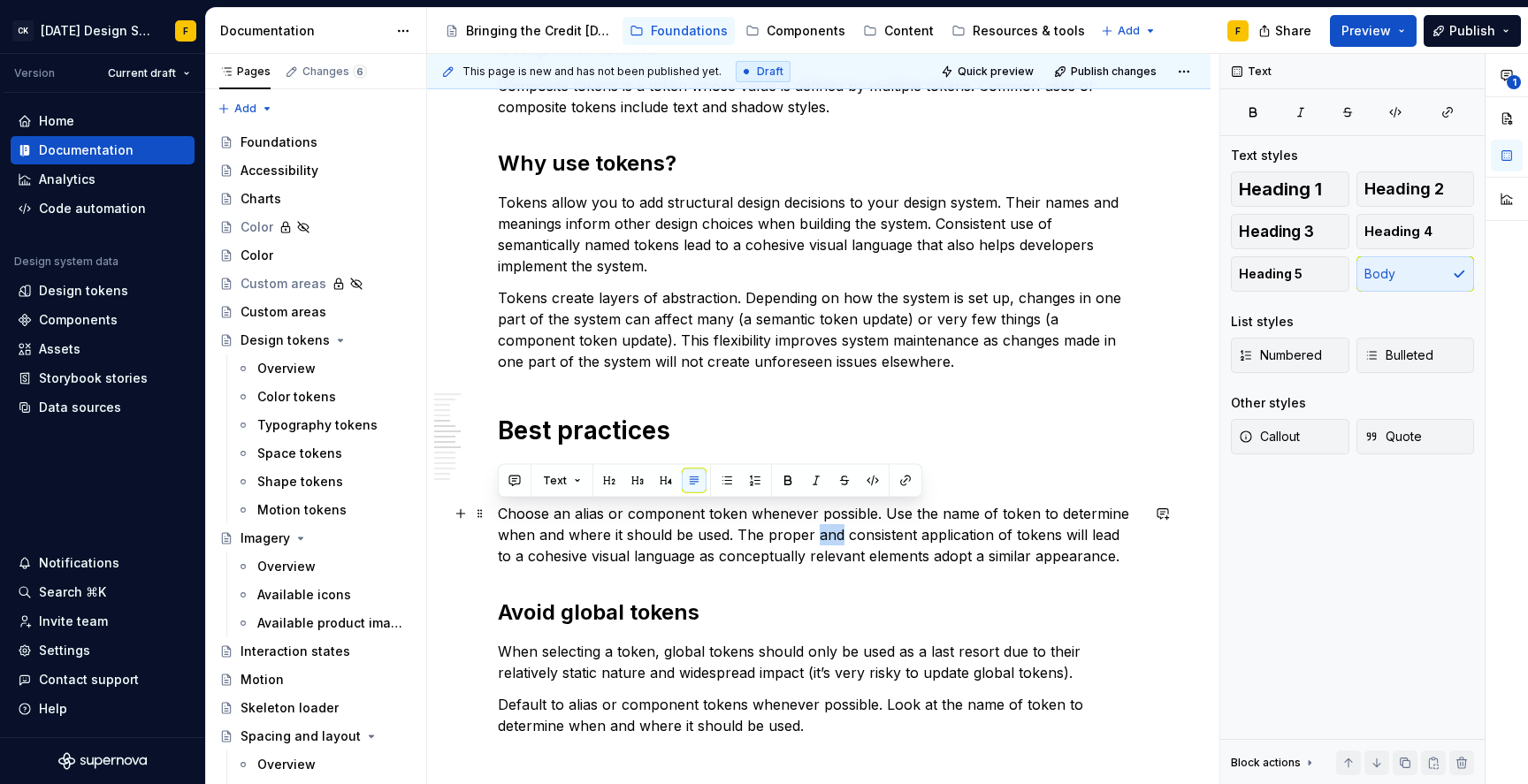
click at [817, 534] on p "Choose an alias or component token whenever possible. Use the name of token to …" at bounding box center [818, 535] width 642 height 64
copy p "Choose an alias or component token whenever possible. Use the name of token to …"
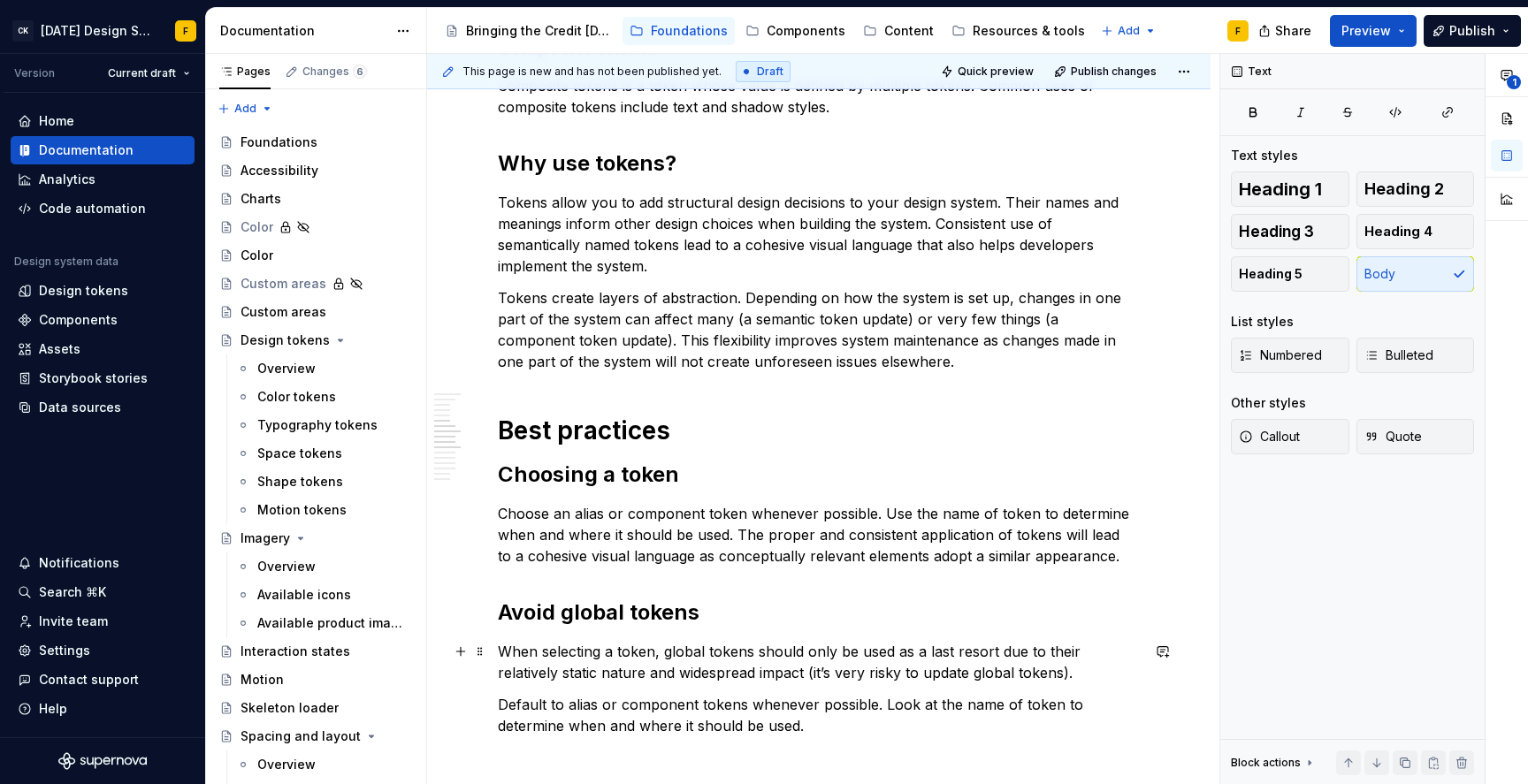
click at [661, 657] on p "When selecting a token, global tokens should only be used as a last resort due …" at bounding box center [818, 661] width 642 height 42
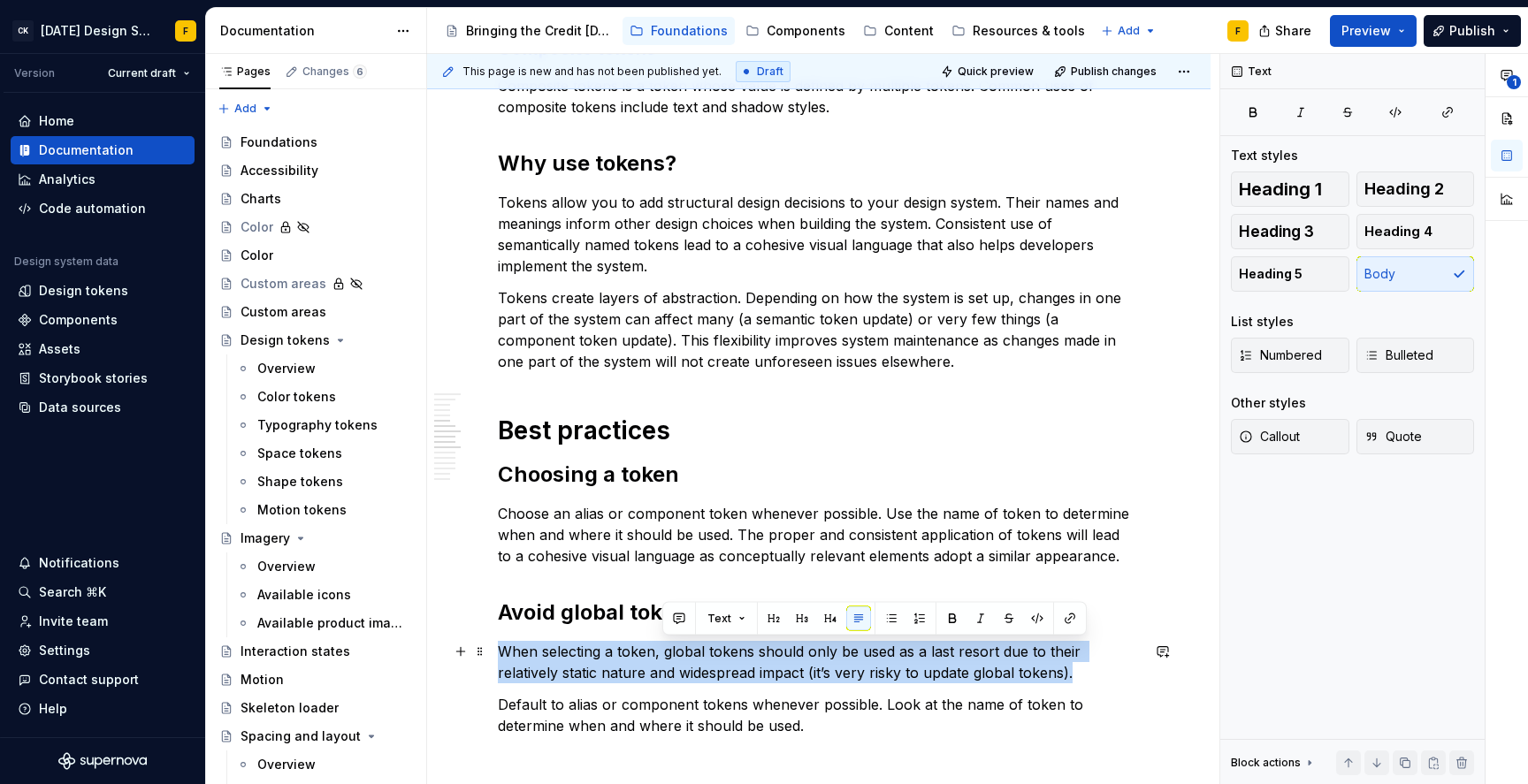
click at [661, 657] on p "When selecting a token, global tokens should only be used as a last resort due …" at bounding box center [818, 661] width 642 height 42
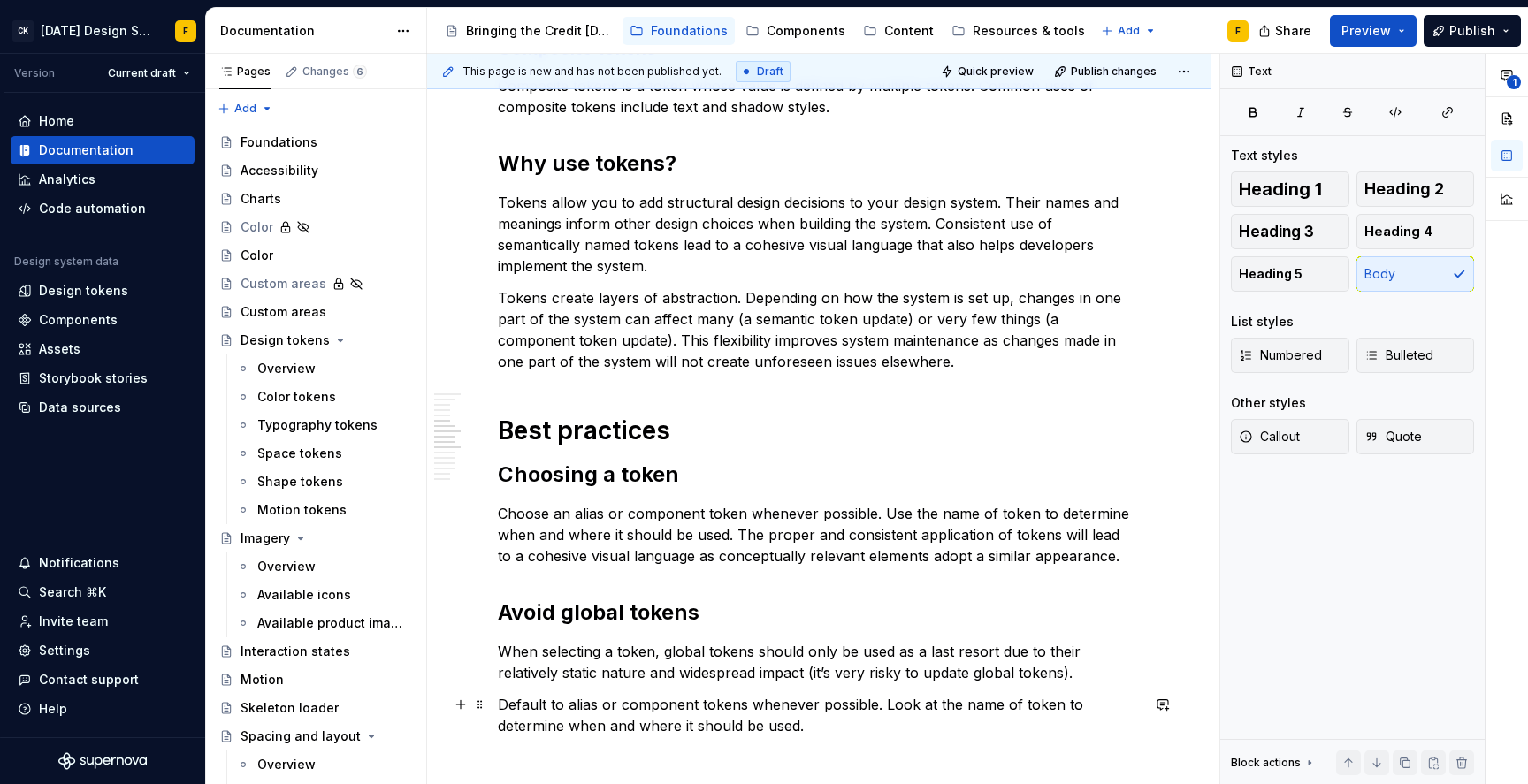
scroll to position [931, 0]
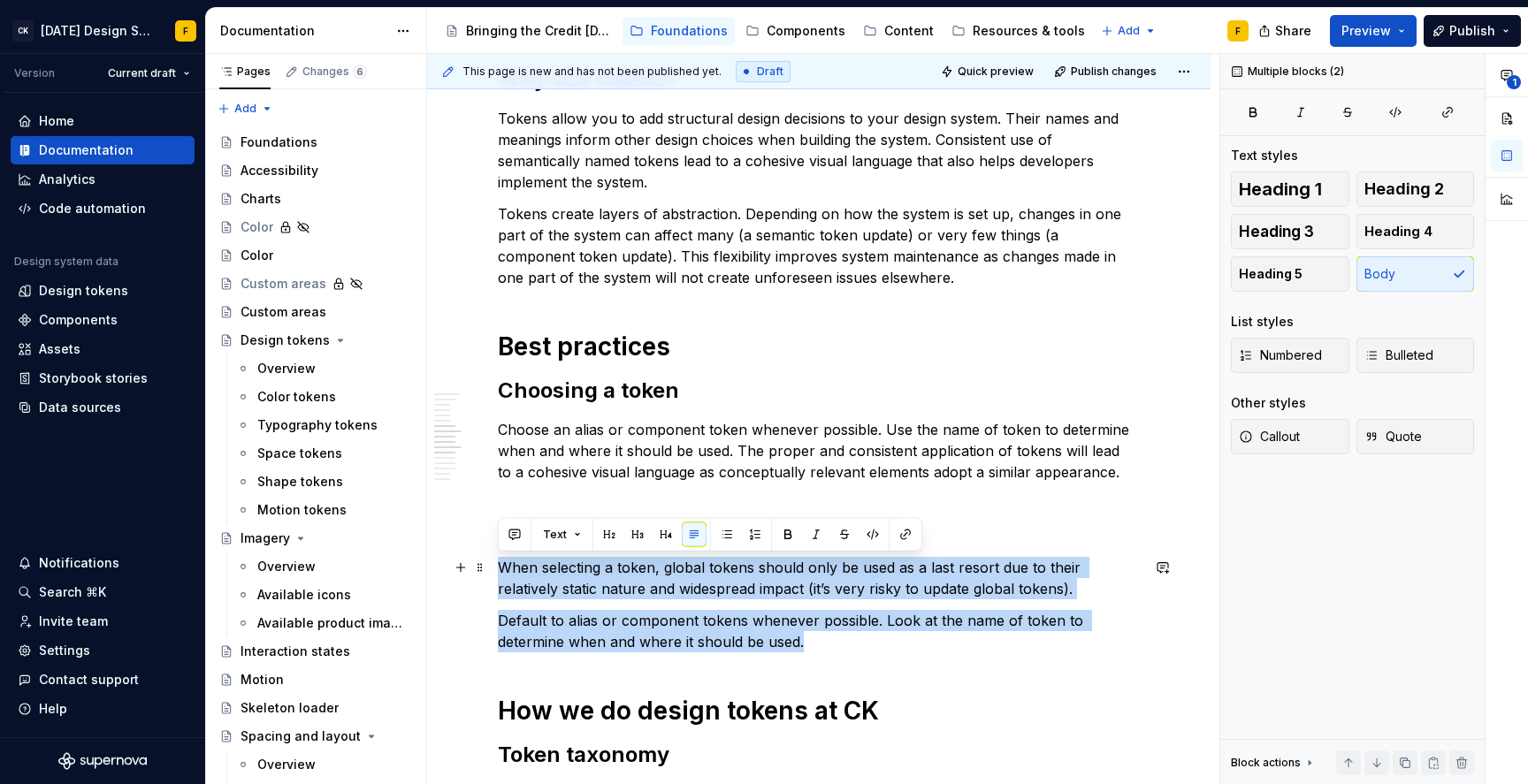
drag, startPoint x: 813, startPoint y: 721, endPoint x: 494, endPoint y: 567, distance: 354.2
click at [494, 567] on div "Basics of design tokens A design token captures a design decision and at minimu…" at bounding box center [818, 538] width 783 height 2325
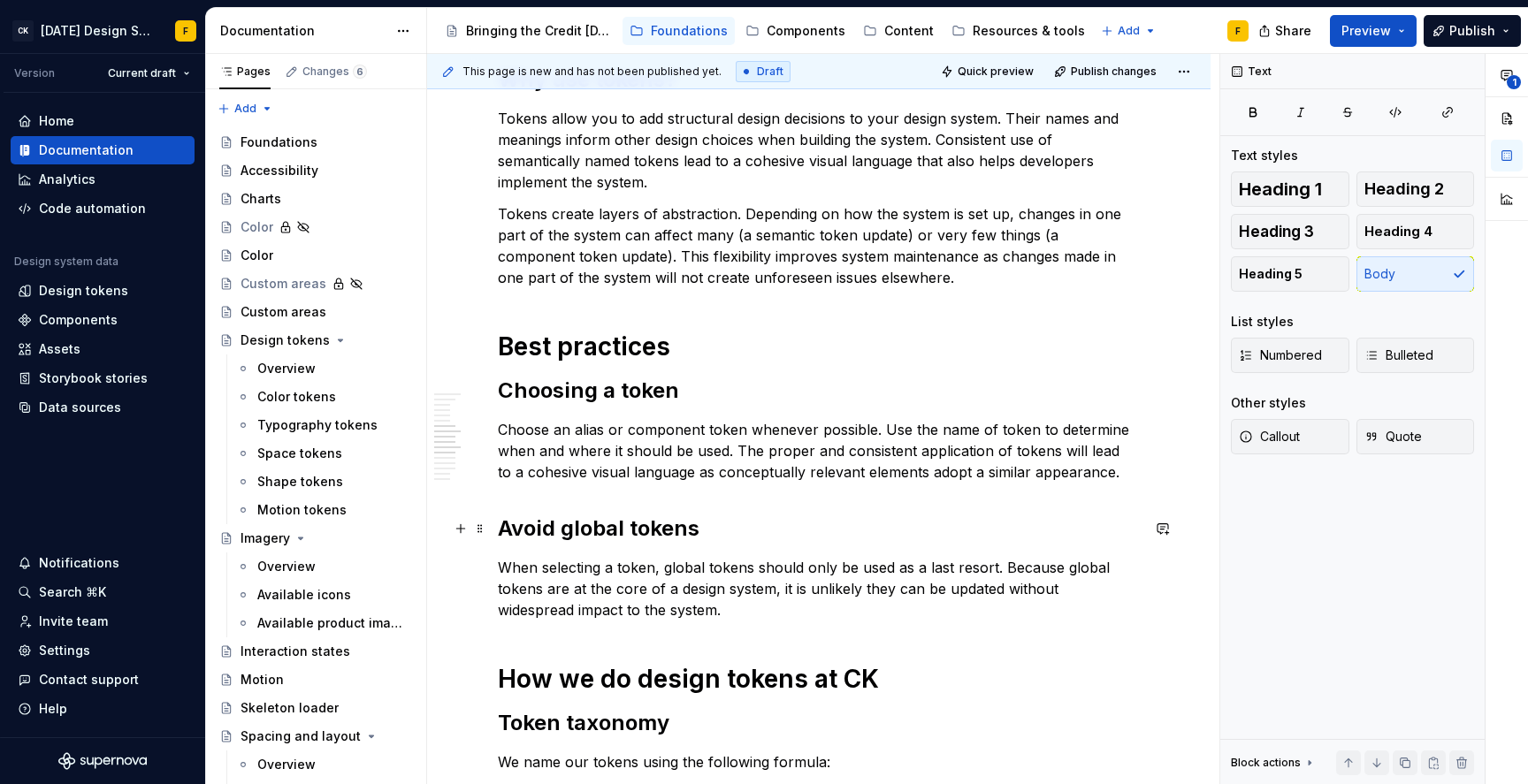
click at [562, 529] on h2 "Avoid global tokens" at bounding box center [818, 528] width 642 height 28
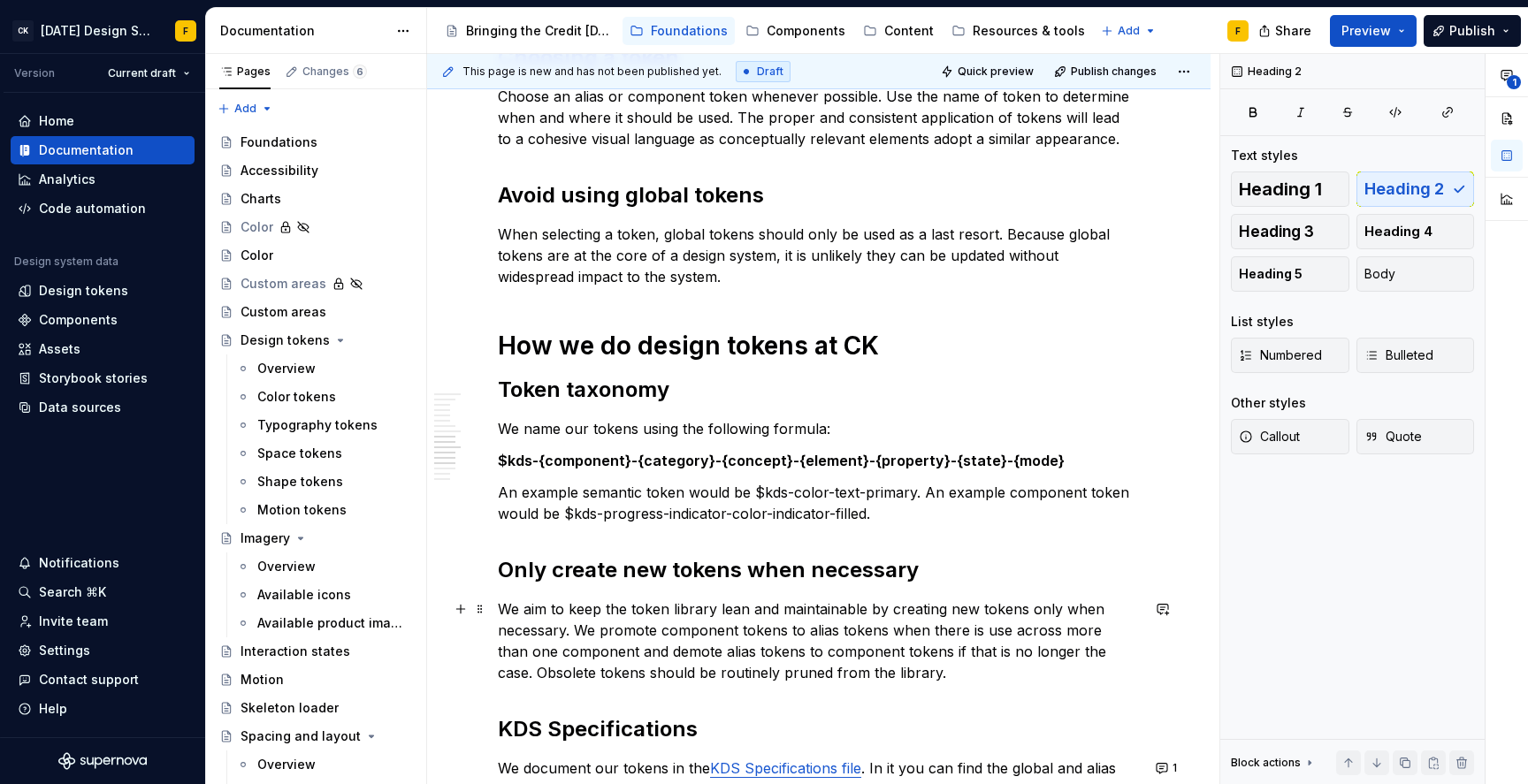
click at [633, 628] on p "We aim to keep the token library lean and maintainable by creating new tokens o…" at bounding box center [818, 641] width 642 height 84
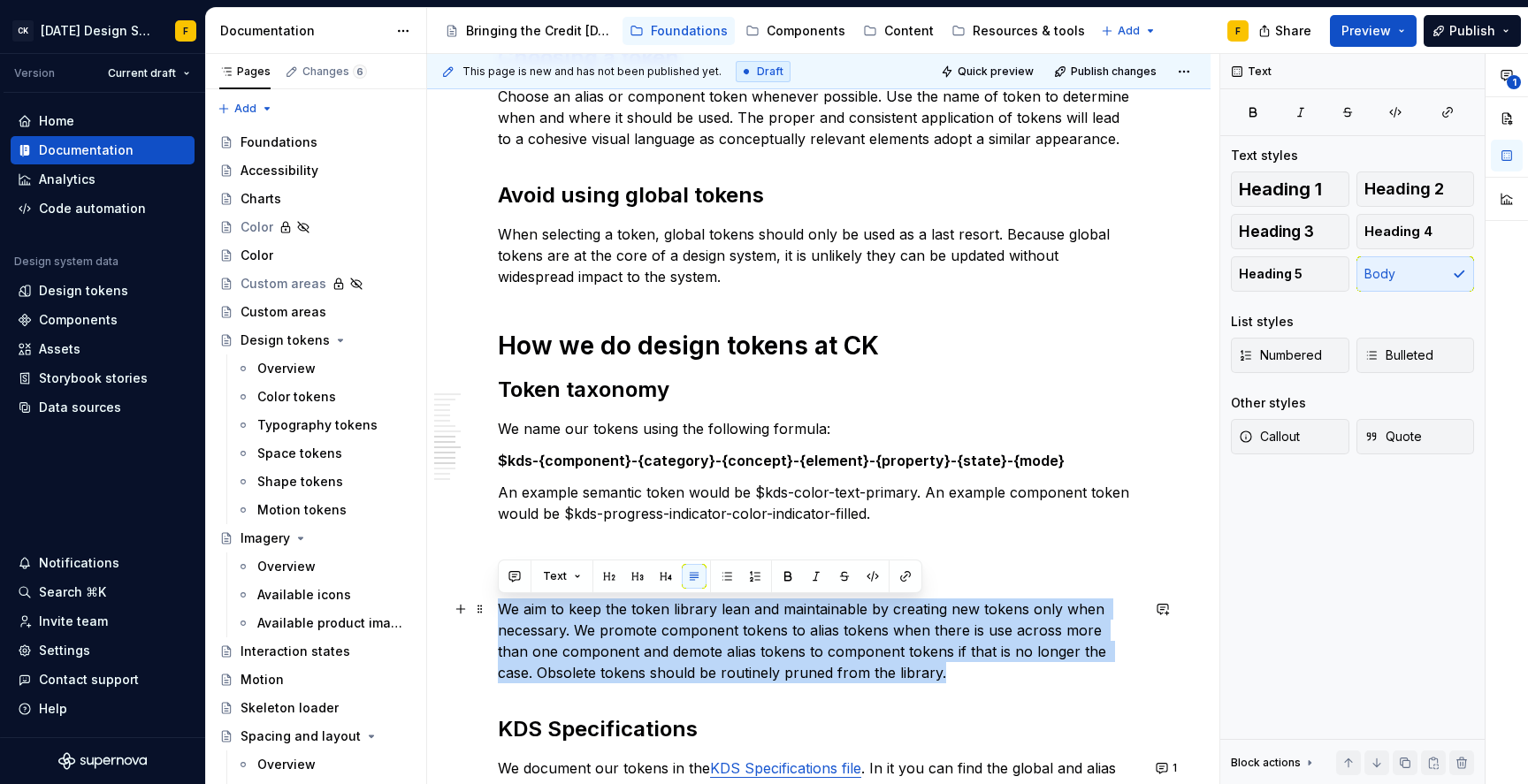
click at [633, 628] on p "We aim to keep the token library lean and maintainable by creating new tokens o…" at bounding box center [818, 641] width 642 height 84
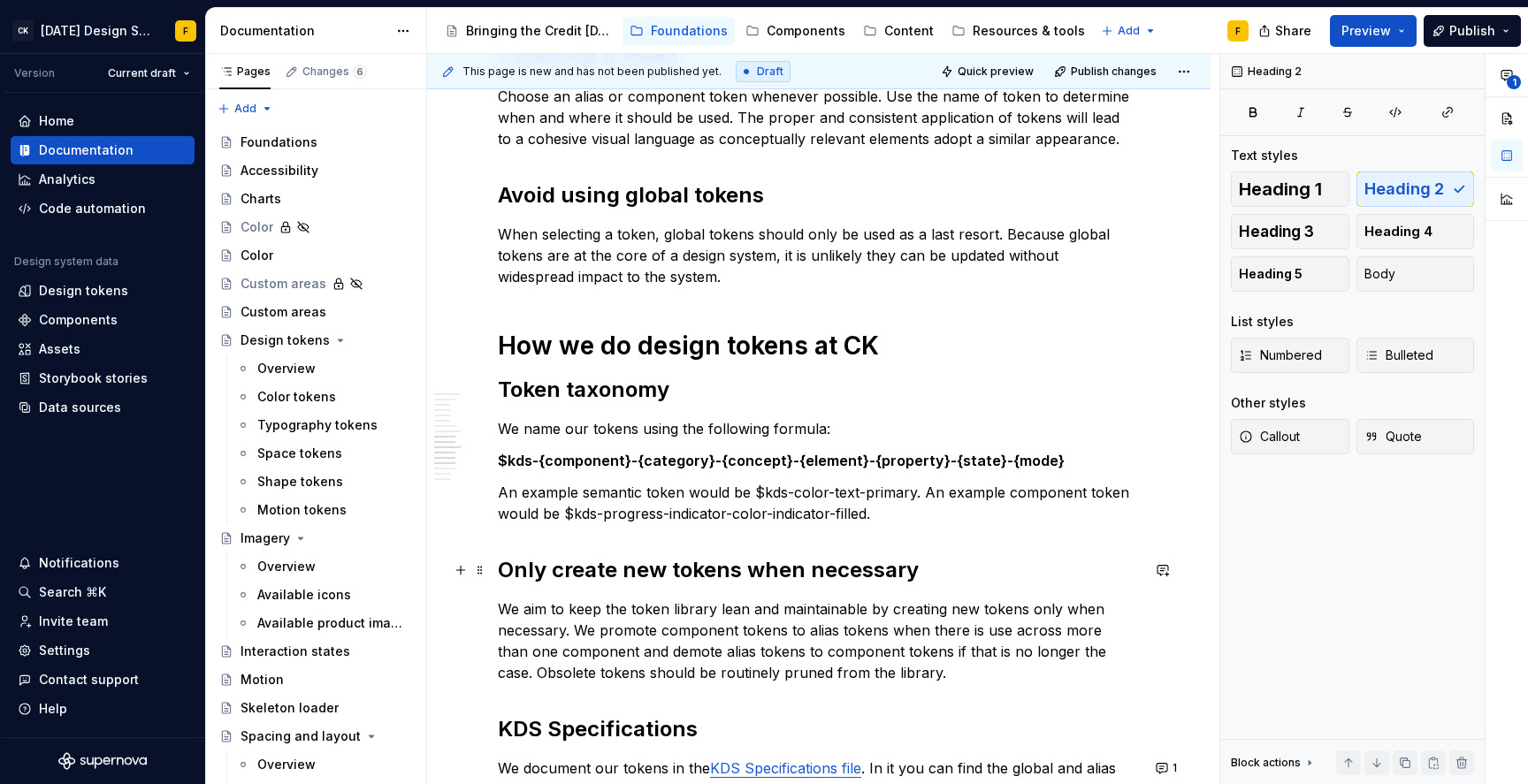
drag, startPoint x: 523, startPoint y: 569, endPoint x: 549, endPoint y: 566, distance: 26.2
click at [523, 568] on h2 "Only create new tokens when necessary" at bounding box center [818, 570] width 642 height 28
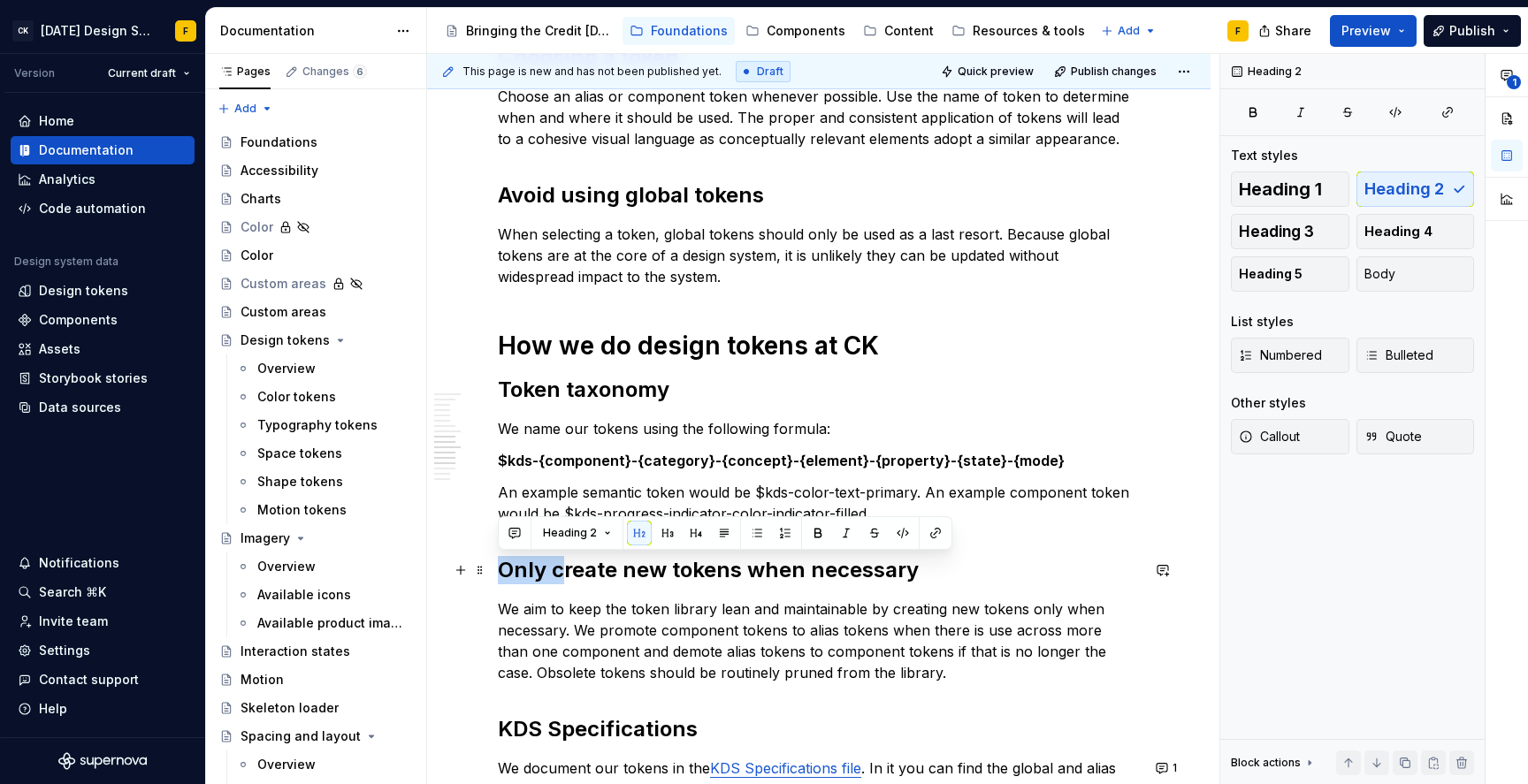
drag, startPoint x: 557, startPoint y: 566, endPoint x: 494, endPoint y: 571, distance: 63.2
click at [494, 571] on div "Basics of design tokens A design token captures a design decision and at minimu…" at bounding box center [818, 188] width 783 height 2293
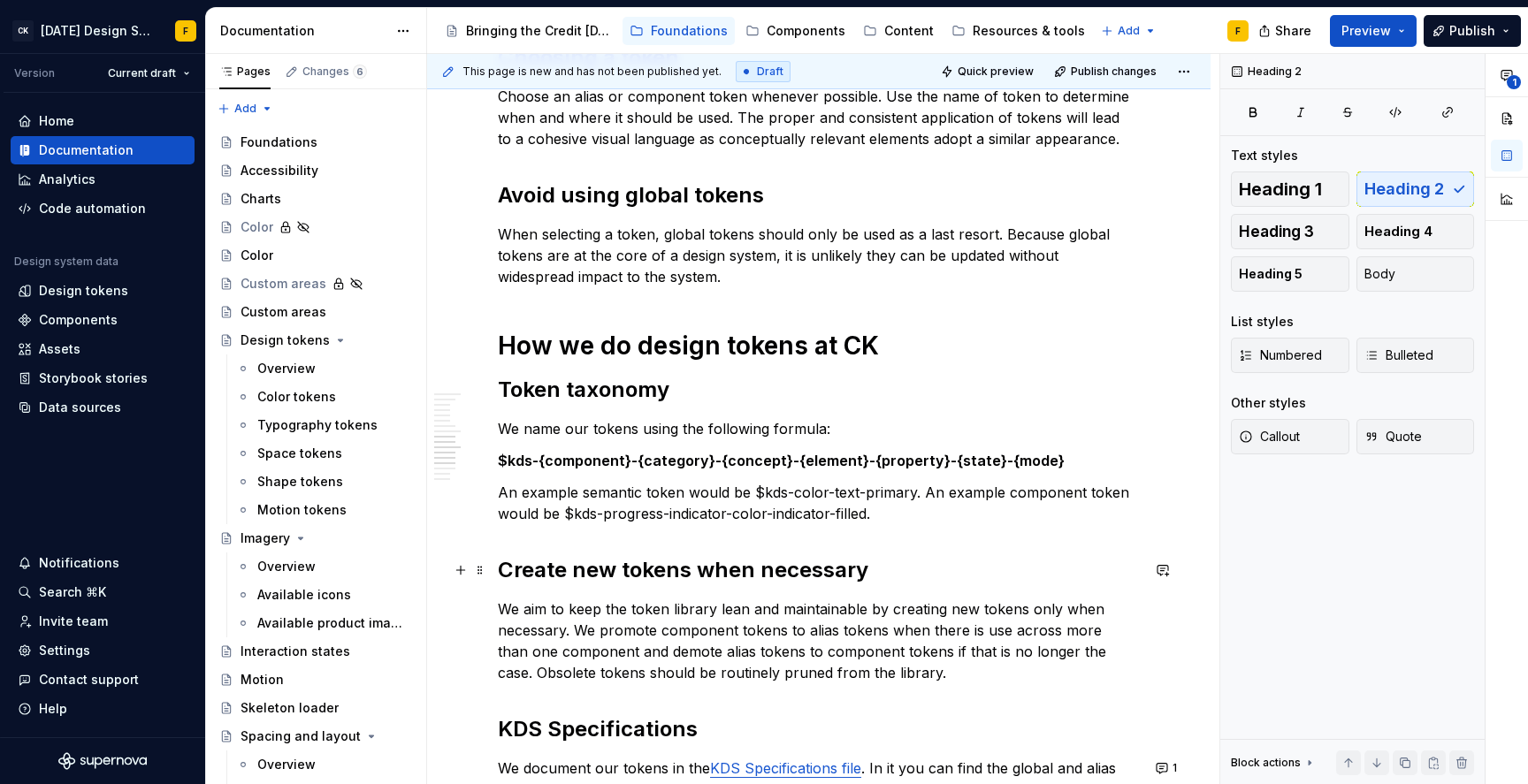
click at [699, 571] on h2 "Create new tokens when necessary" at bounding box center [818, 570] width 642 height 28
click at [762, 691] on div "Basics of design tokens A design token captures a design decision and at minimu…" at bounding box center [818, 82] width 642 height 1994
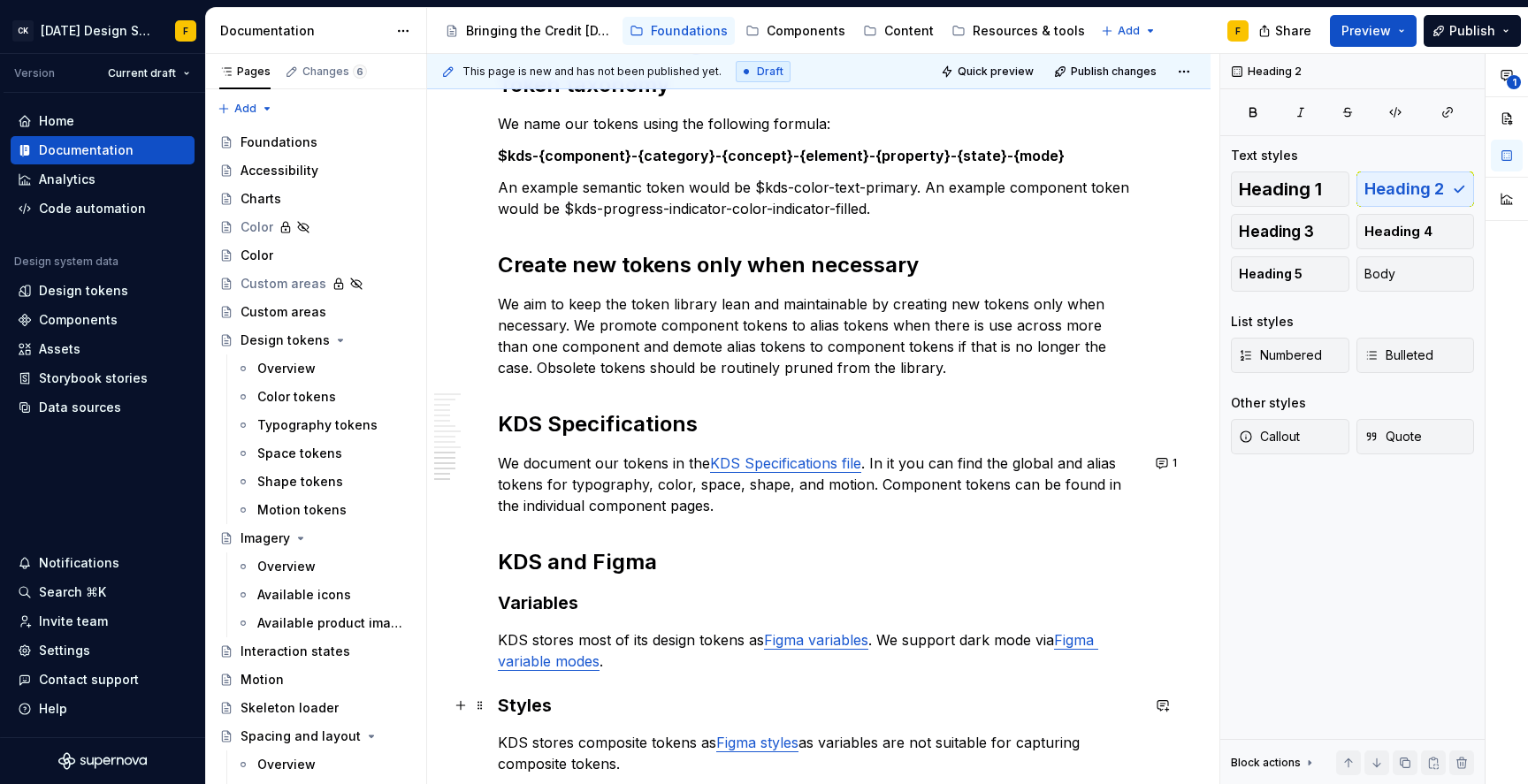
scroll to position [1574, 0]
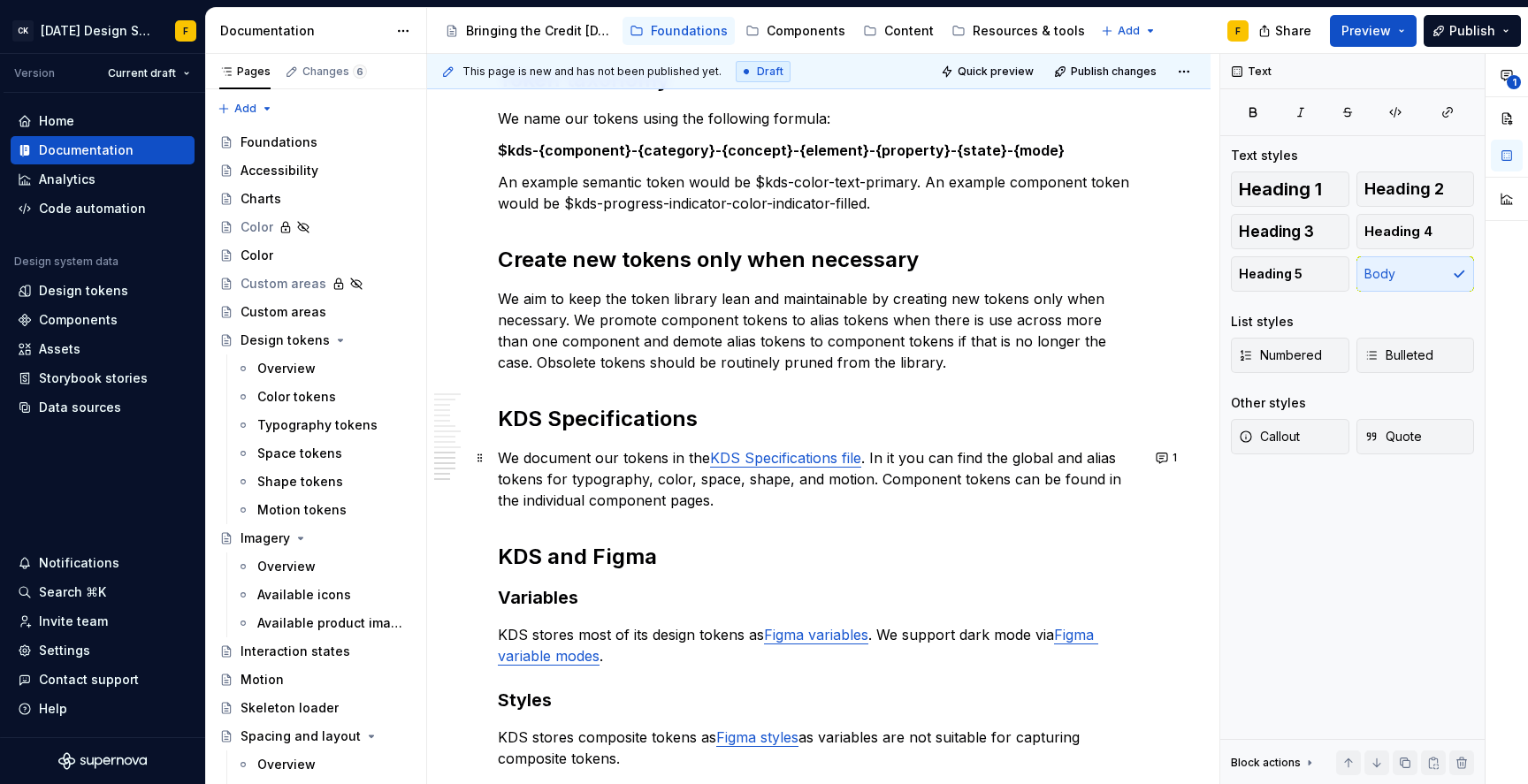
click at [674, 475] on p "We document our tokens in the KDS Specifications file . In it you can find the …" at bounding box center [818, 479] width 642 height 64
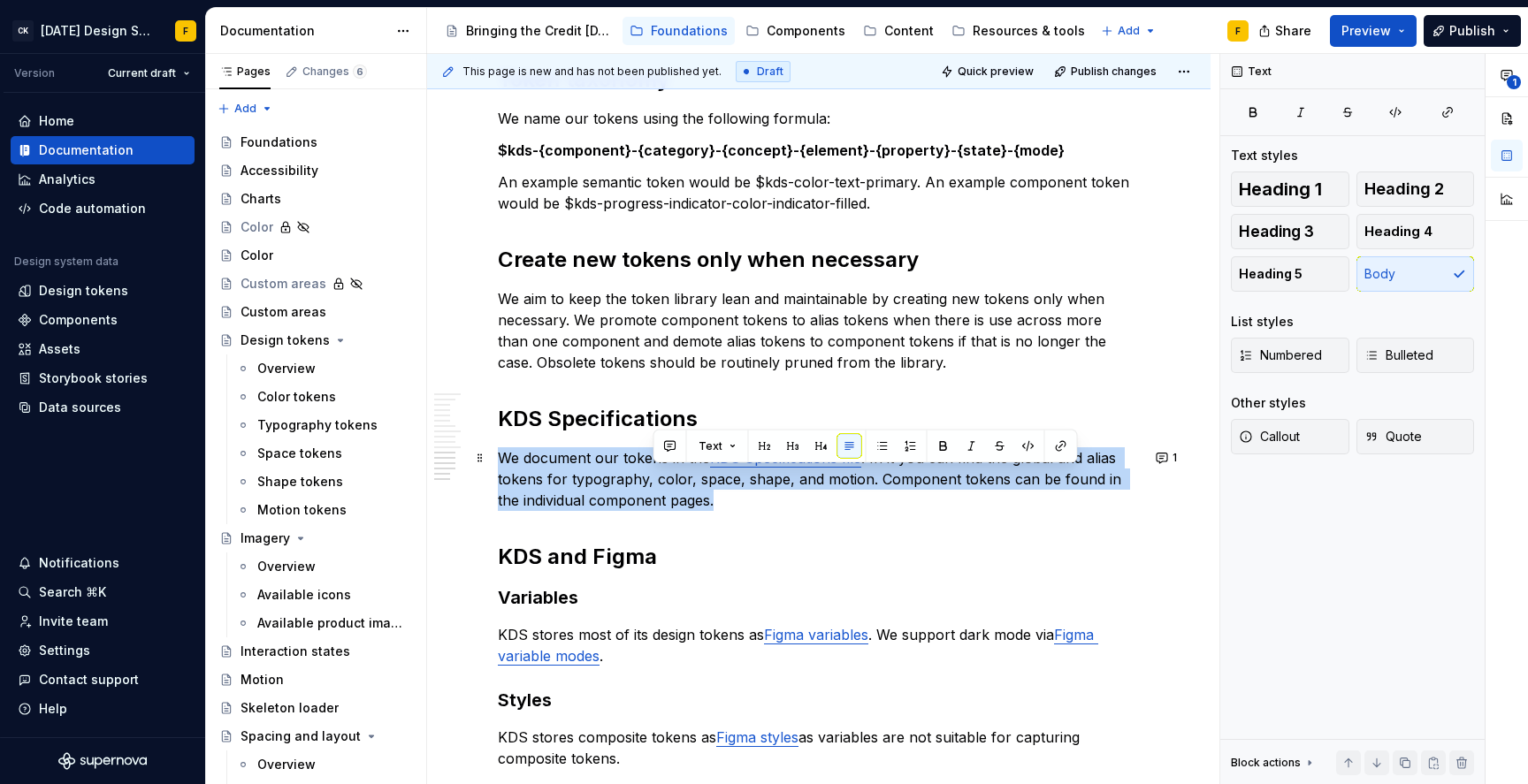
click at [674, 475] on p "We document our tokens in the KDS Specifications file . In it you can find the …" at bounding box center [818, 479] width 642 height 64
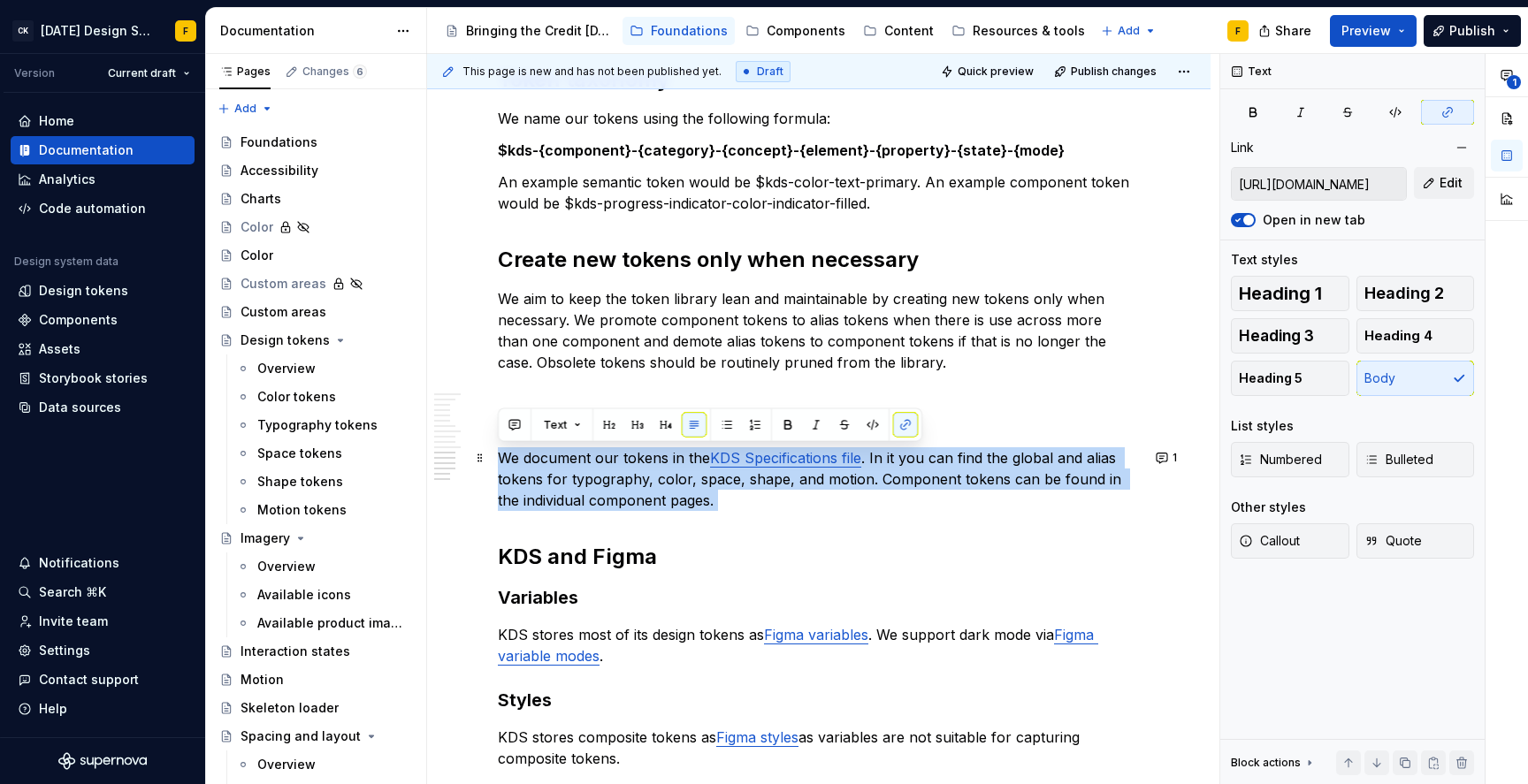
click at [674, 475] on p "We document our tokens in the KDS Specifications file . In it you can find the …" at bounding box center [818, 479] width 642 height 64
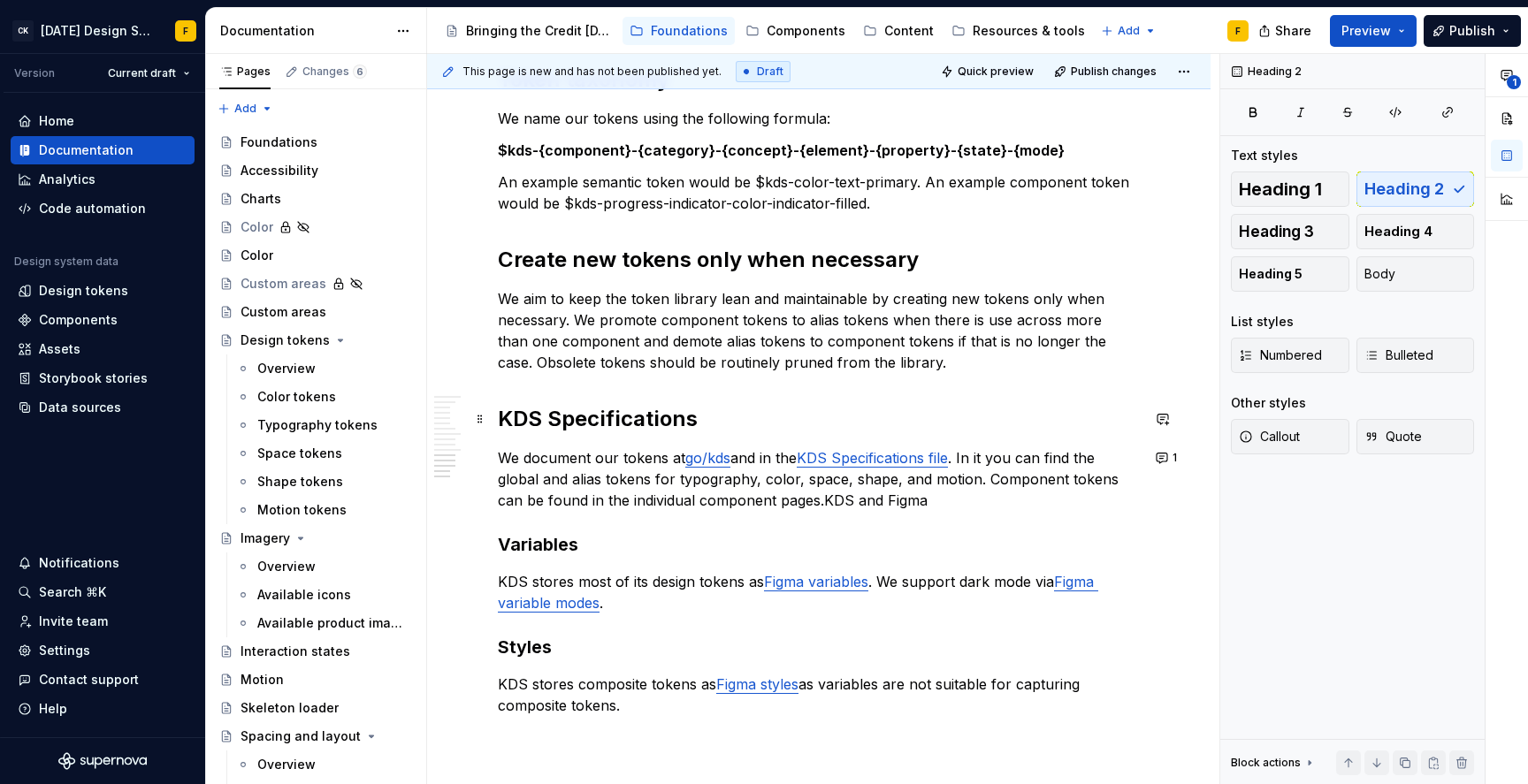
click at [662, 413] on h2 "KDS Specifications" at bounding box center [818, 419] width 642 height 28
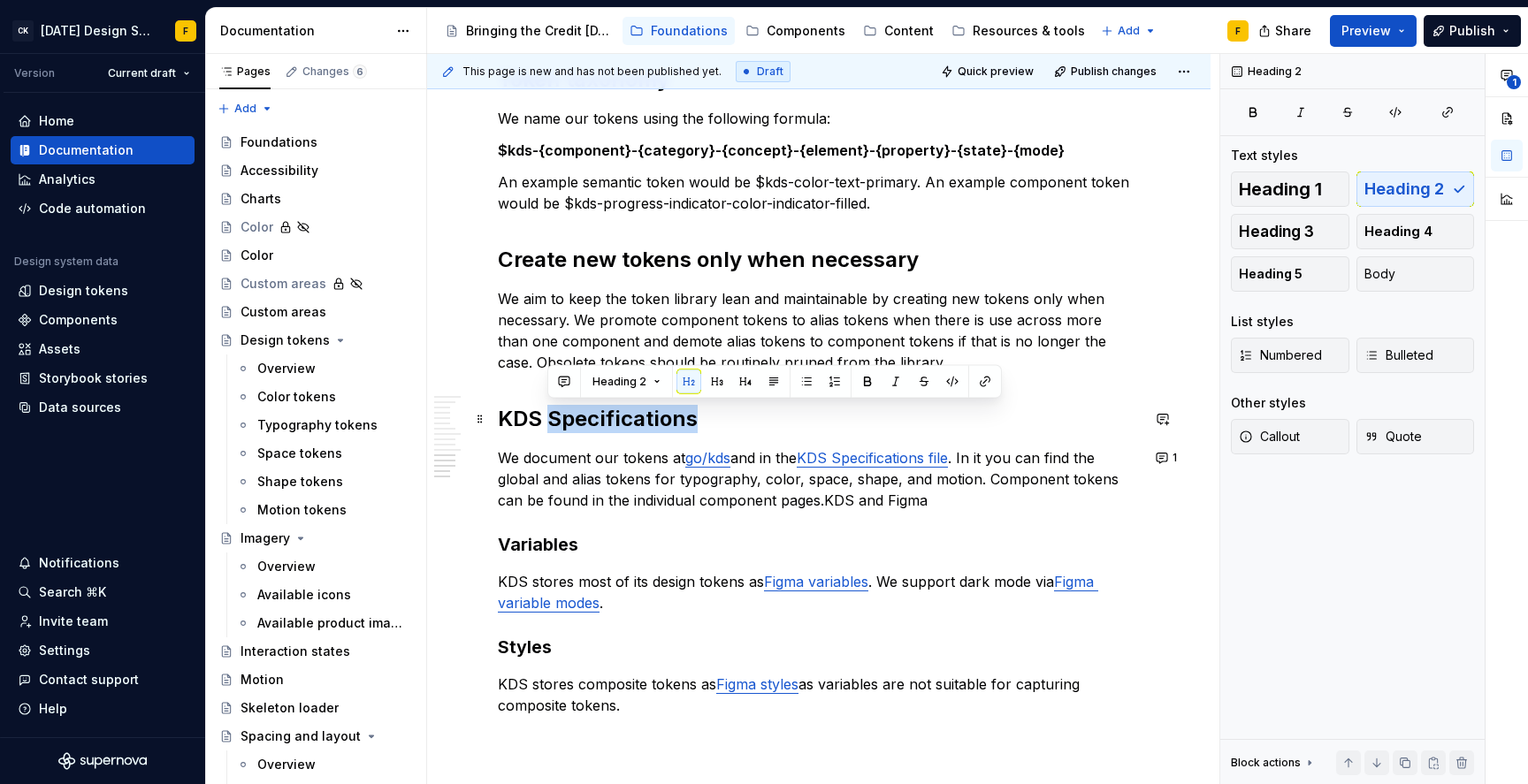
click at [662, 413] on h2 "KDS Specifications" at bounding box center [818, 419] width 642 height 28
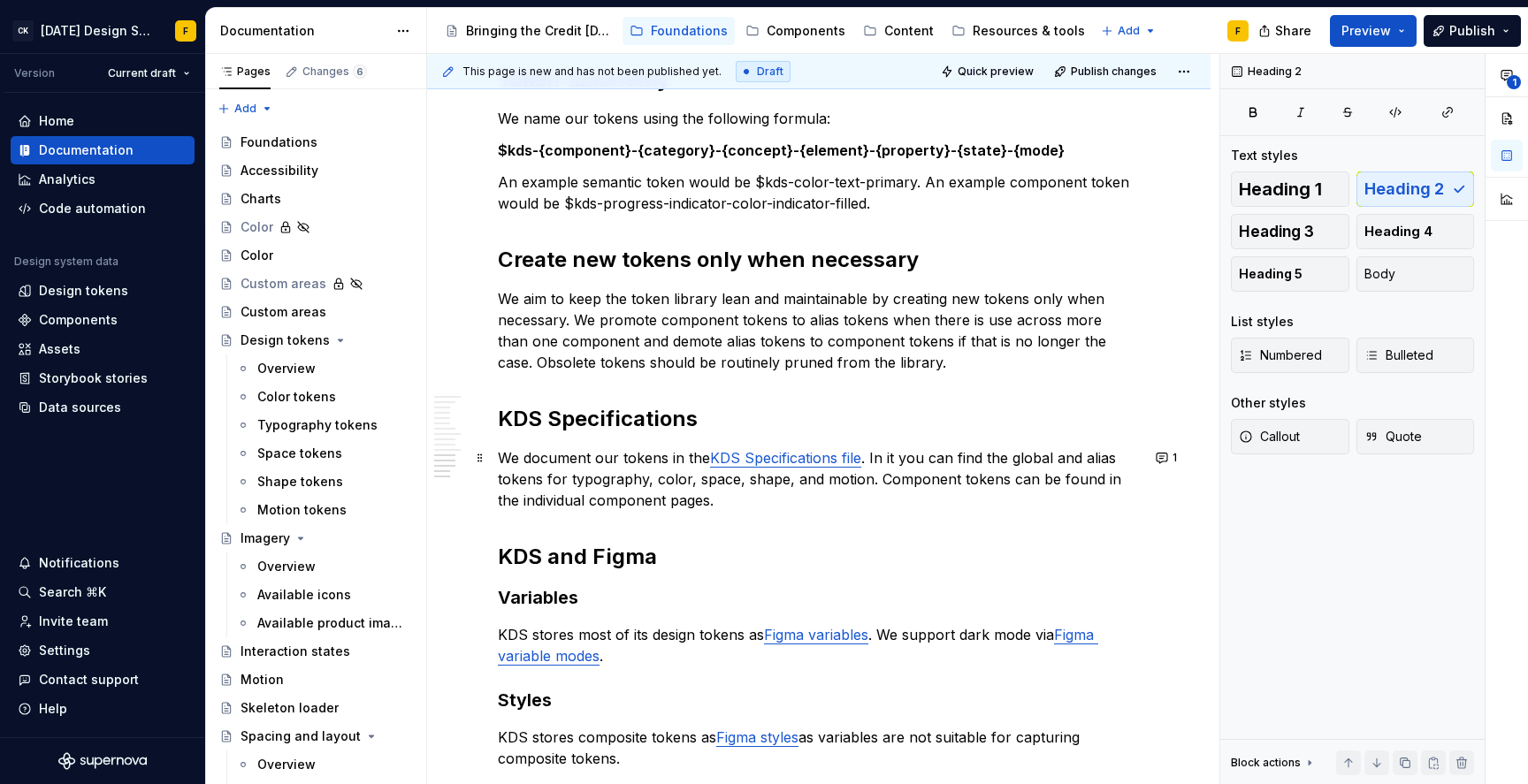
click at [609, 471] on p "We document our tokens in the KDS Specifications file . In it you can find the …" at bounding box center [818, 479] width 642 height 64
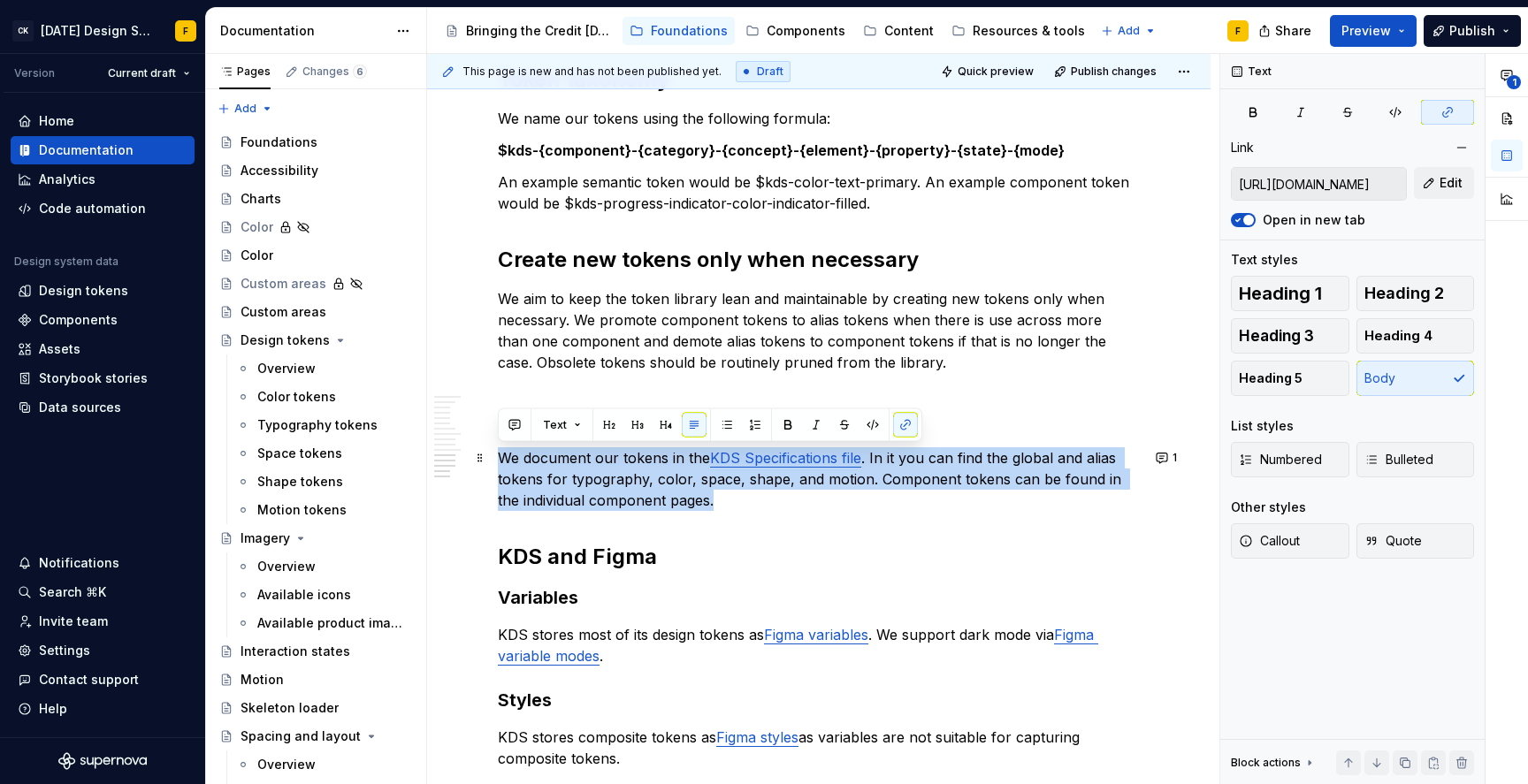
click at [609, 471] on p "We document our tokens in the KDS Specifications file . In it you can find the …" at bounding box center [818, 479] width 642 height 64
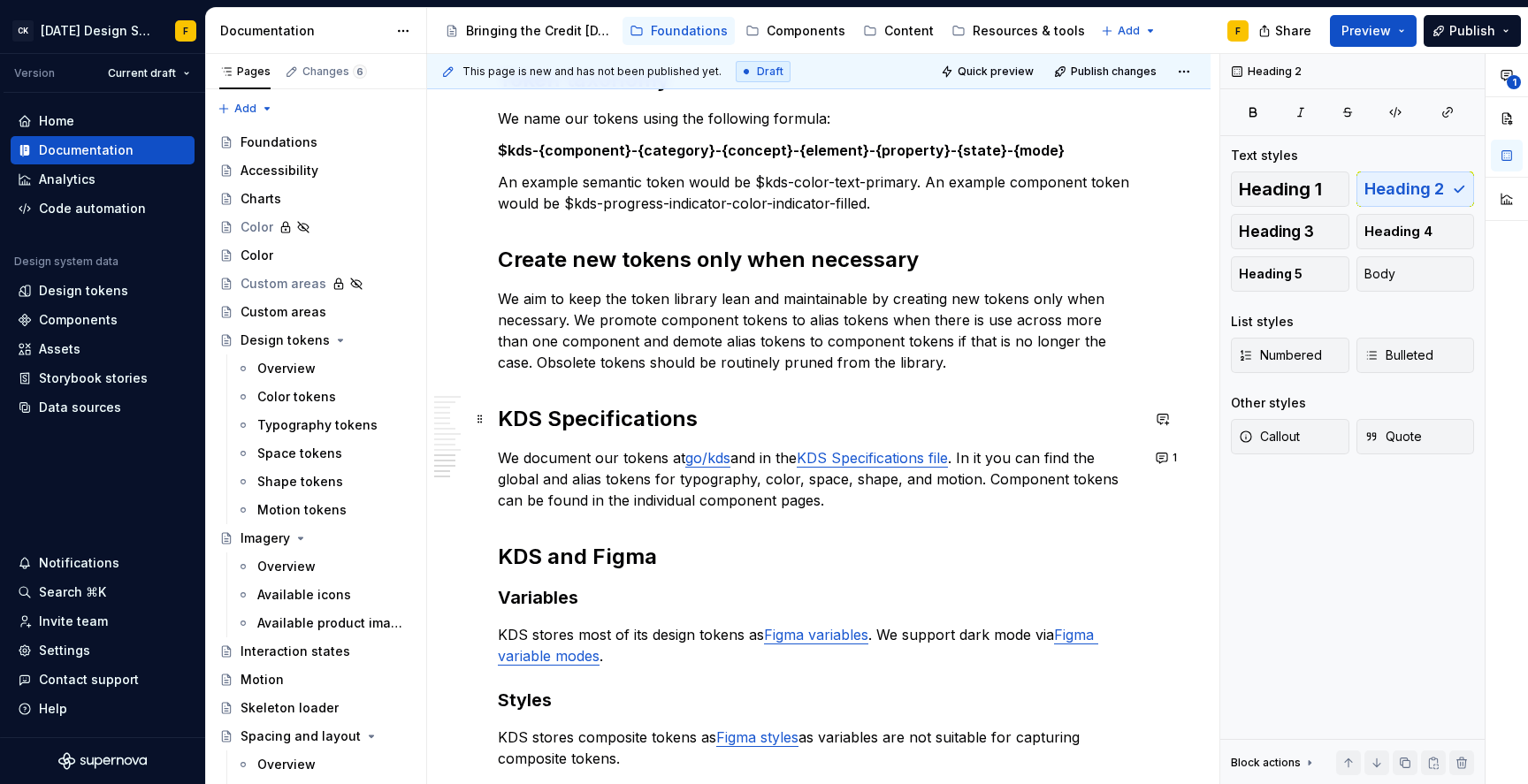
click at [607, 423] on h2 "KDS Specifications" at bounding box center [818, 419] width 642 height 28
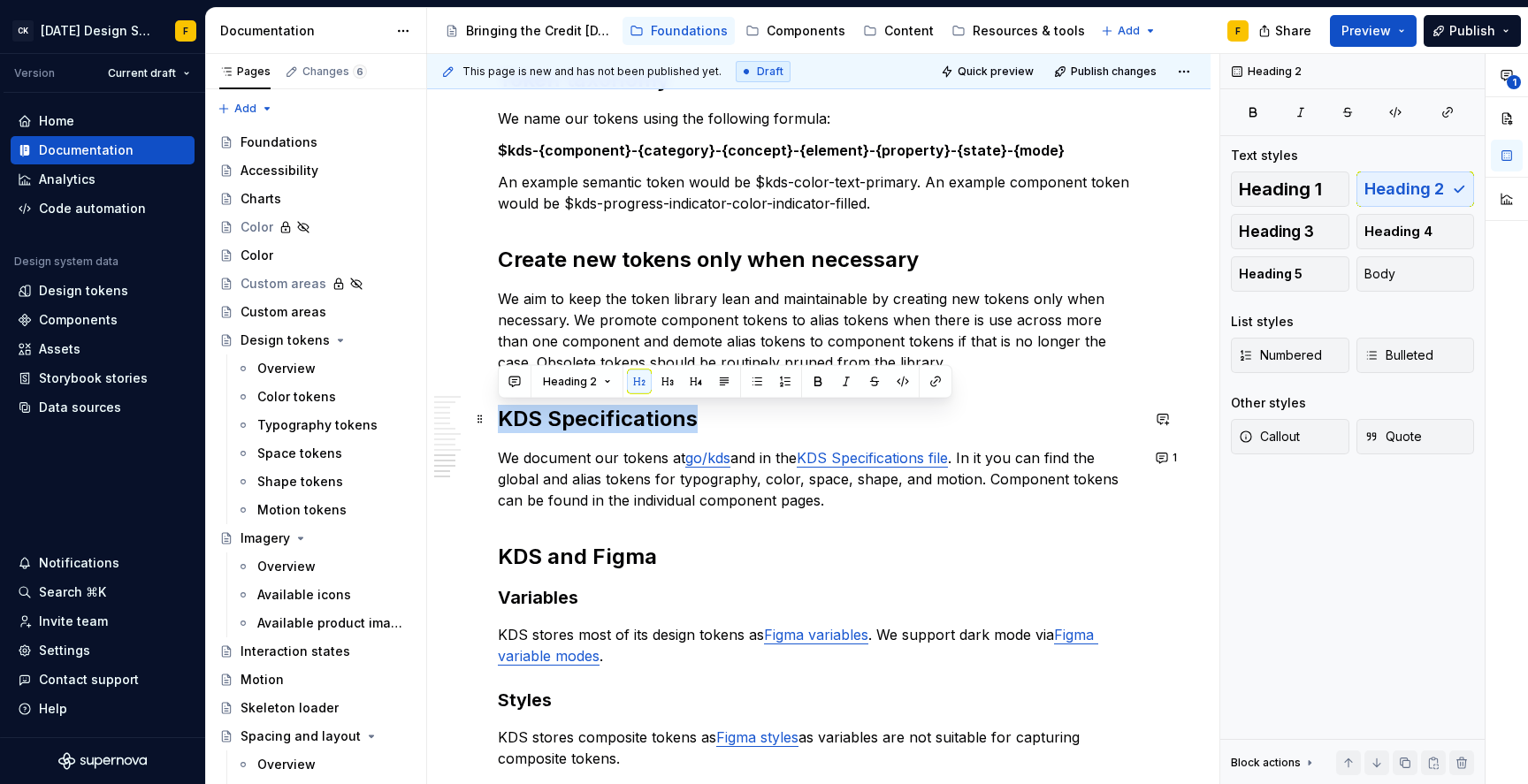
click at [607, 423] on h2 "KDS Specifications" at bounding box center [818, 419] width 642 height 28
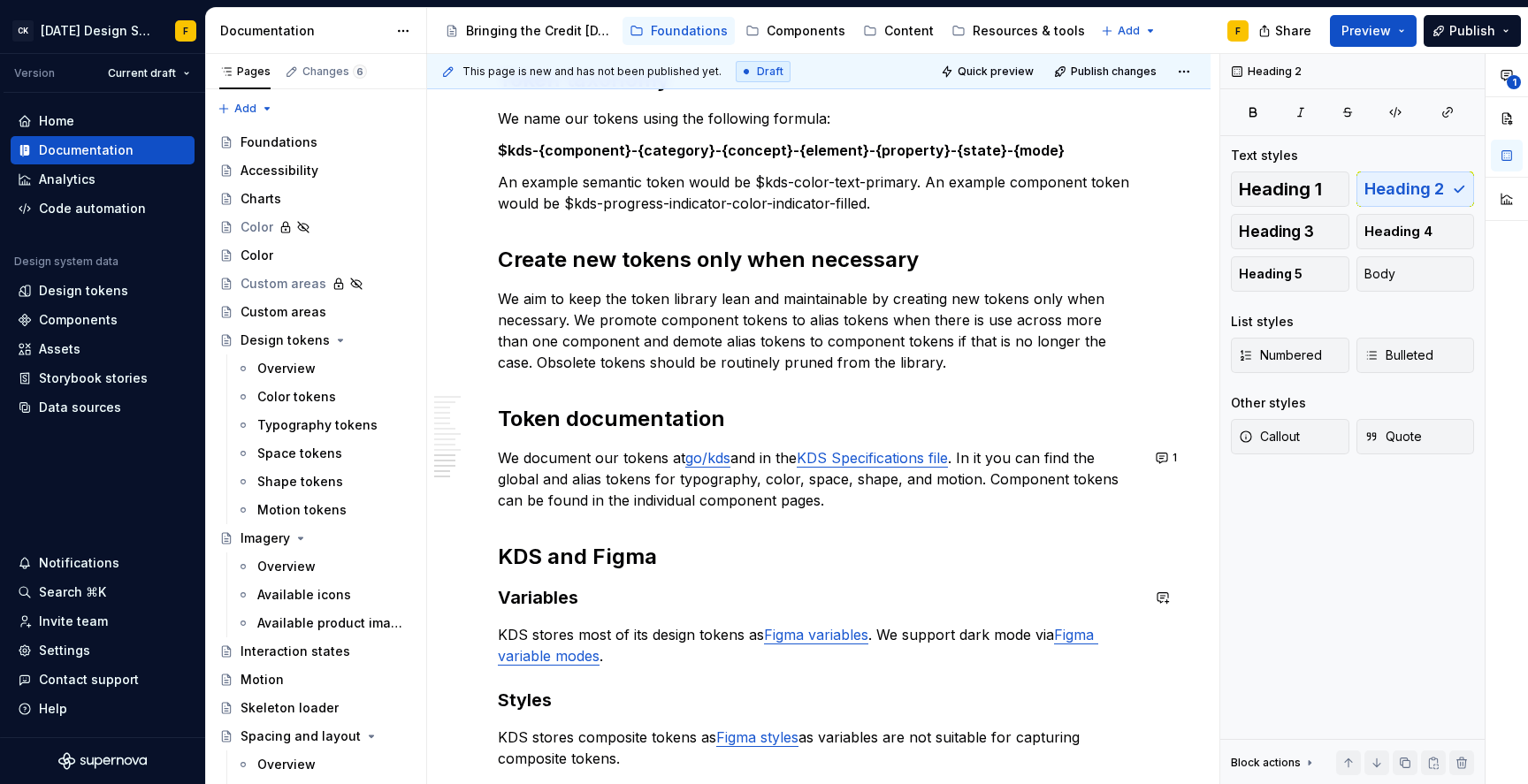
type textarea "*"
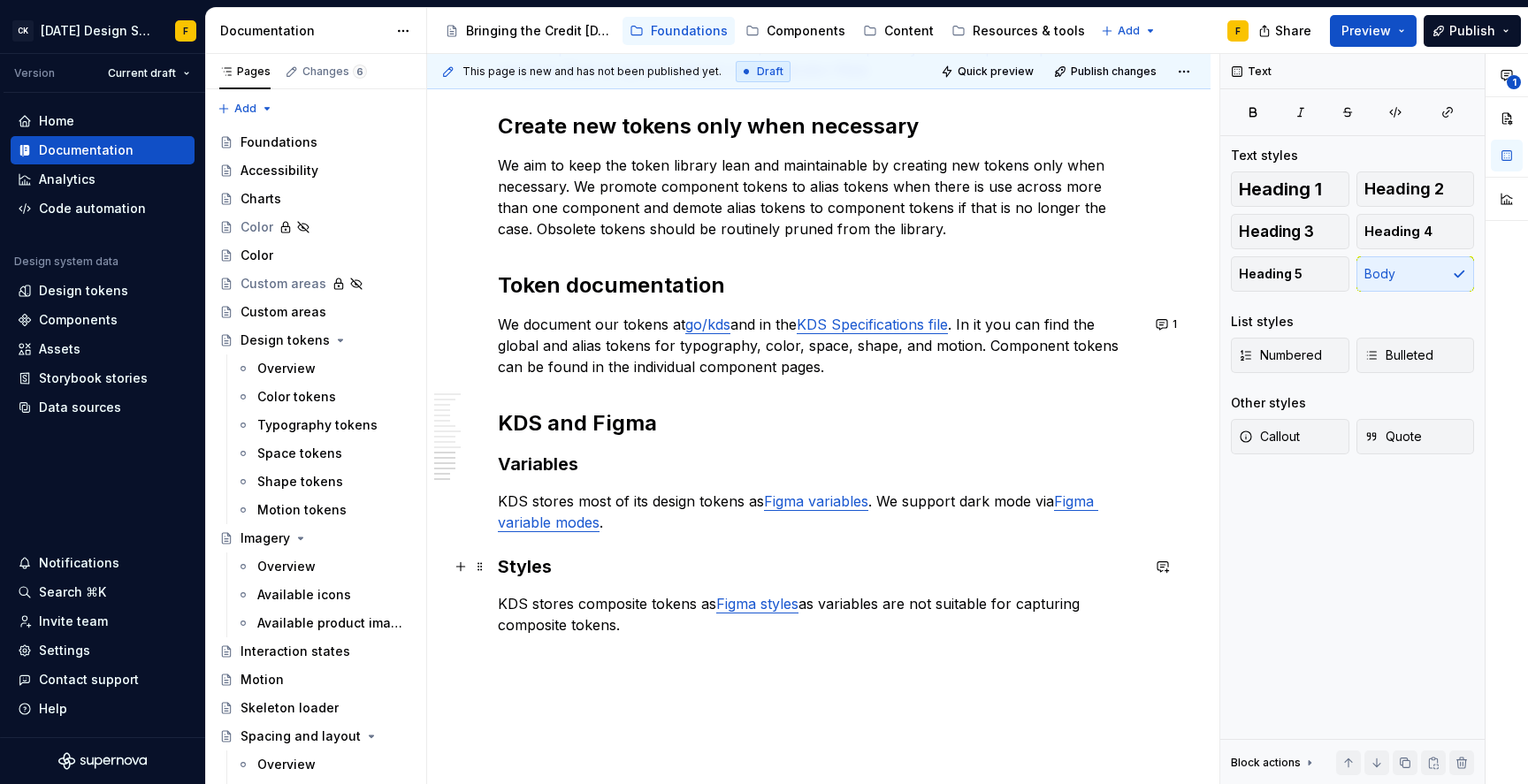
scroll to position [1714, 0]
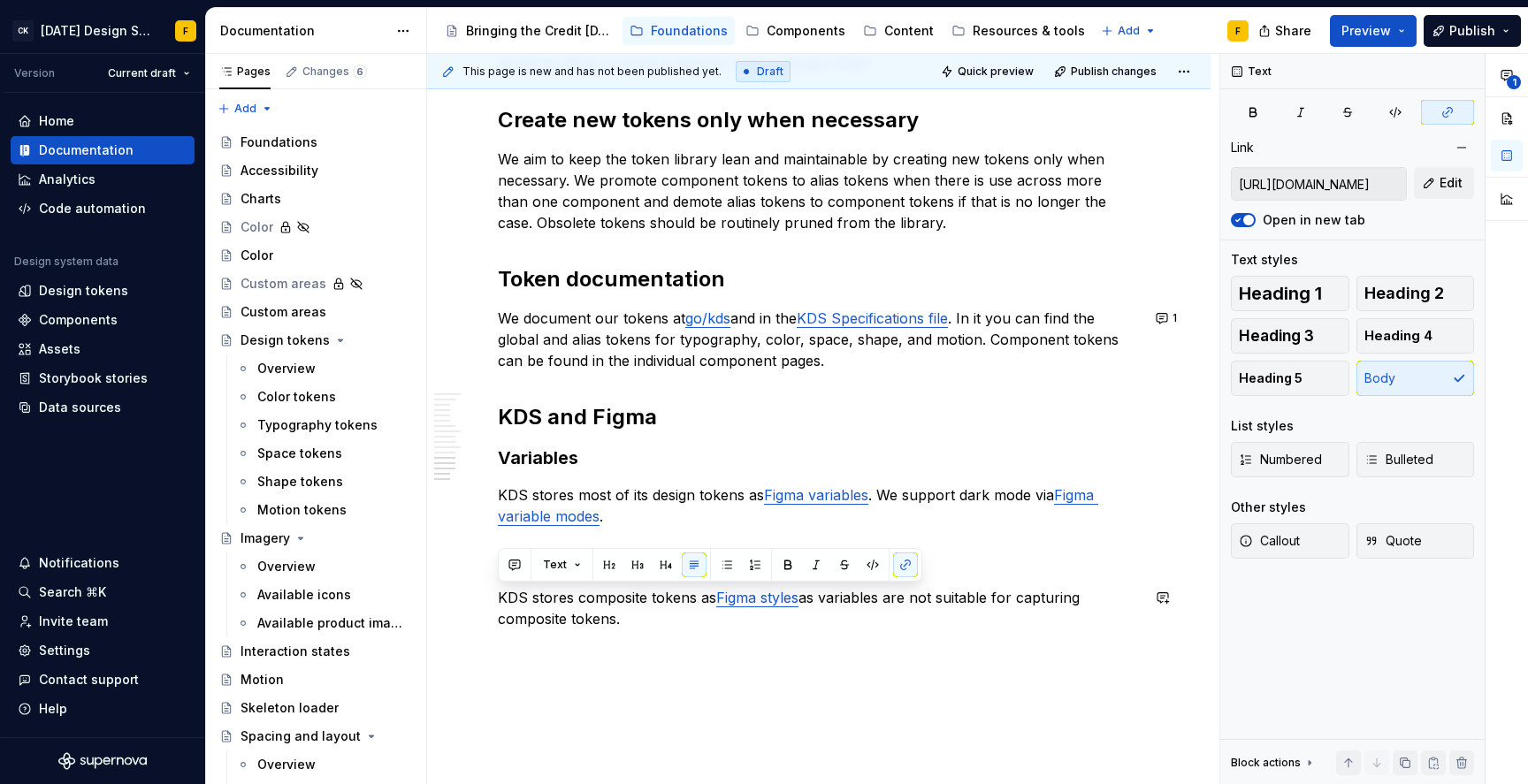
drag, startPoint x: 623, startPoint y: 615, endPoint x: 489, endPoint y: 582, distance: 138.0
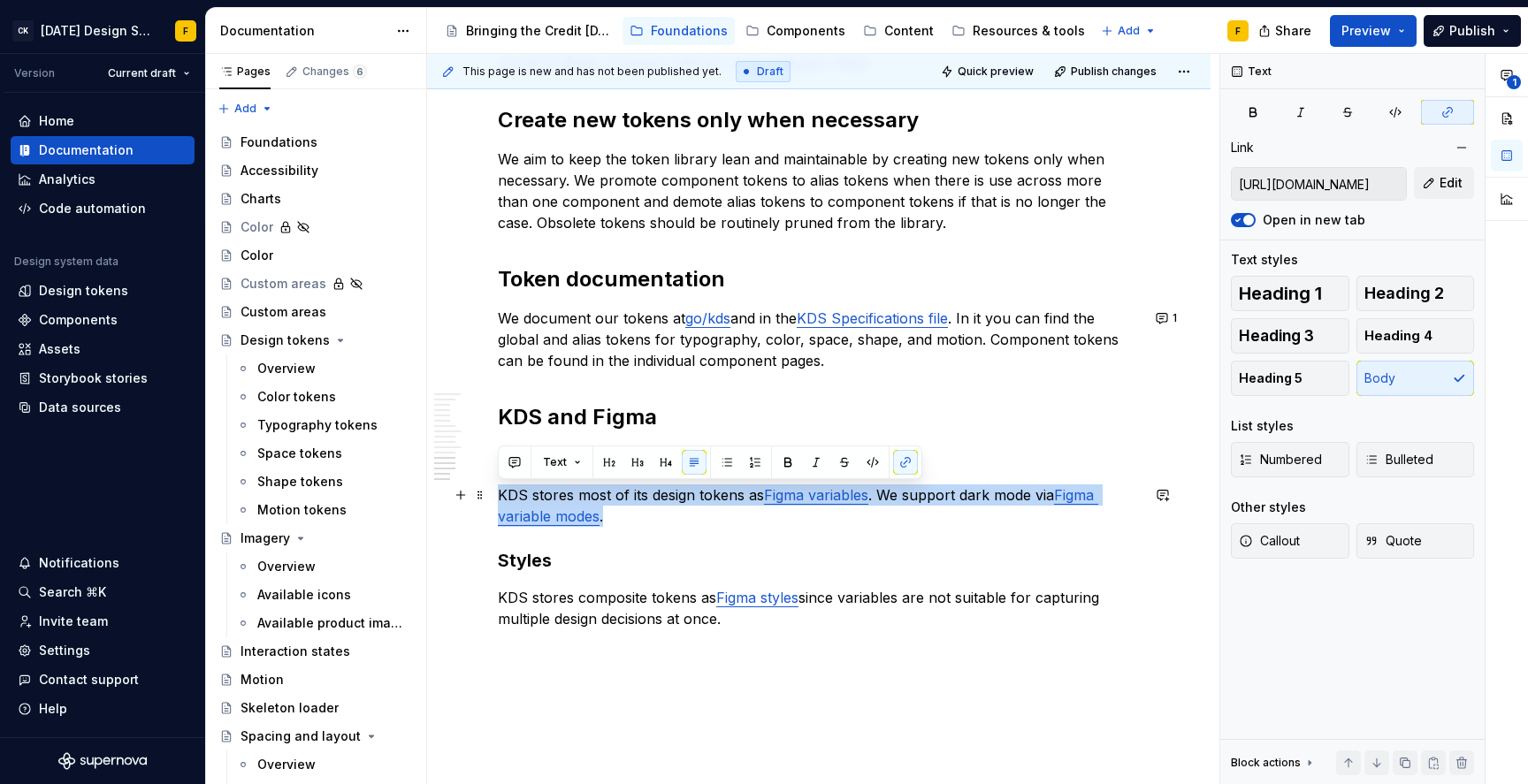
drag, startPoint x: 639, startPoint y: 510, endPoint x: 492, endPoint y: 494, distance: 147.9
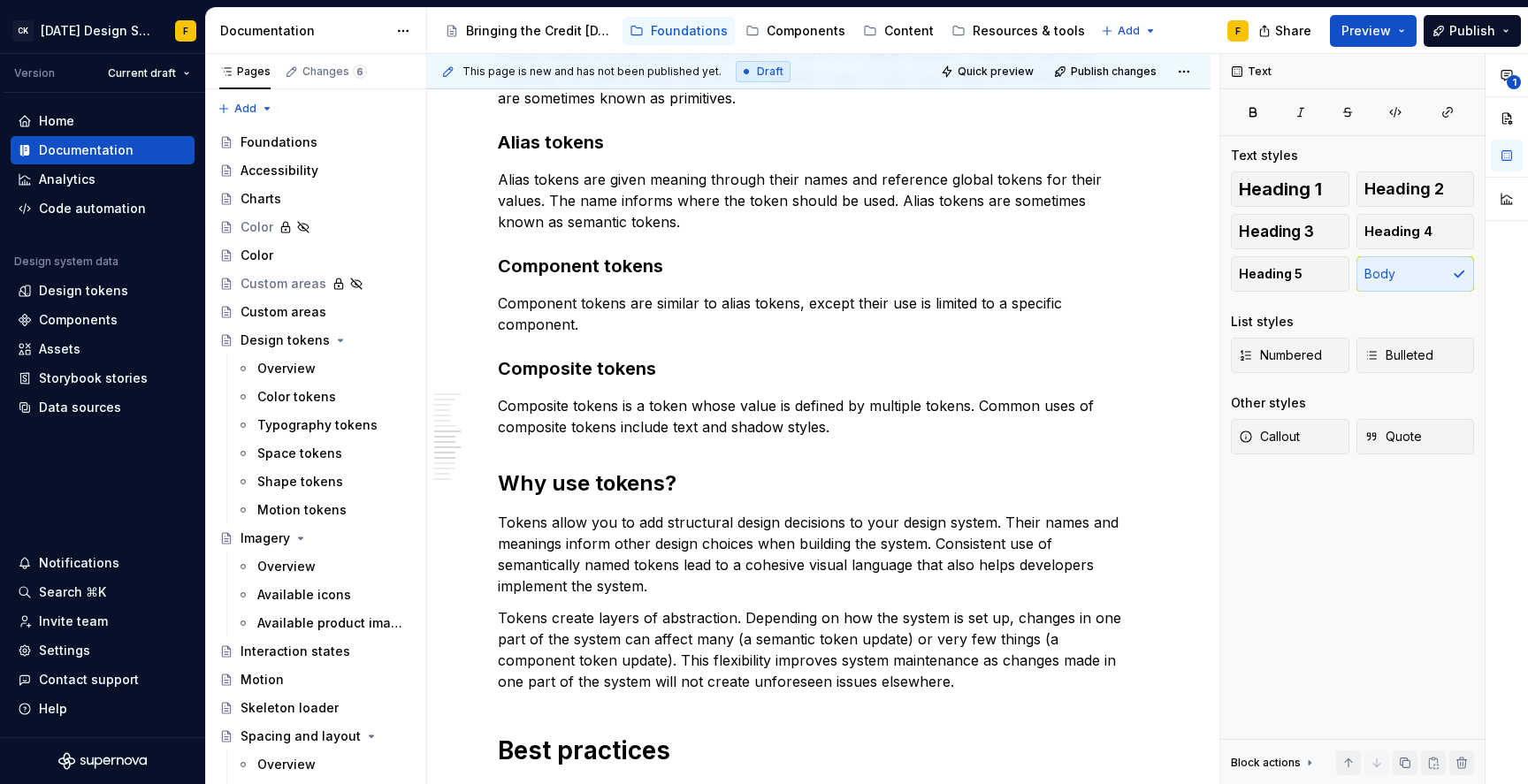
scroll to position [522, 0]
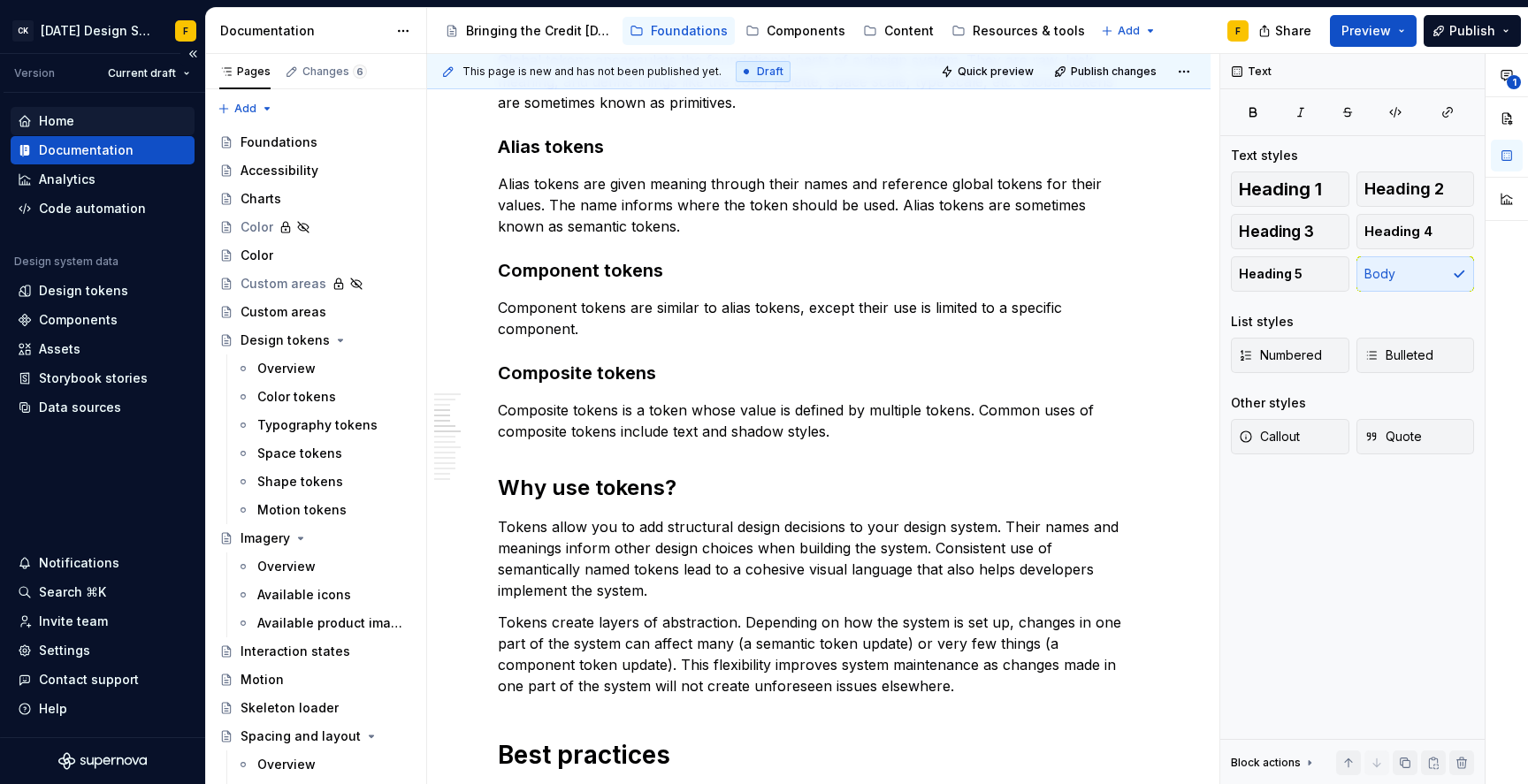
click at [62, 123] on div "Home" at bounding box center [57, 121] width 35 height 18
